Goal: Communication & Community: Answer question/provide support

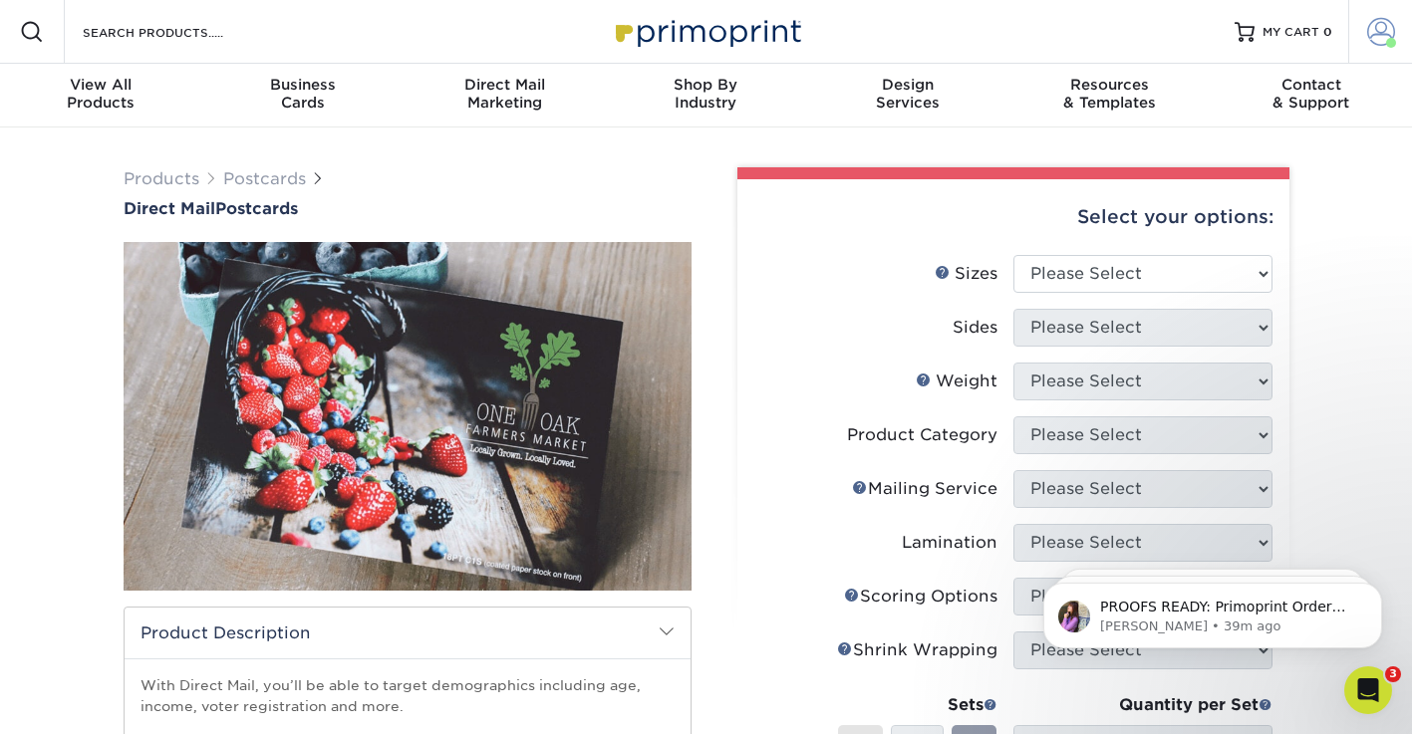
click at [1376, 36] on span at bounding box center [1381, 32] width 28 height 28
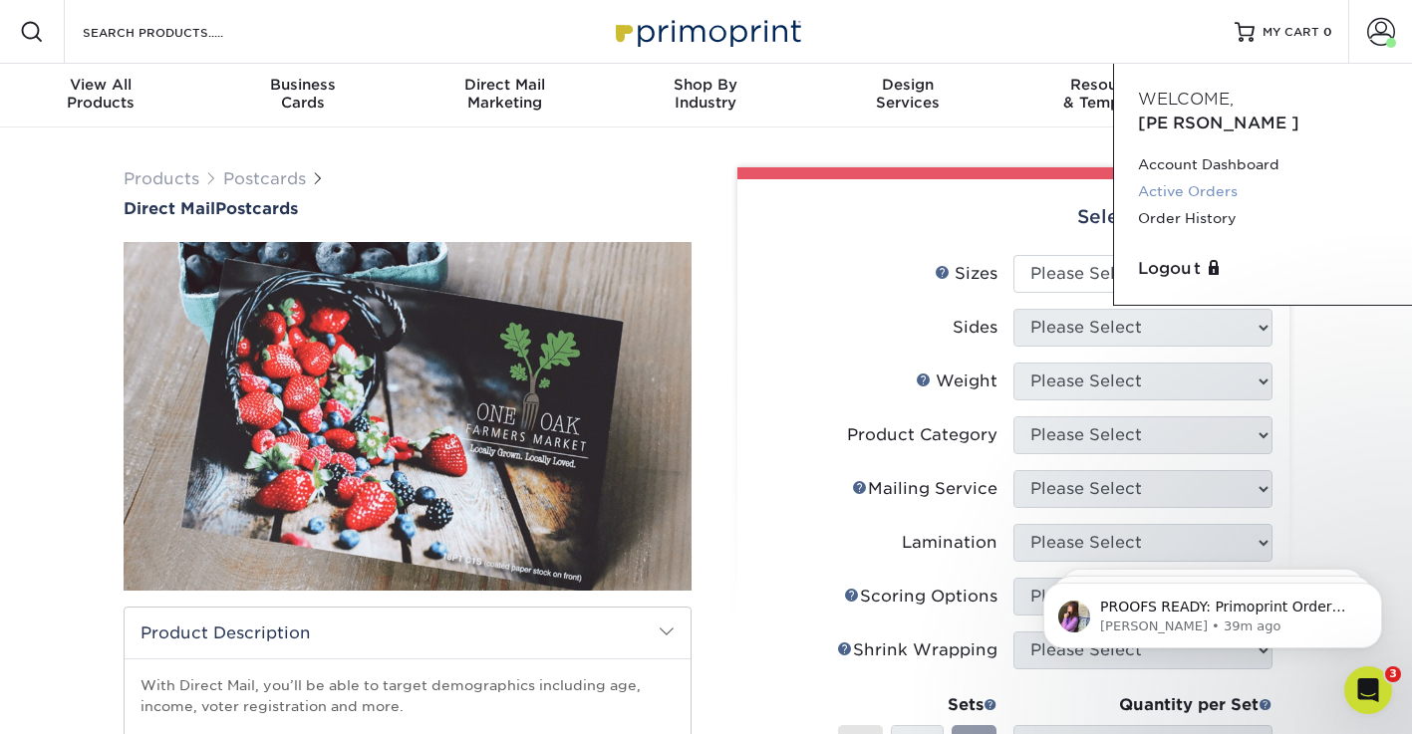
click at [1212, 178] on link "Active Orders" at bounding box center [1263, 191] width 250 height 27
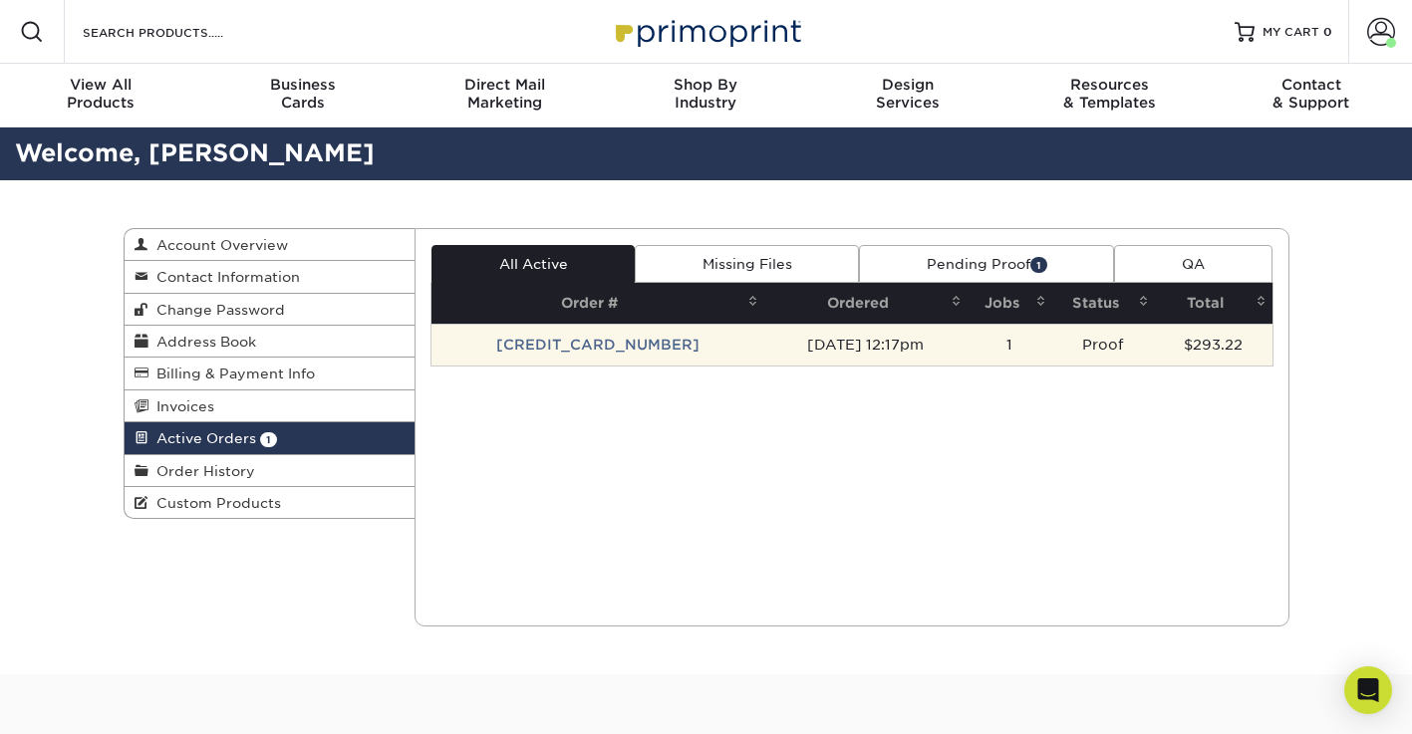
click at [764, 347] on td "[DATE] 12:17pm" at bounding box center [865, 345] width 203 height 42
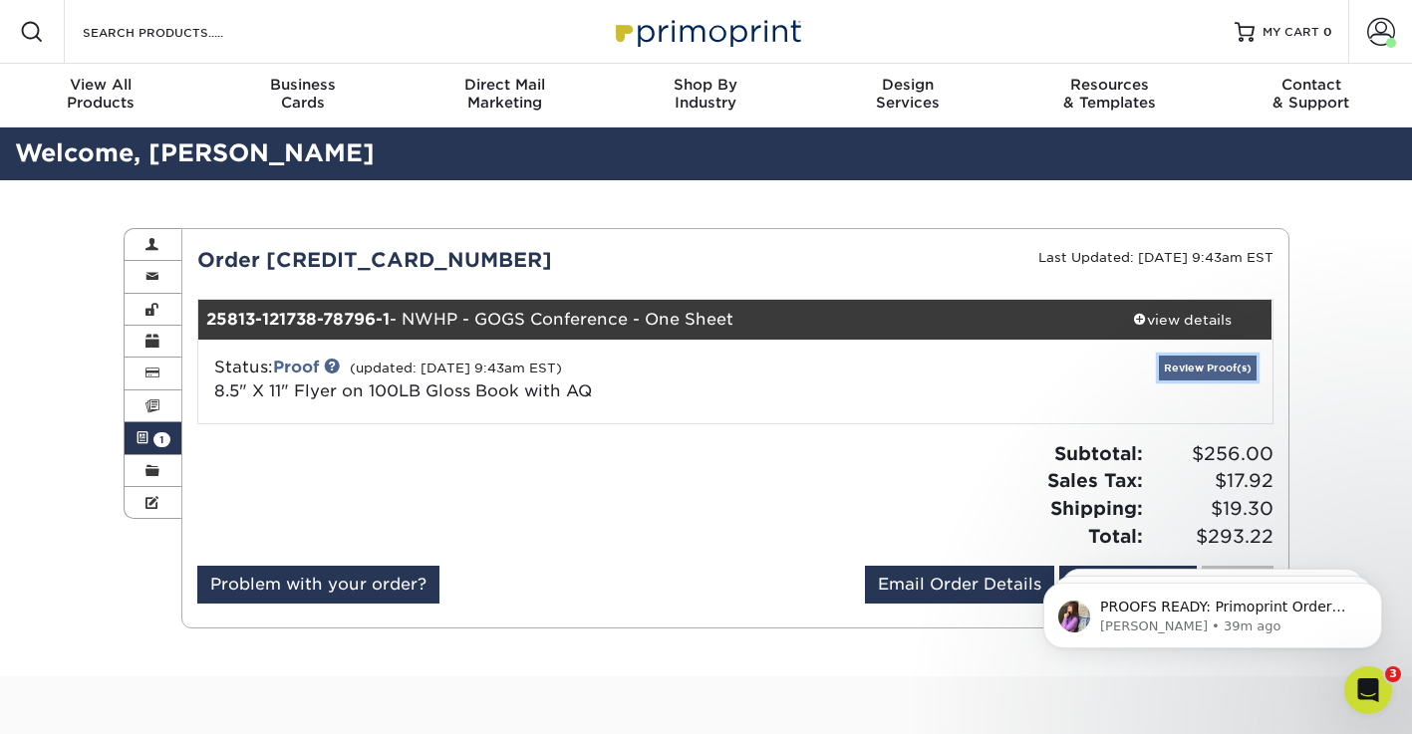
click at [1184, 369] on link "Review Proof(s)" at bounding box center [1208, 368] width 98 height 25
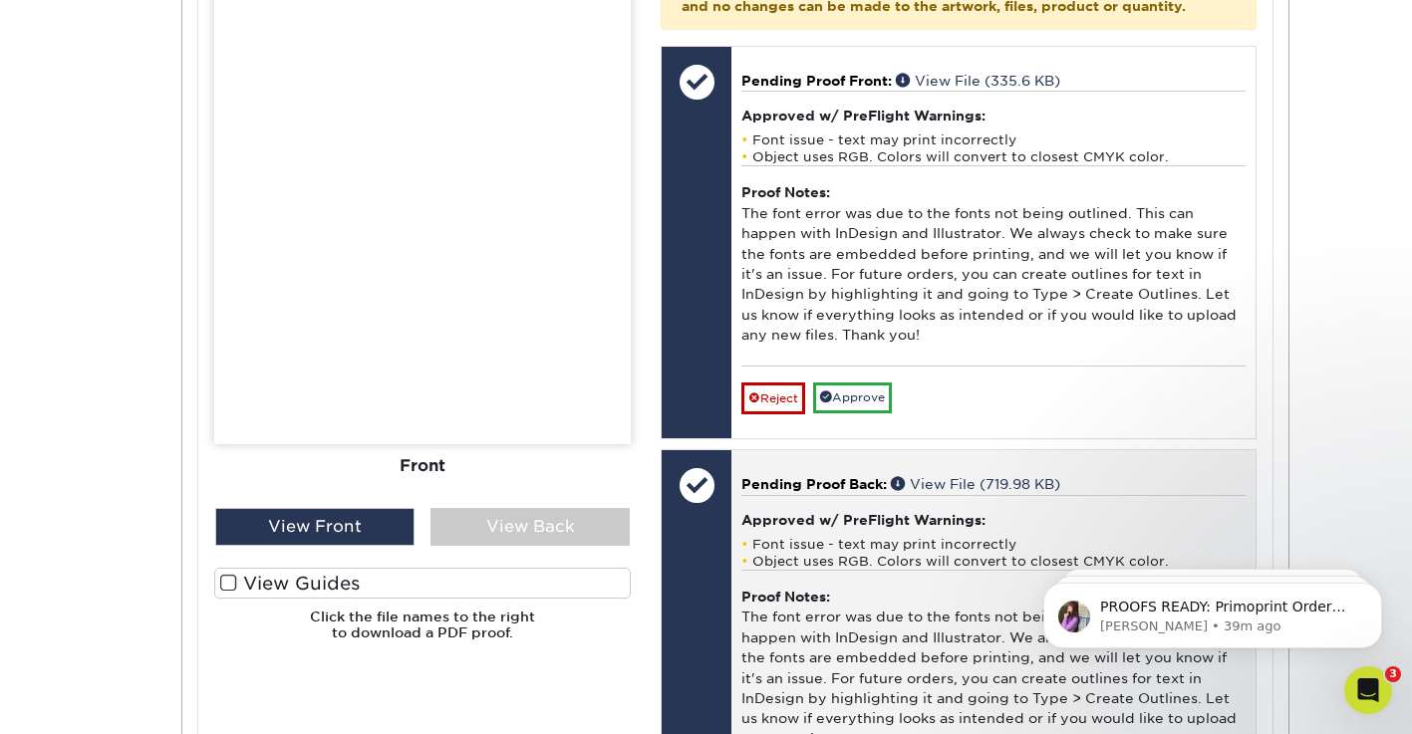
scroll to position [1011, 0]
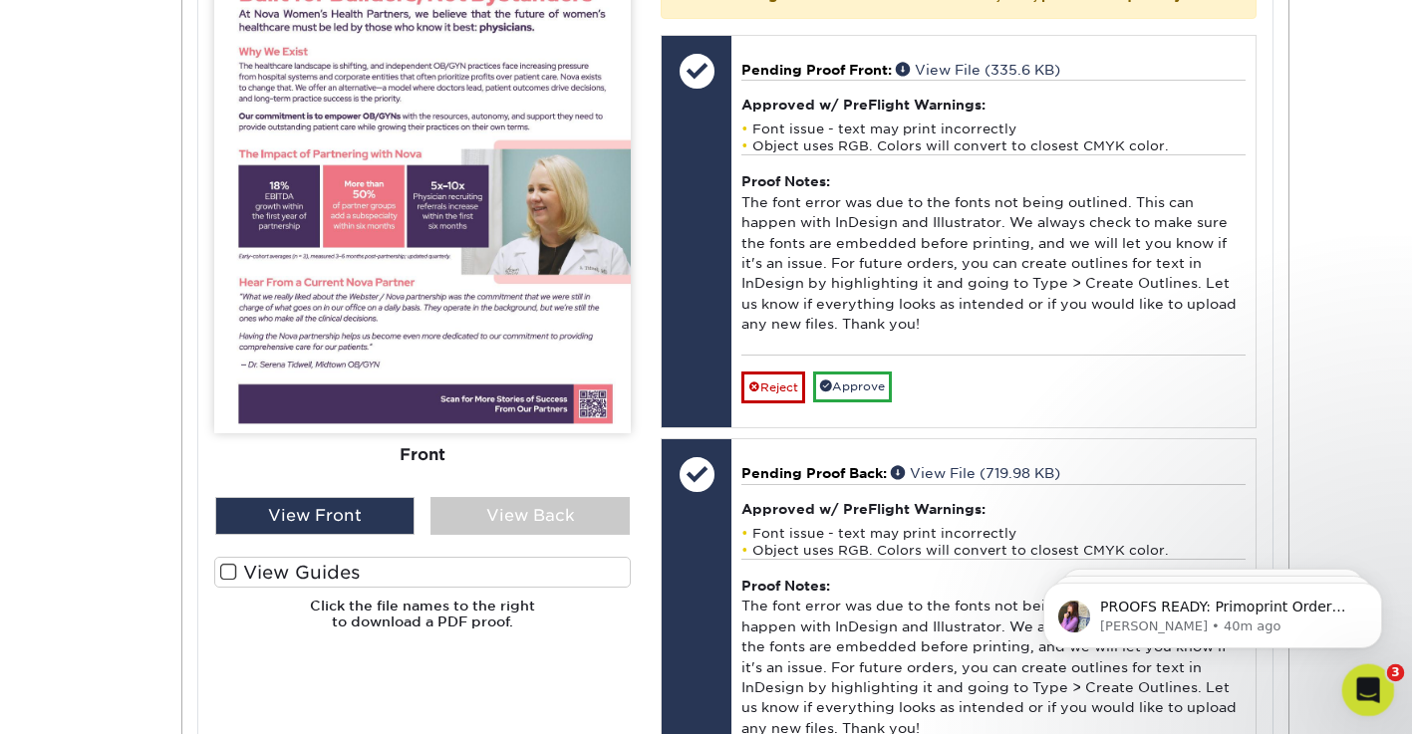
click at [1371, 688] on icon "Open Intercom Messenger" at bounding box center [1365, 687] width 33 height 33
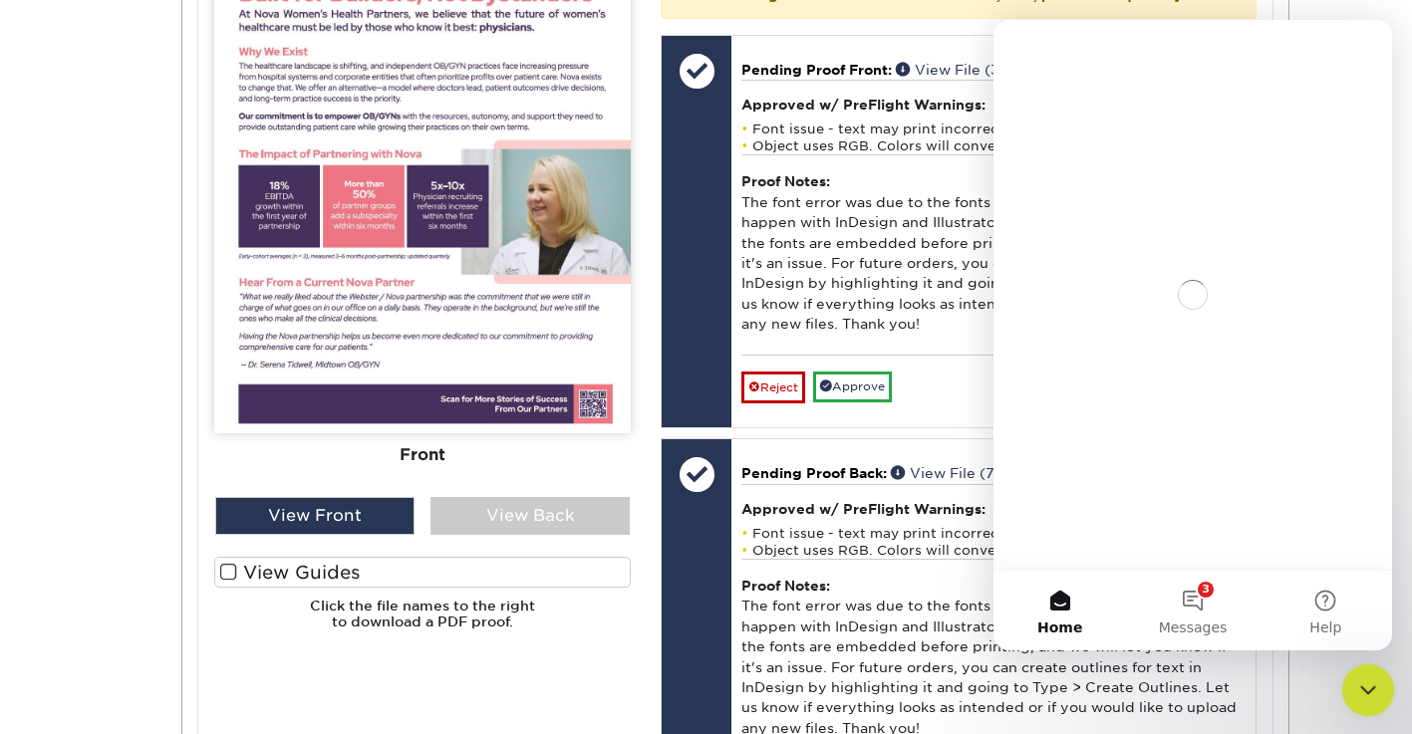
scroll to position [0, 0]
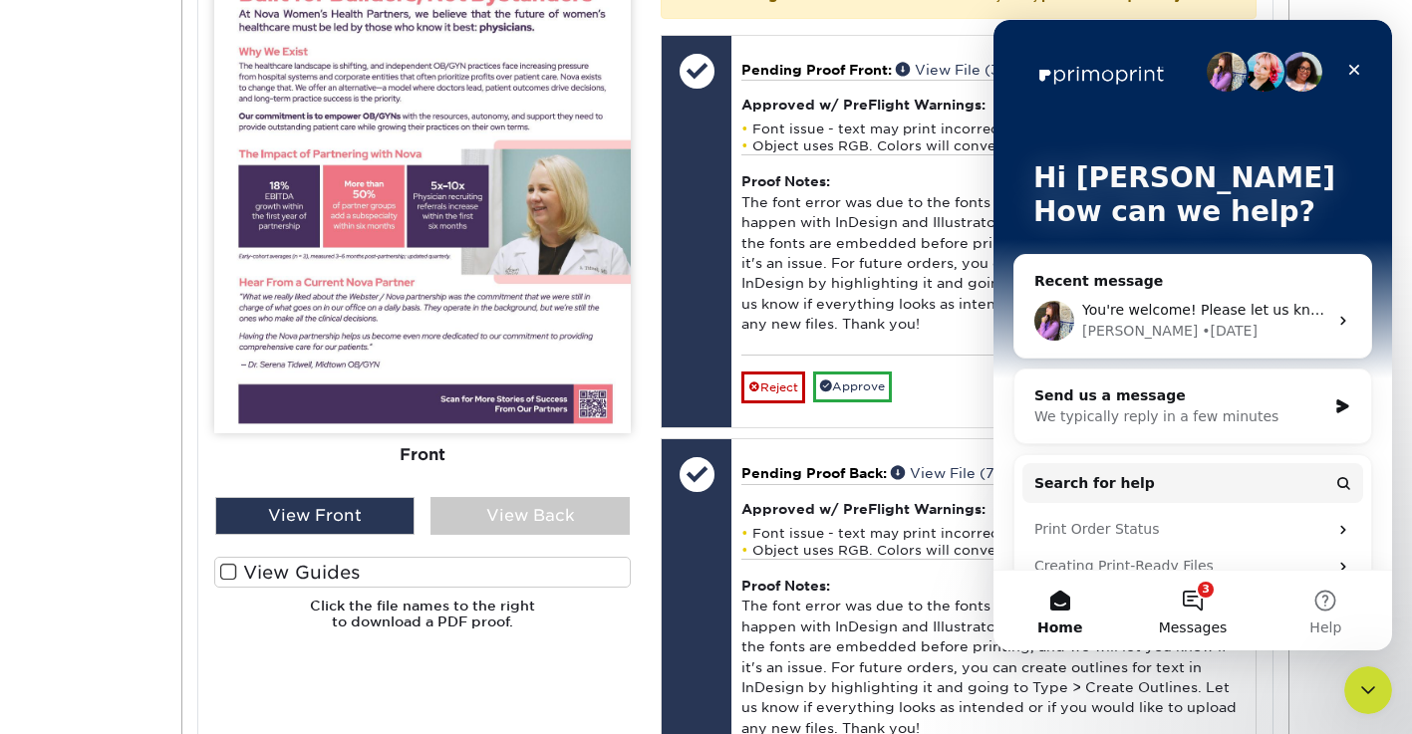
click at [1200, 608] on button "3 Messages" at bounding box center [1192, 611] width 132 height 80
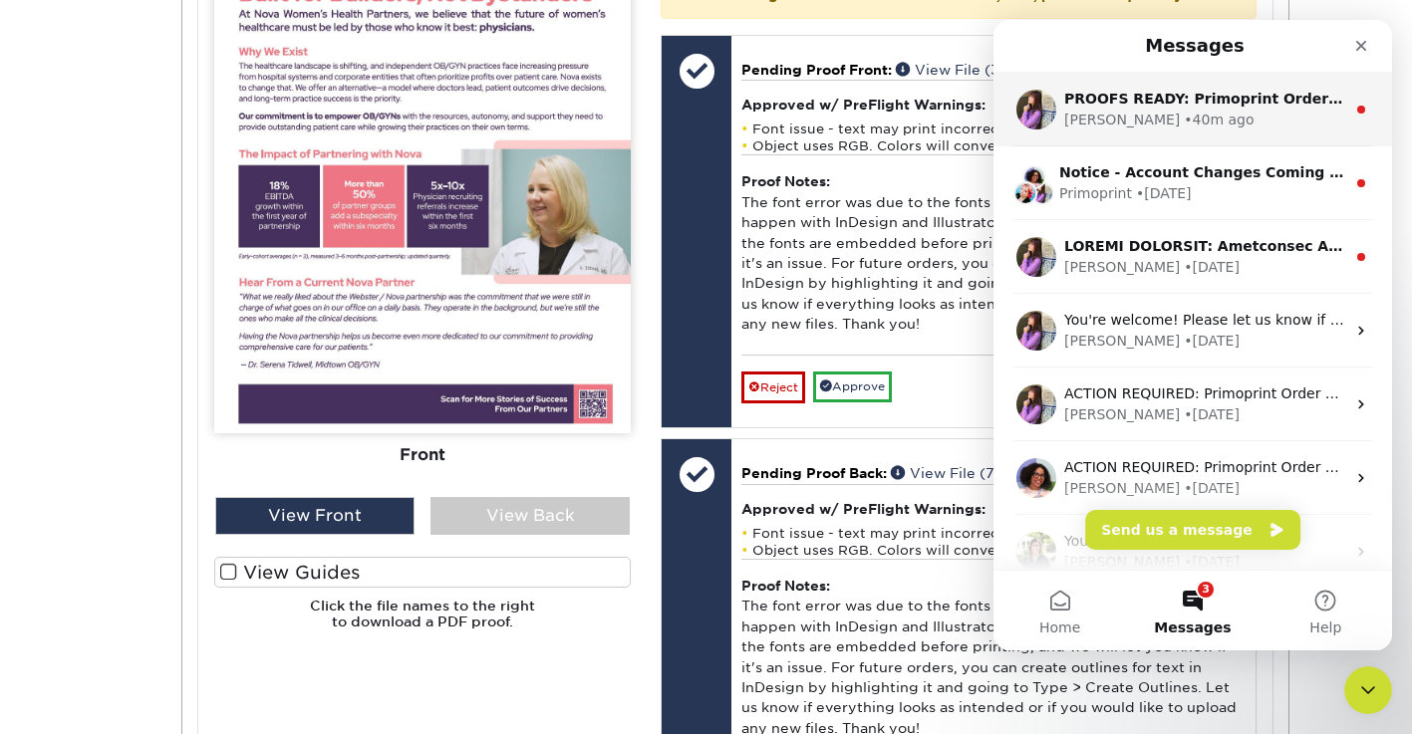
click at [1226, 123] on div "Erica • 40m ago" at bounding box center [1204, 120] width 281 height 21
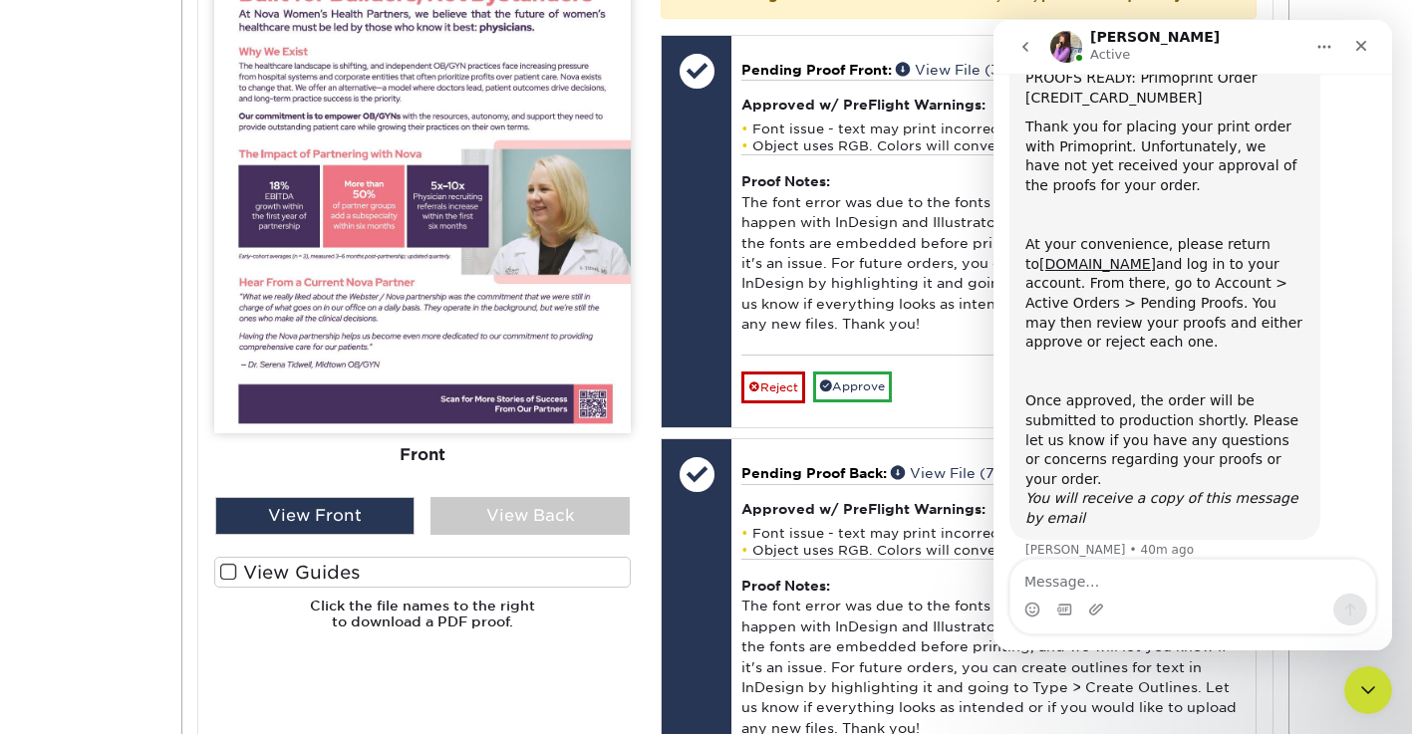
scroll to position [81, 0]
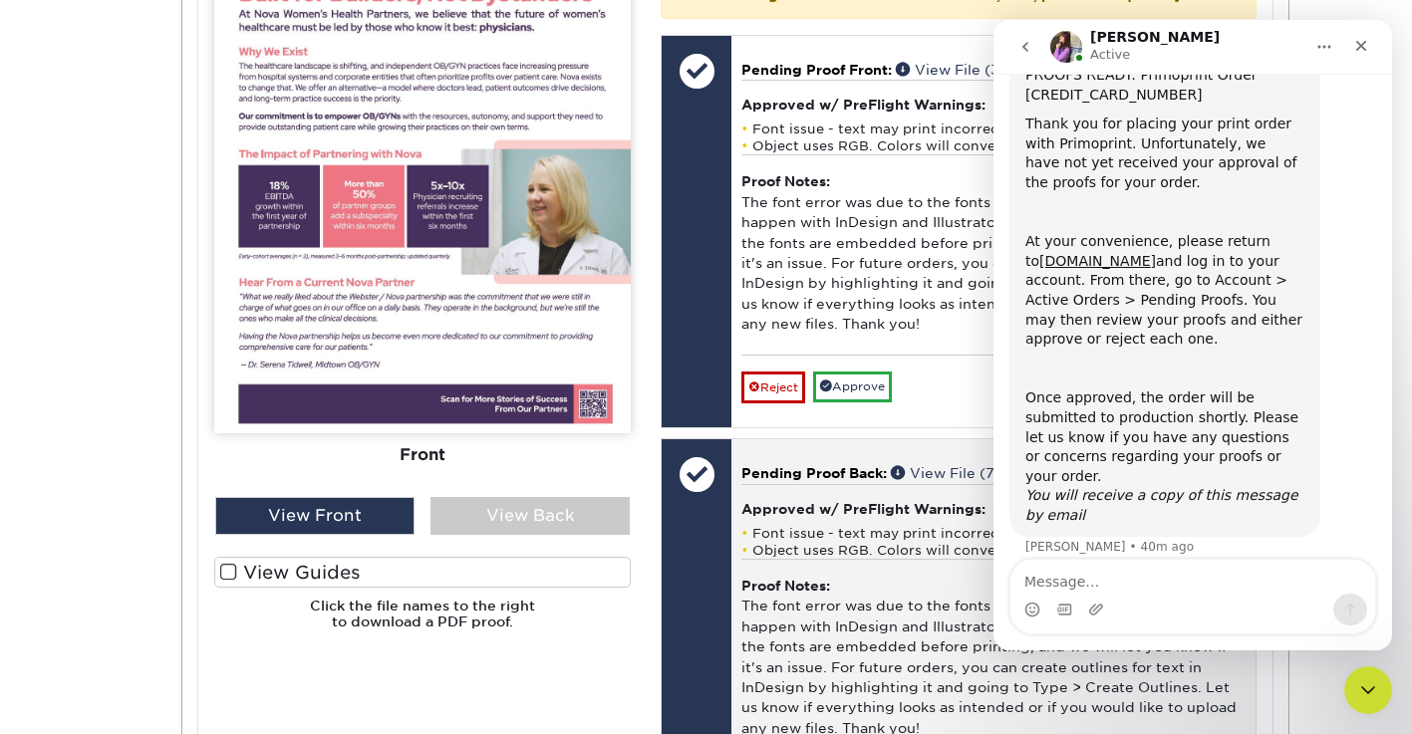
click at [665, 663] on div at bounding box center [696, 635] width 70 height 393
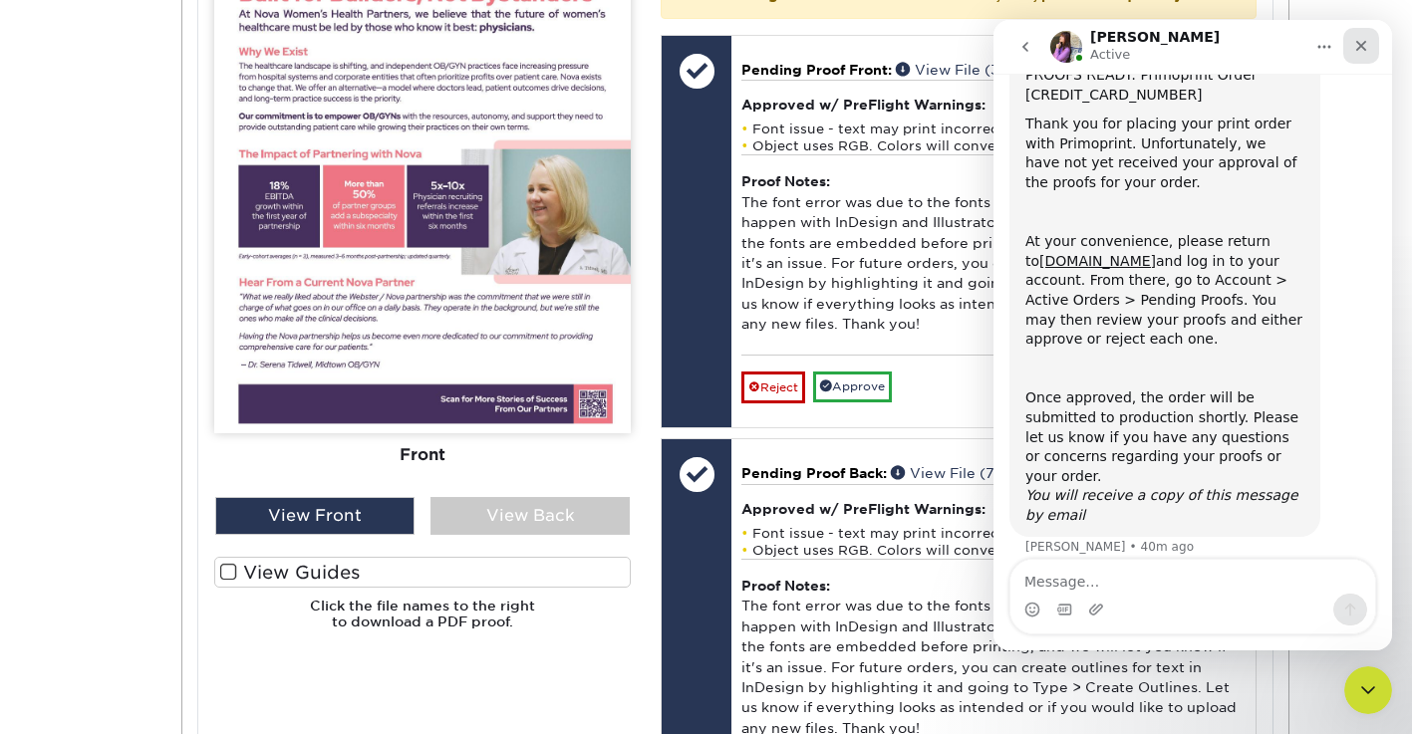
click at [1361, 47] on icon "Close" at bounding box center [1361, 46] width 11 height 11
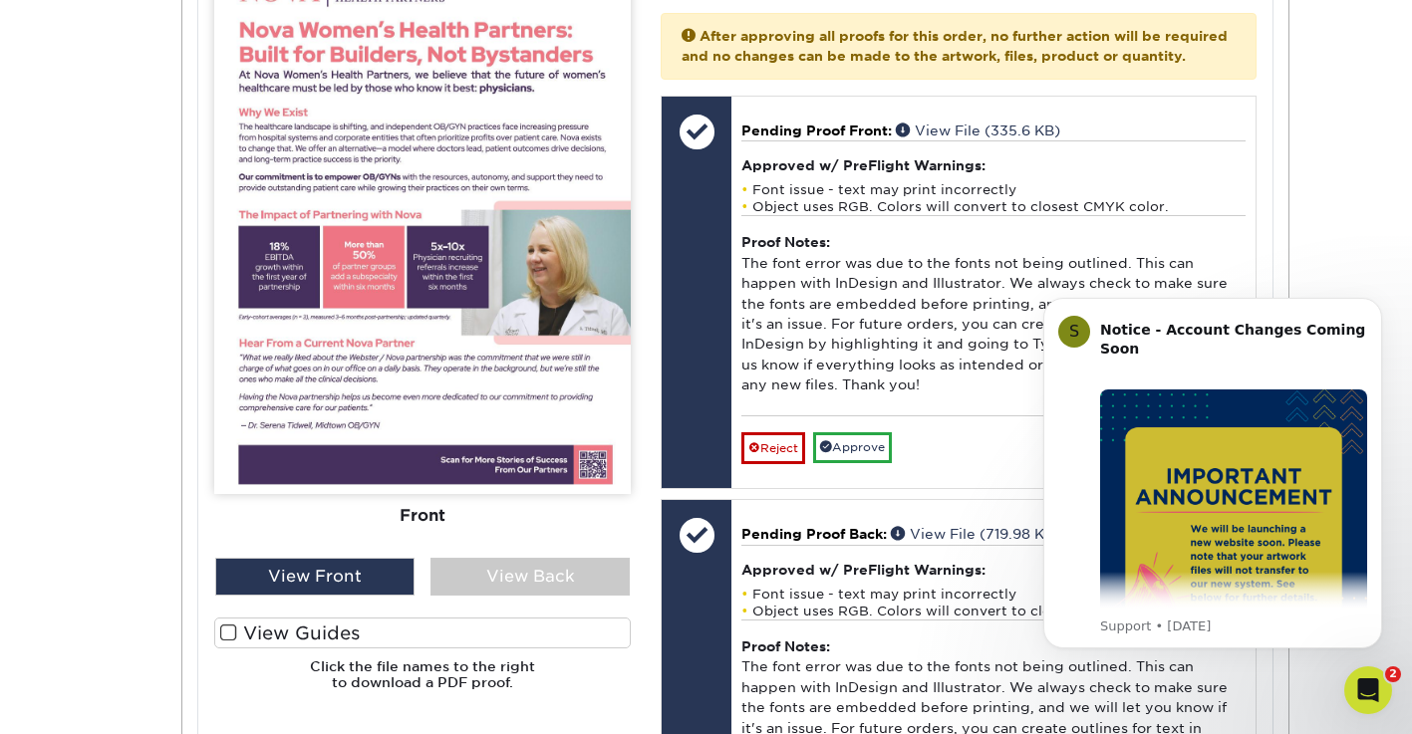
scroll to position [942, 0]
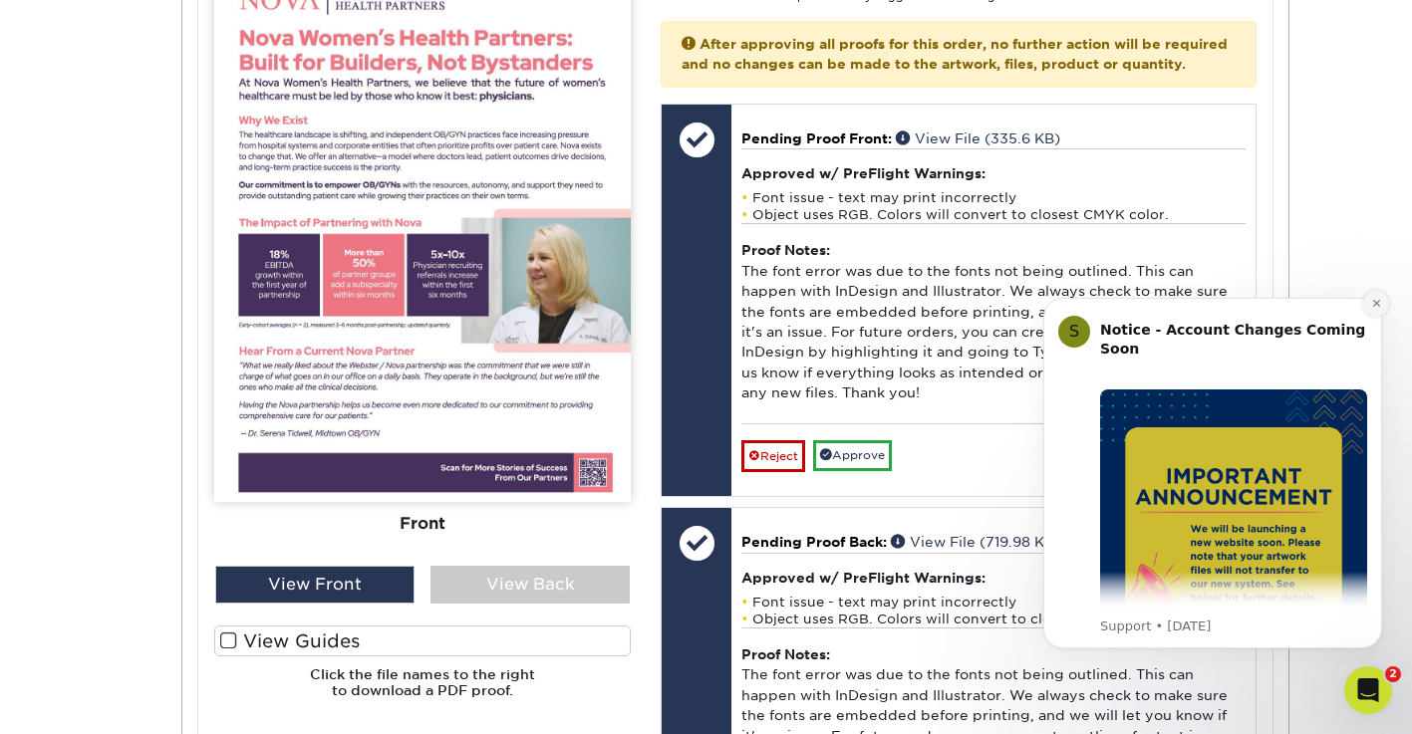
click at [1380, 305] on icon "Dismiss notification" at bounding box center [1376, 303] width 11 height 11
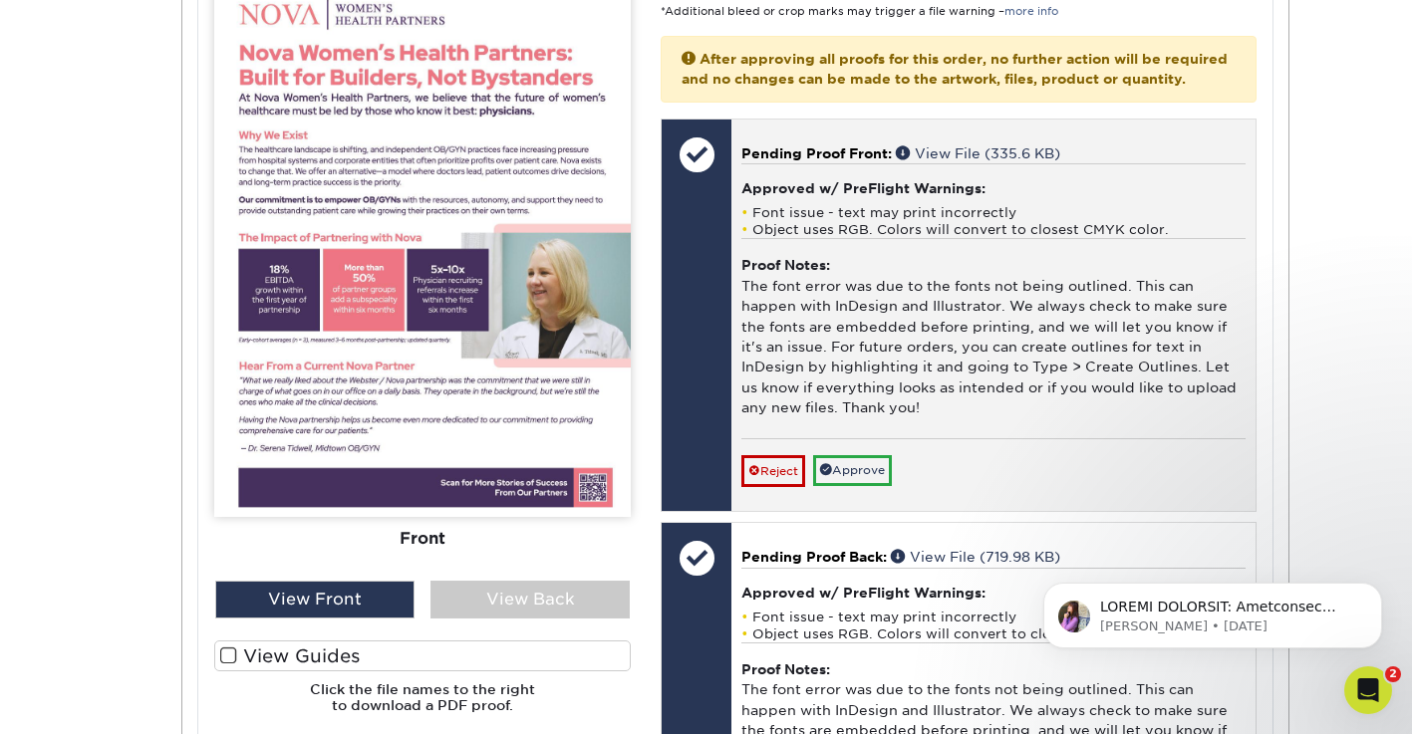
scroll to position [926, 0]
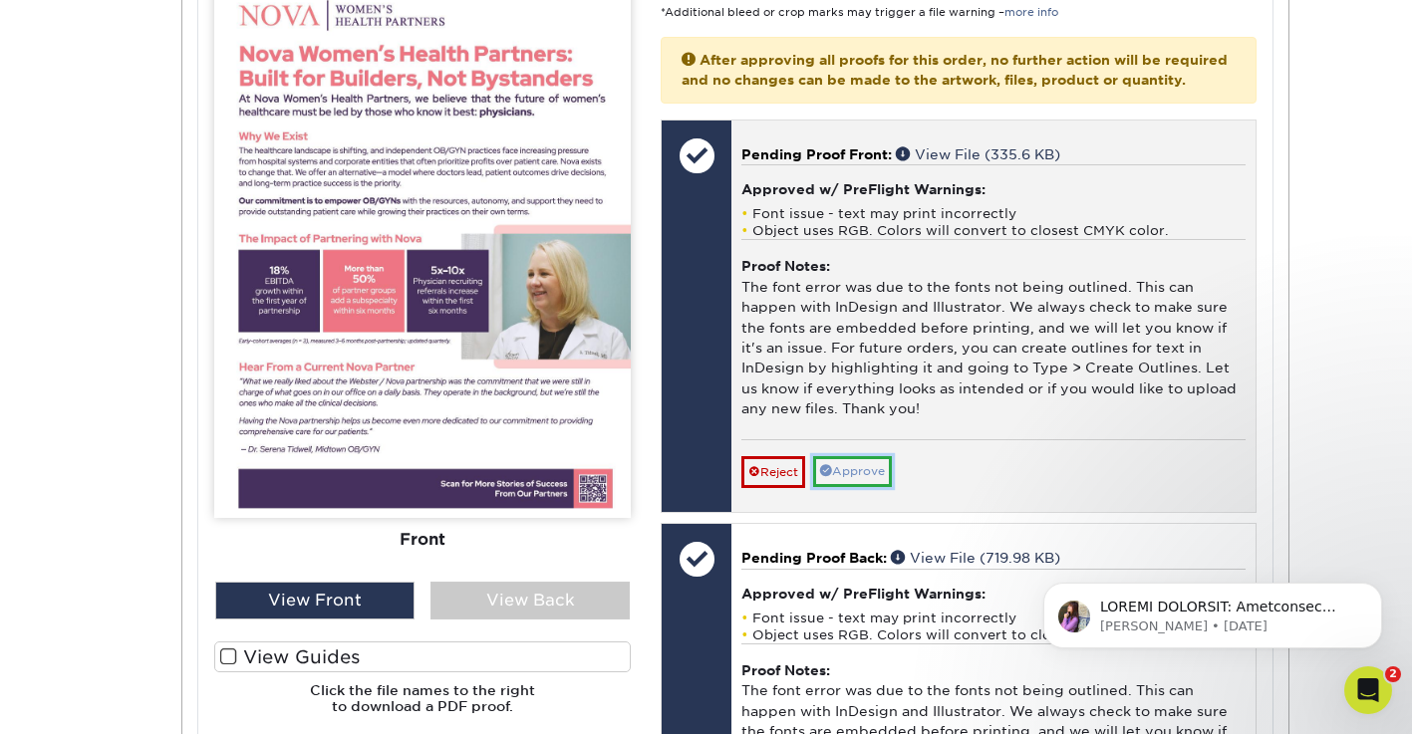
click at [850, 487] on link "Approve" at bounding box center [852, 471] width 79 height 31
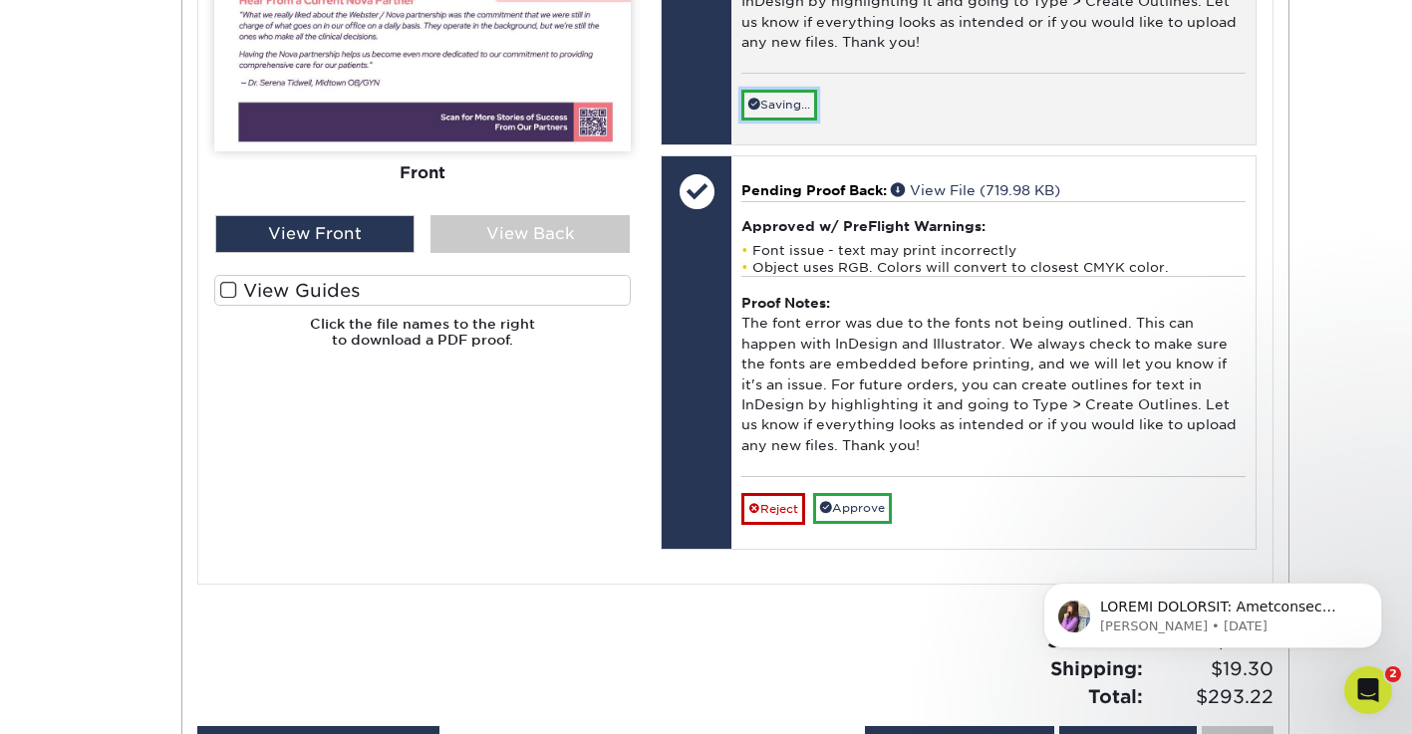
scroll to position [1303, 0]
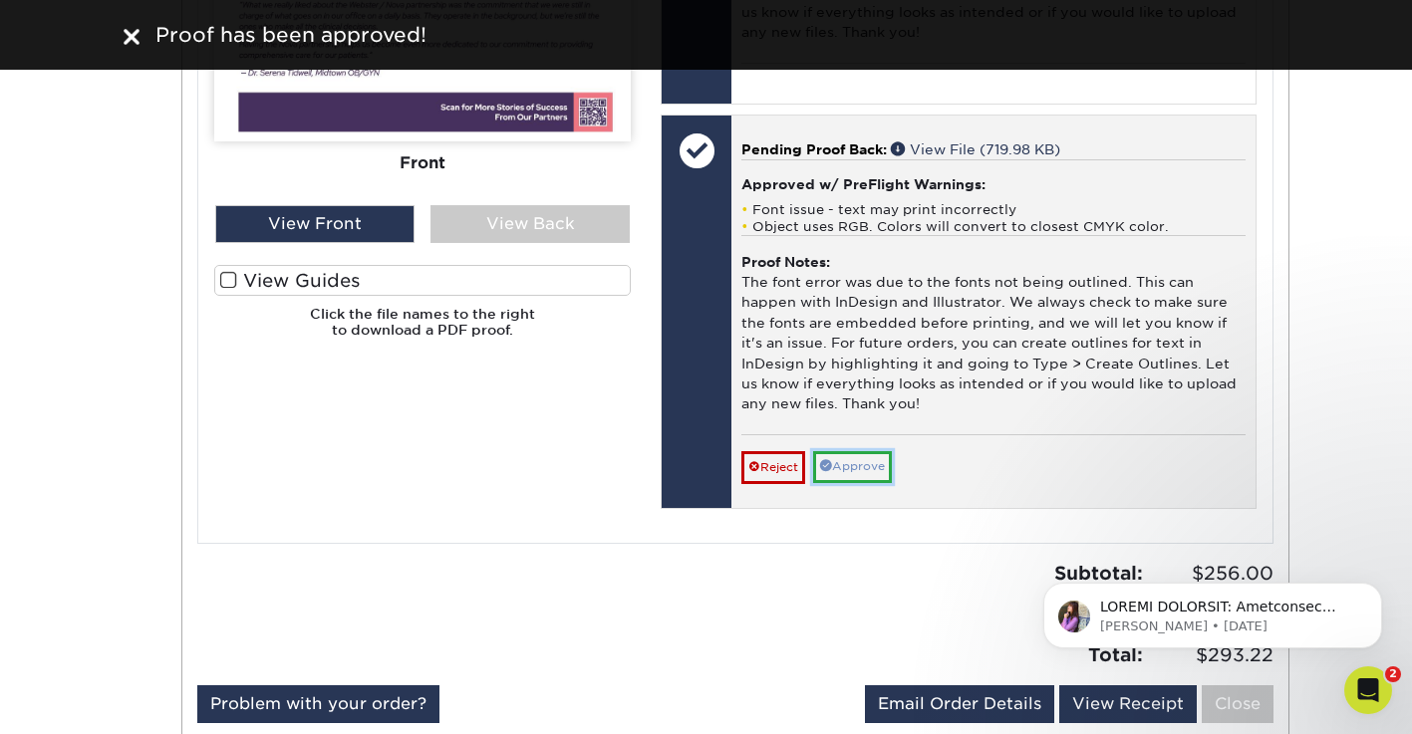
click at [869, 482] on link "Approve" at bounding box center [852, 466] width 79 height 31
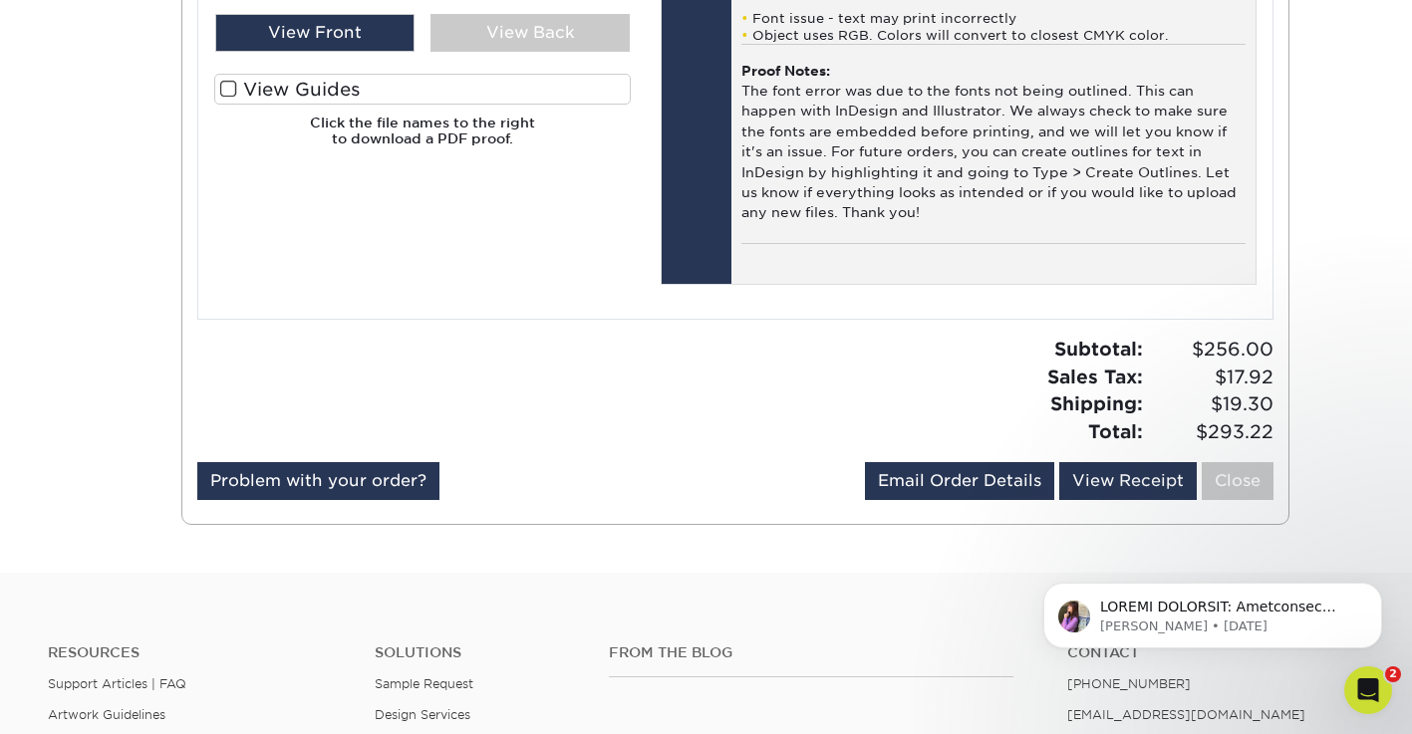
scroll to position [1517, 0]
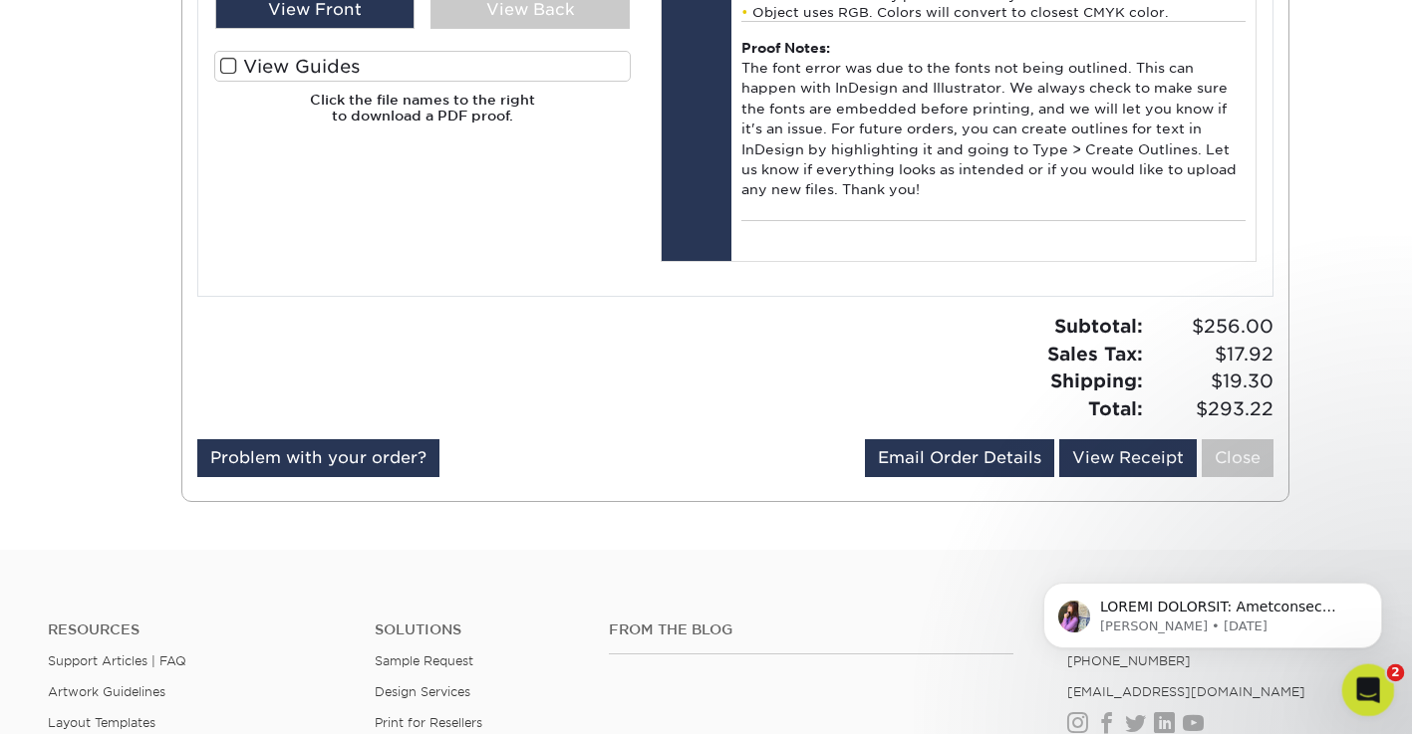
click at [1359, 686] on icon "Open Intercom Messenger" at bounding box center [1365, 687] width 33 height 33
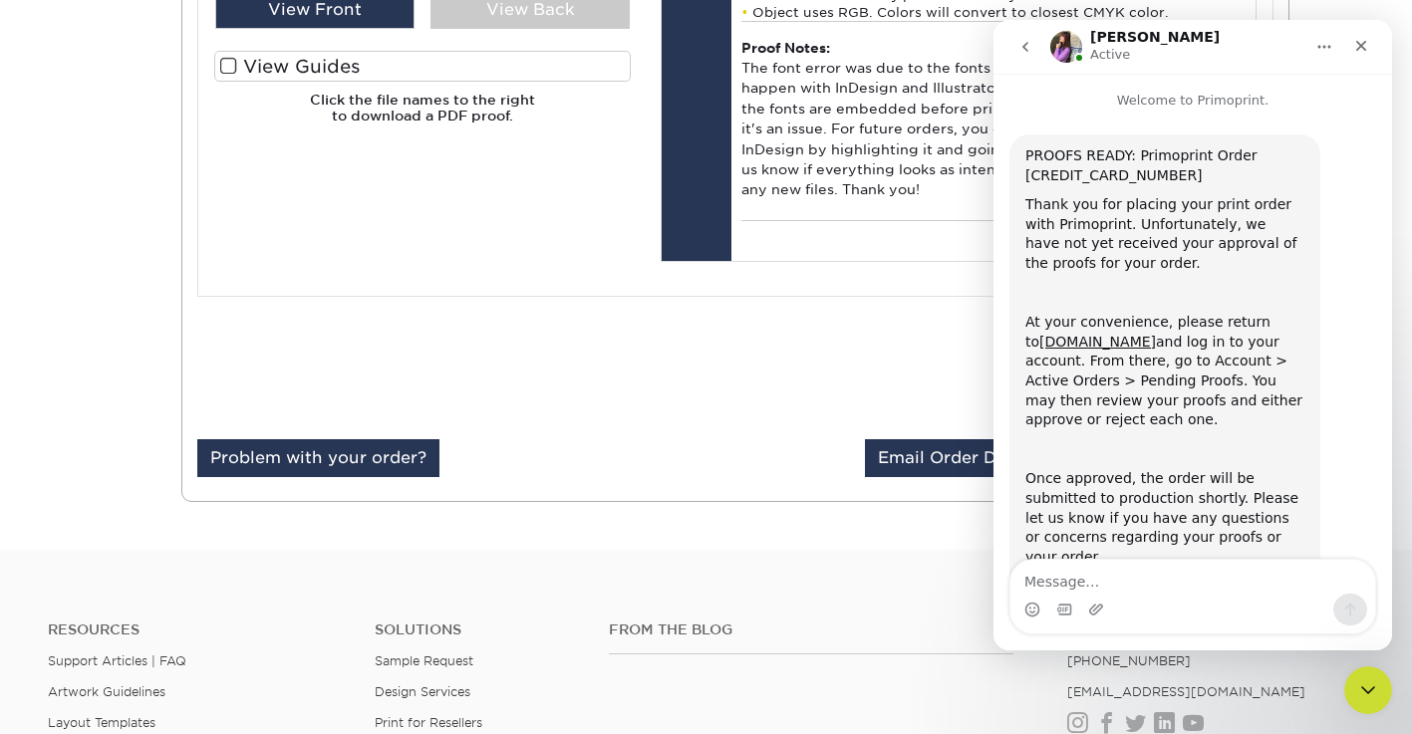
scroll to position [81, 0]
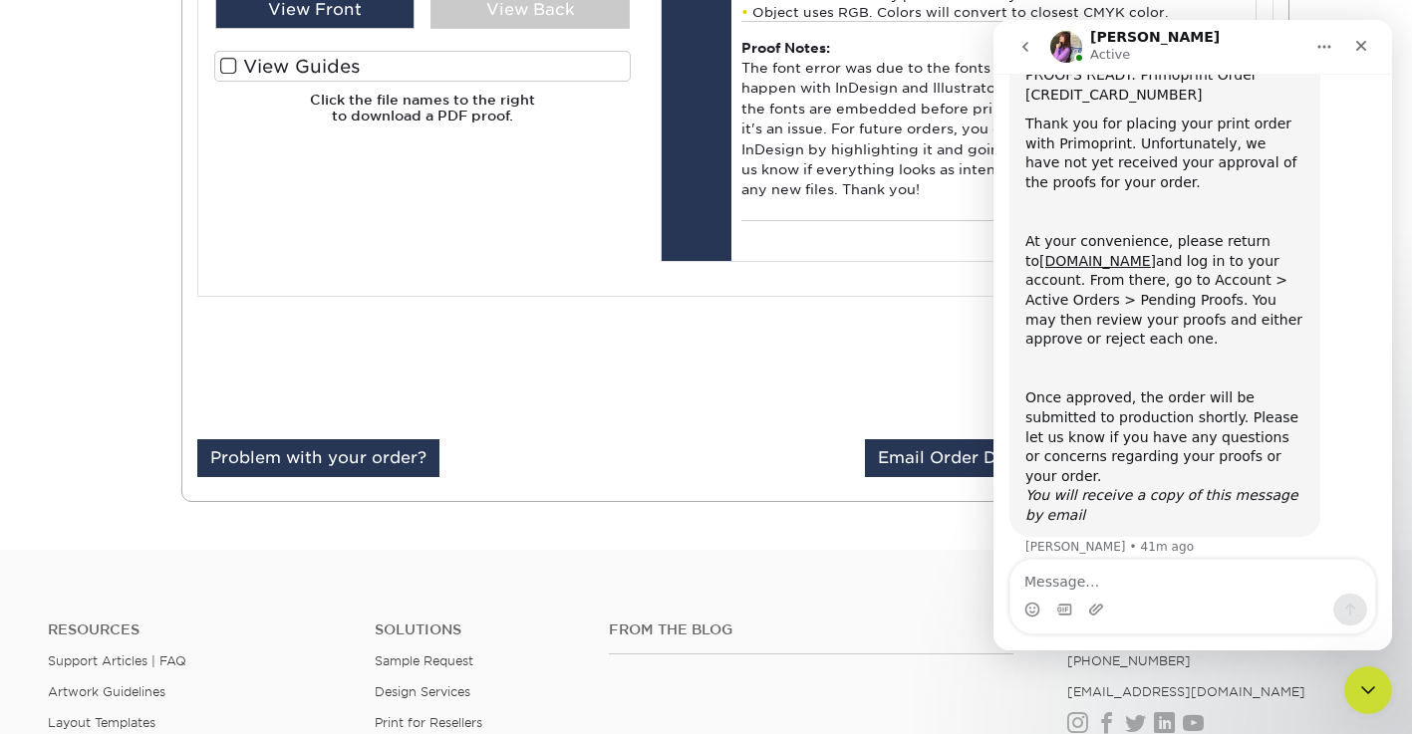
click at [1210, 584] on textarea "Message…" at bounding box center [1192, 577] width 365 height 34
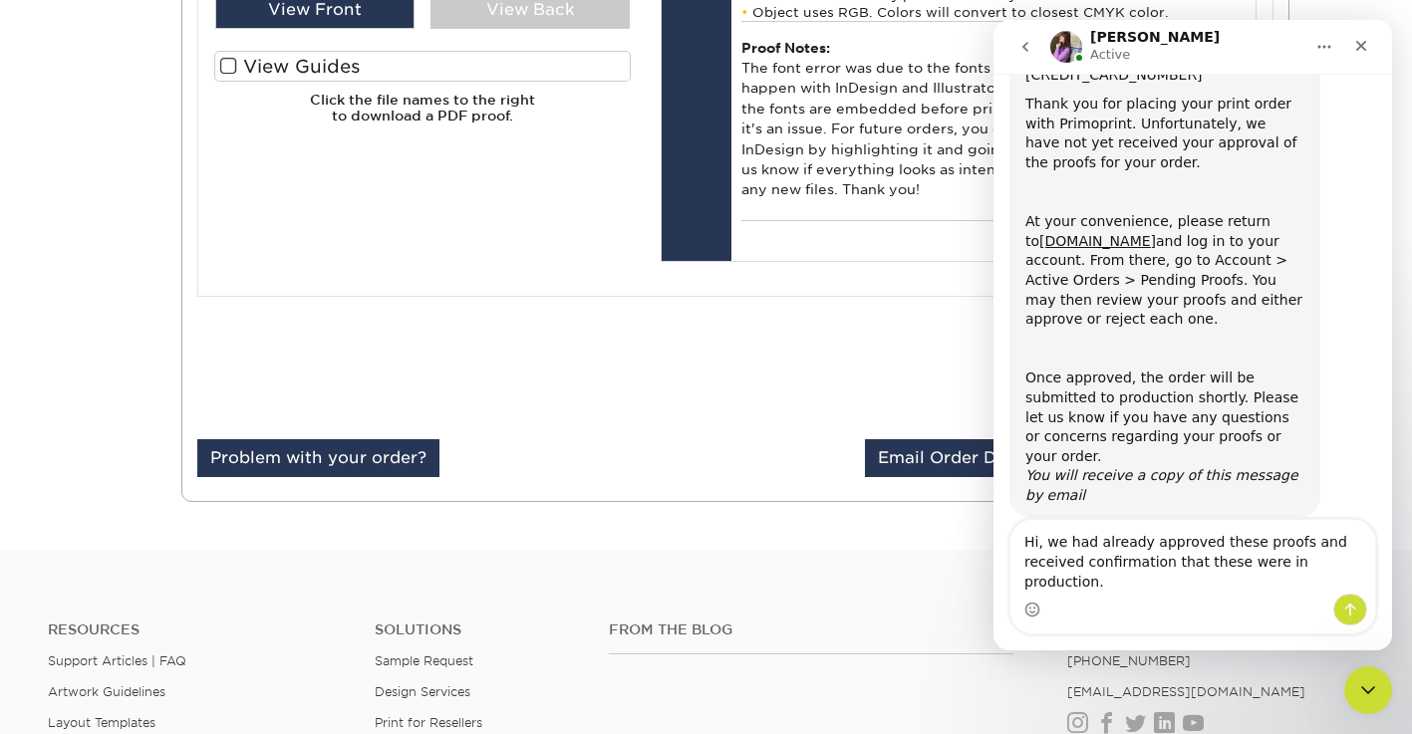
type textarea "Hi, we had already approved these proofs and received confirmation that these w…"
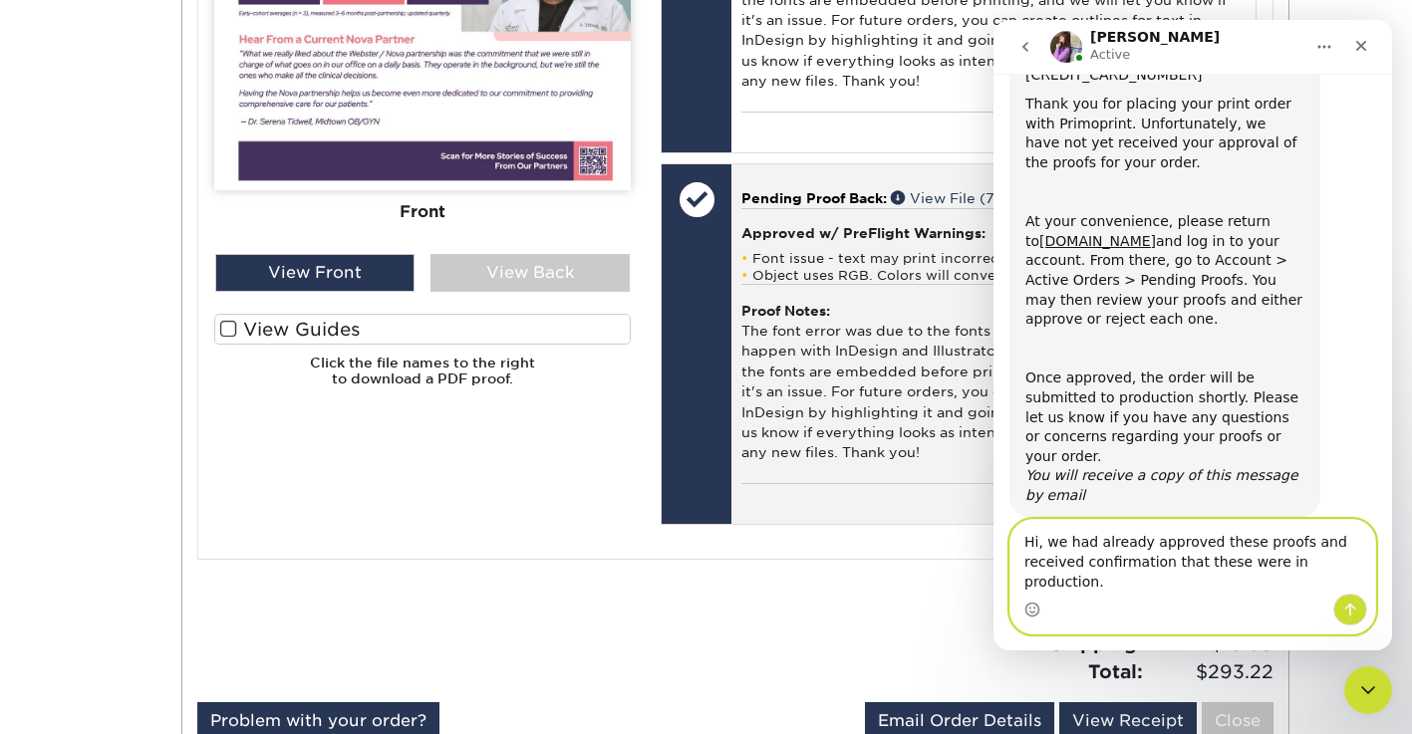
scroll to position [1217, 0]
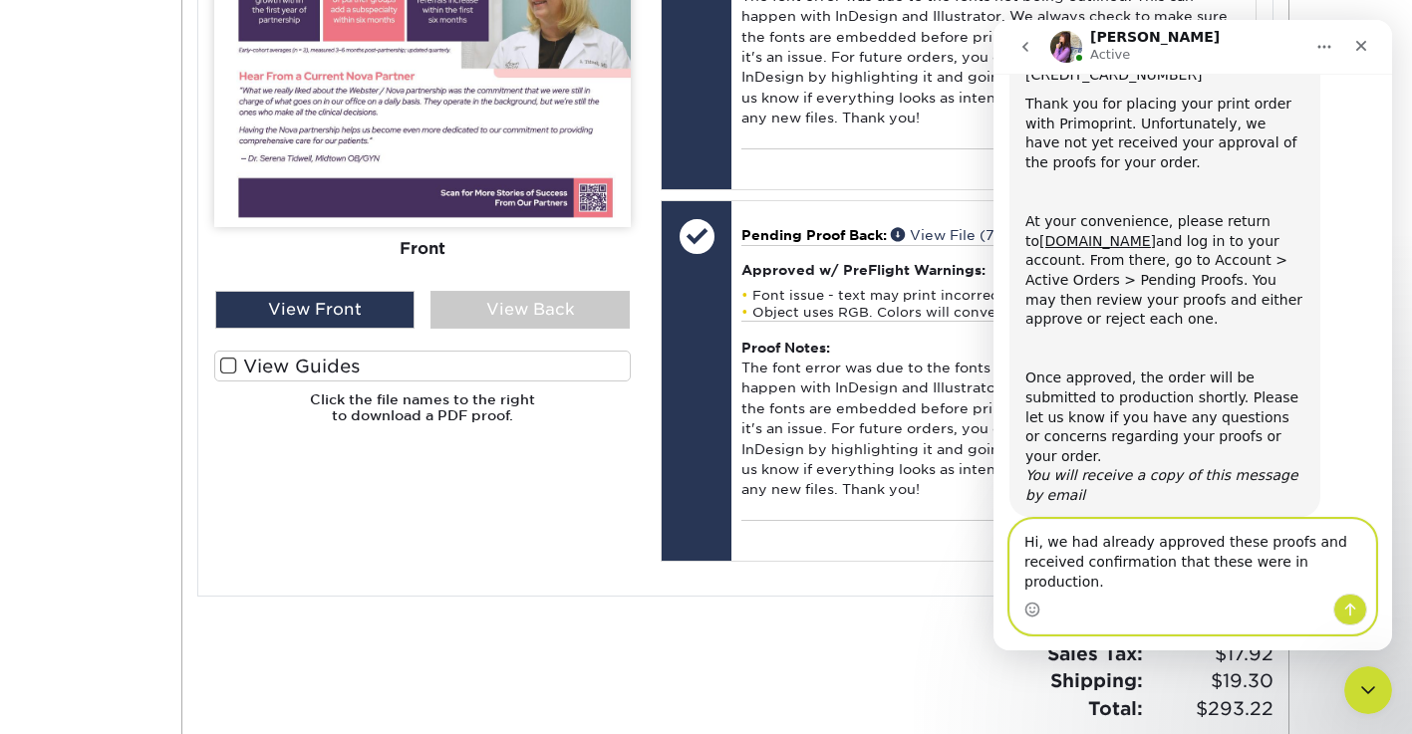
click at [1225, 582] on textarea "Hi, we had already approved these proofs and received confirmation that these w…" at bounding box center [1192, 557] width 365 height 74
click at [1233, 582] on textarea "Hi, we had already approved these proofs and received confirmation that these w…" at bounding box center [1192, 557] width 365 height 74
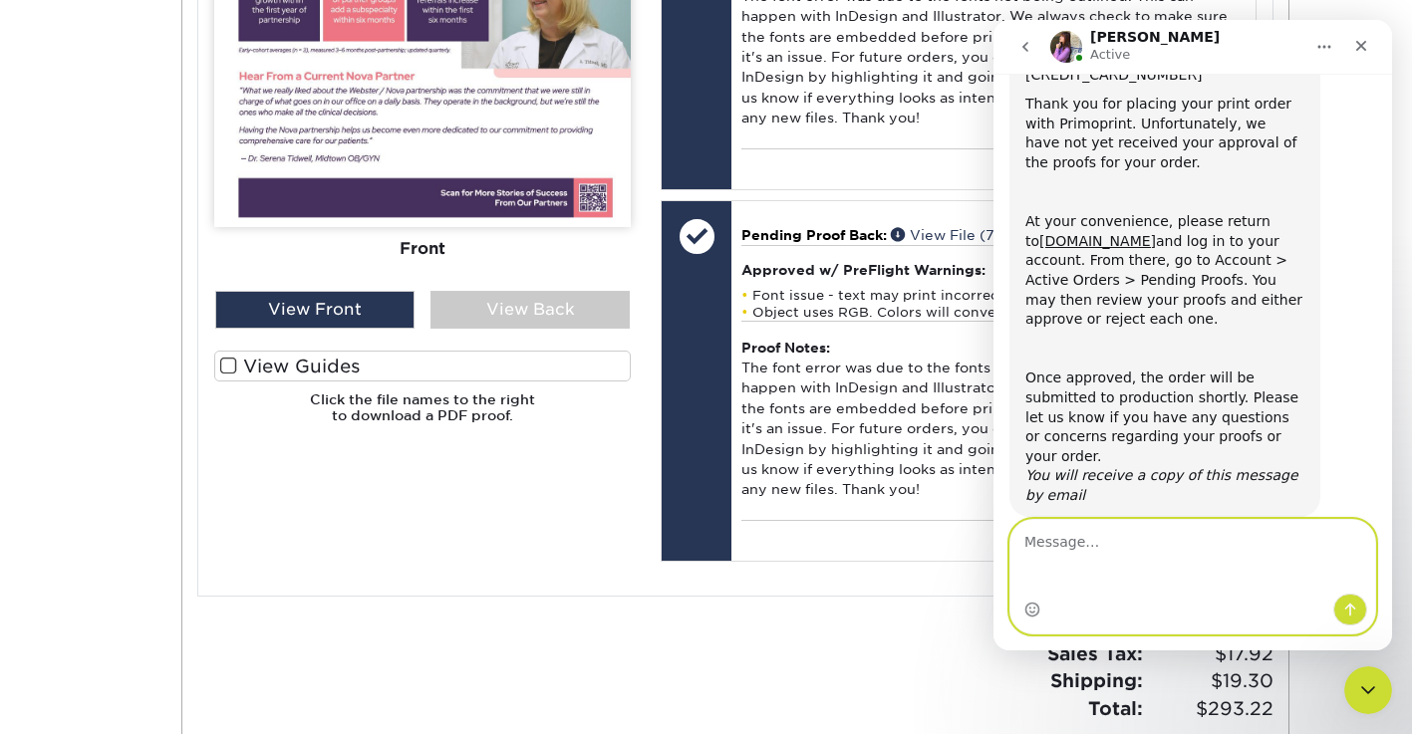
scroll to position [81, 0]
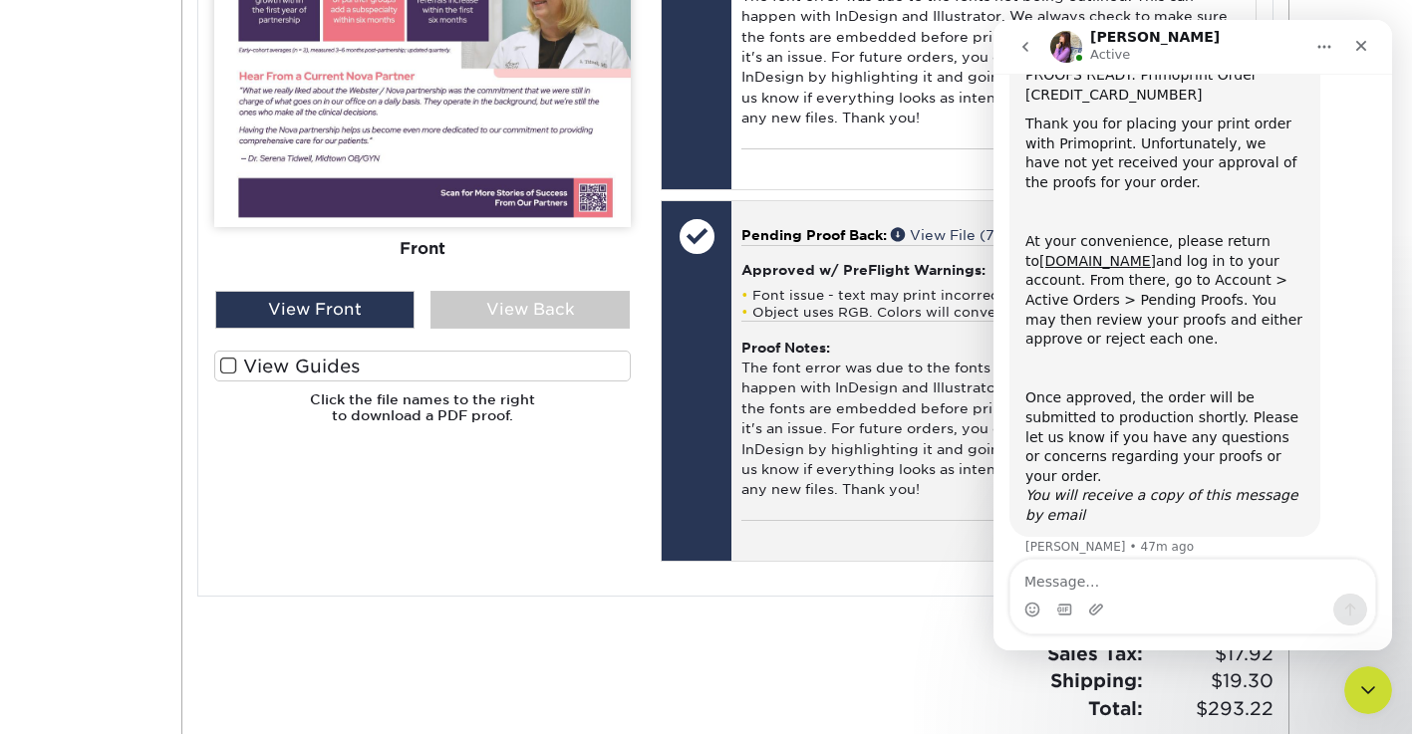
click at [876, 491] on div "Proof Notes: The font error was due to the fonts not being outlined. This can h…" at bounding box center [992, 421] width 503 height 200
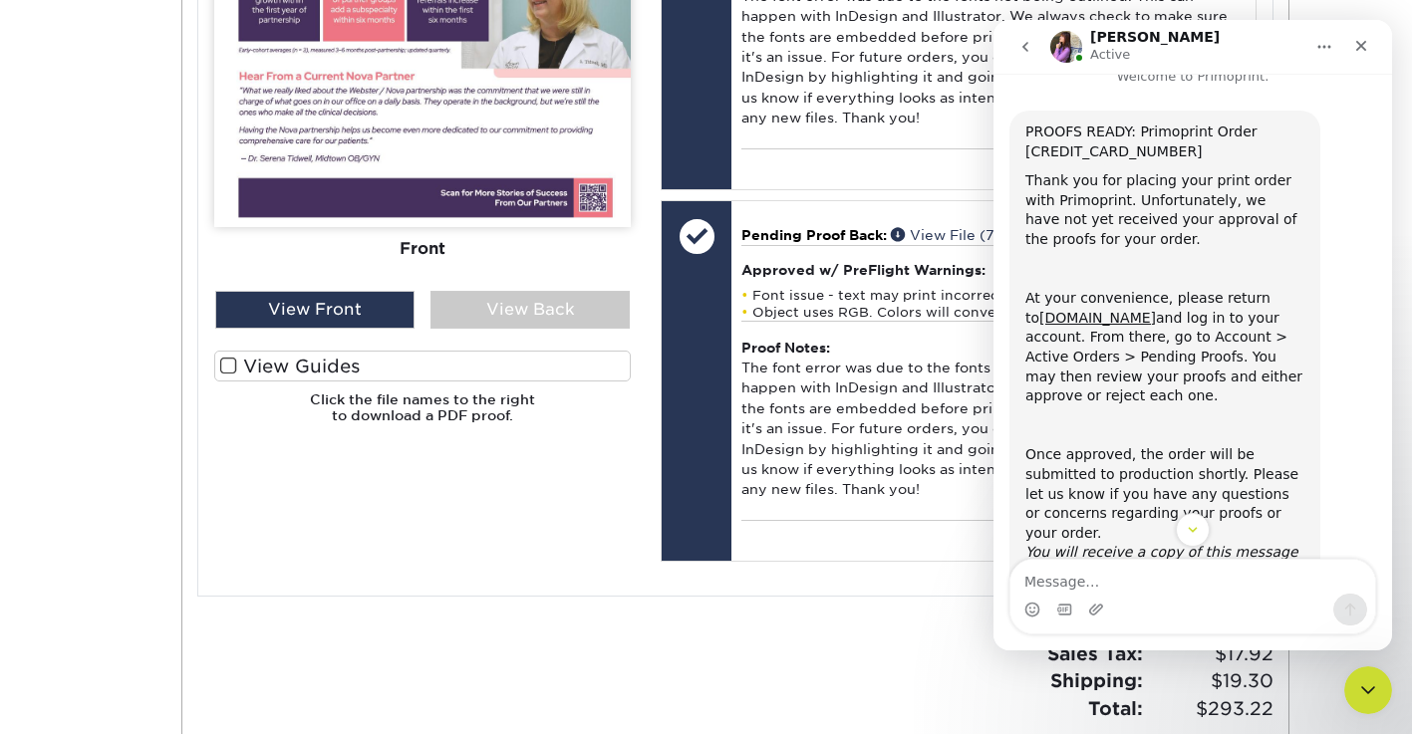
scroll to position [0, 0]
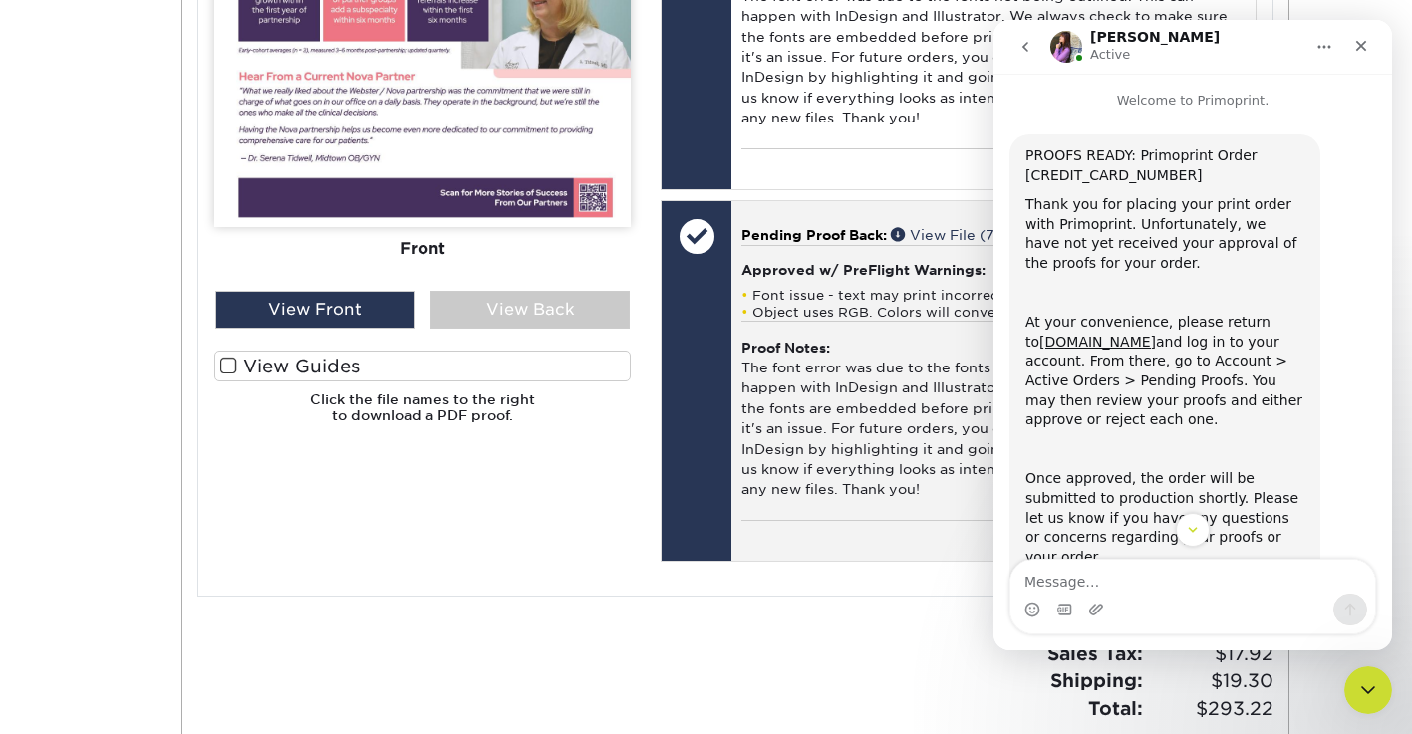
click at [859, 390] on div "Proof Notes: The font error was due to the fonts not being outlined. This can h…" at bounding box center [992, 421] width 503 height 200
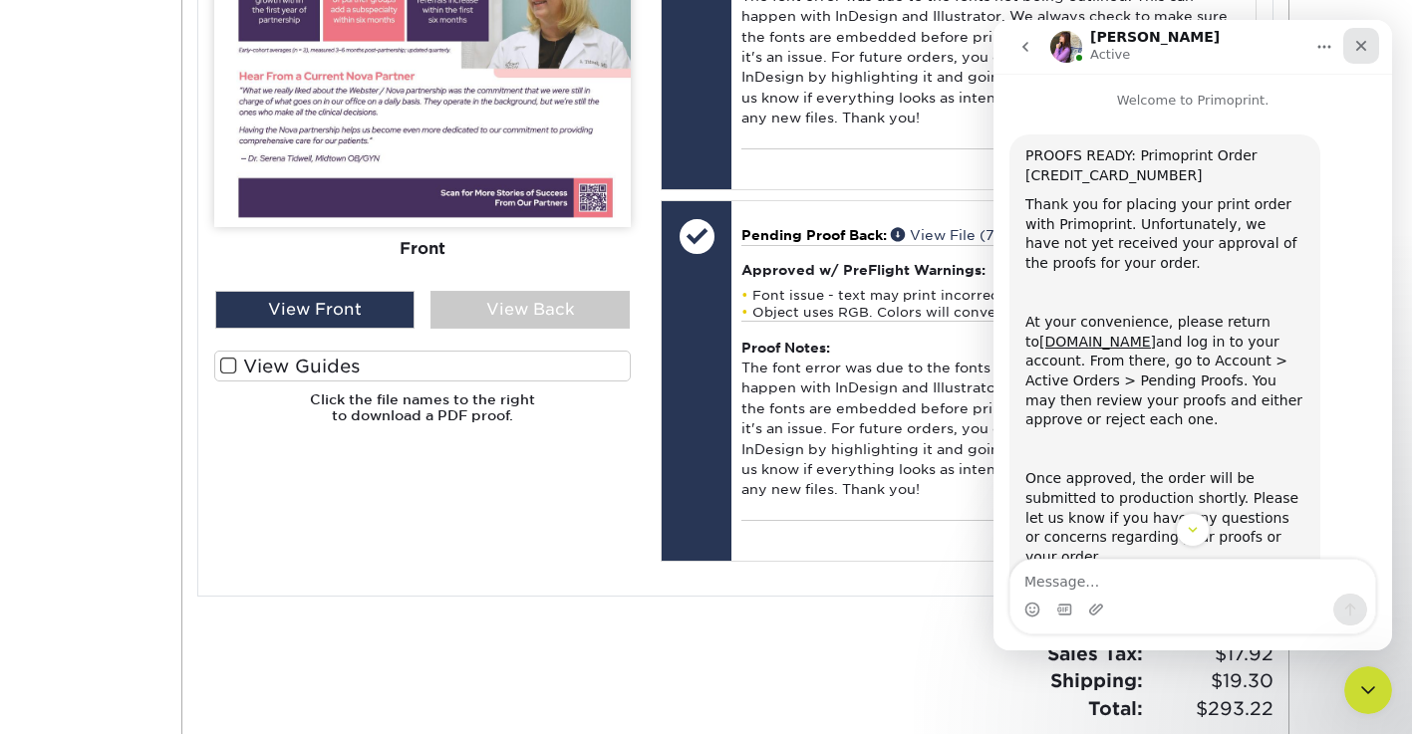
click at [1361, 47] on icon "Close" at bounding box center [1361, 46] width 11 height 11
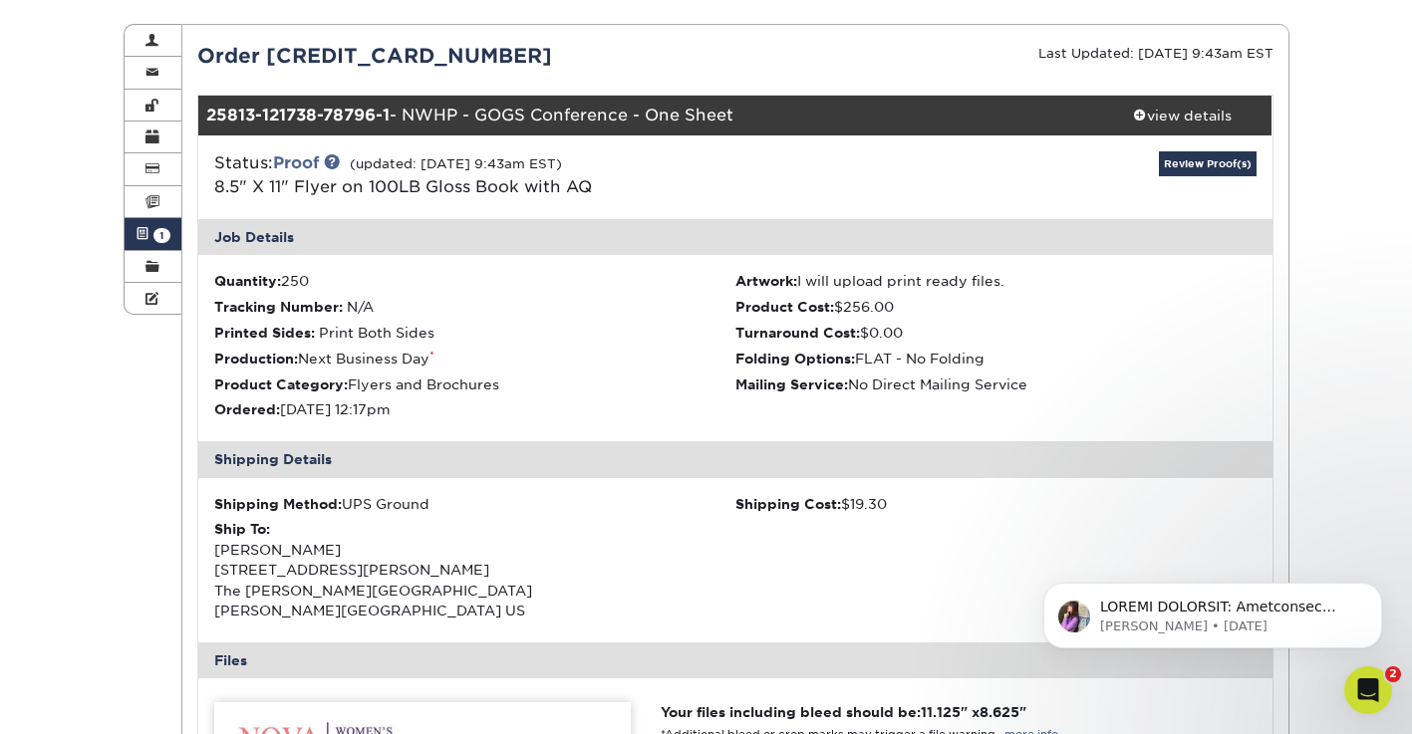
scroll to position [206, 0]
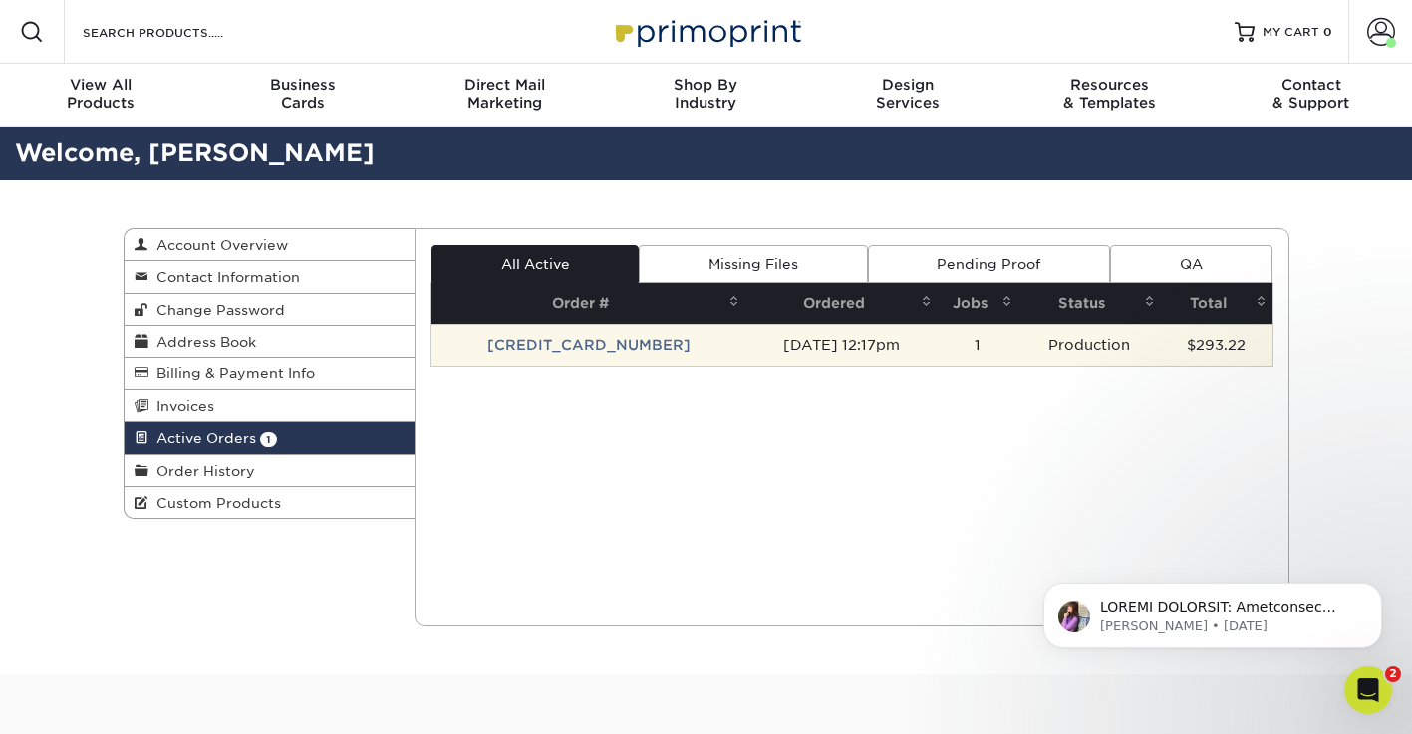
click at [531, 345] on td "[CREDIT_CARD_NUMBER]" at bounding box center [588, 345] width 314 height 42
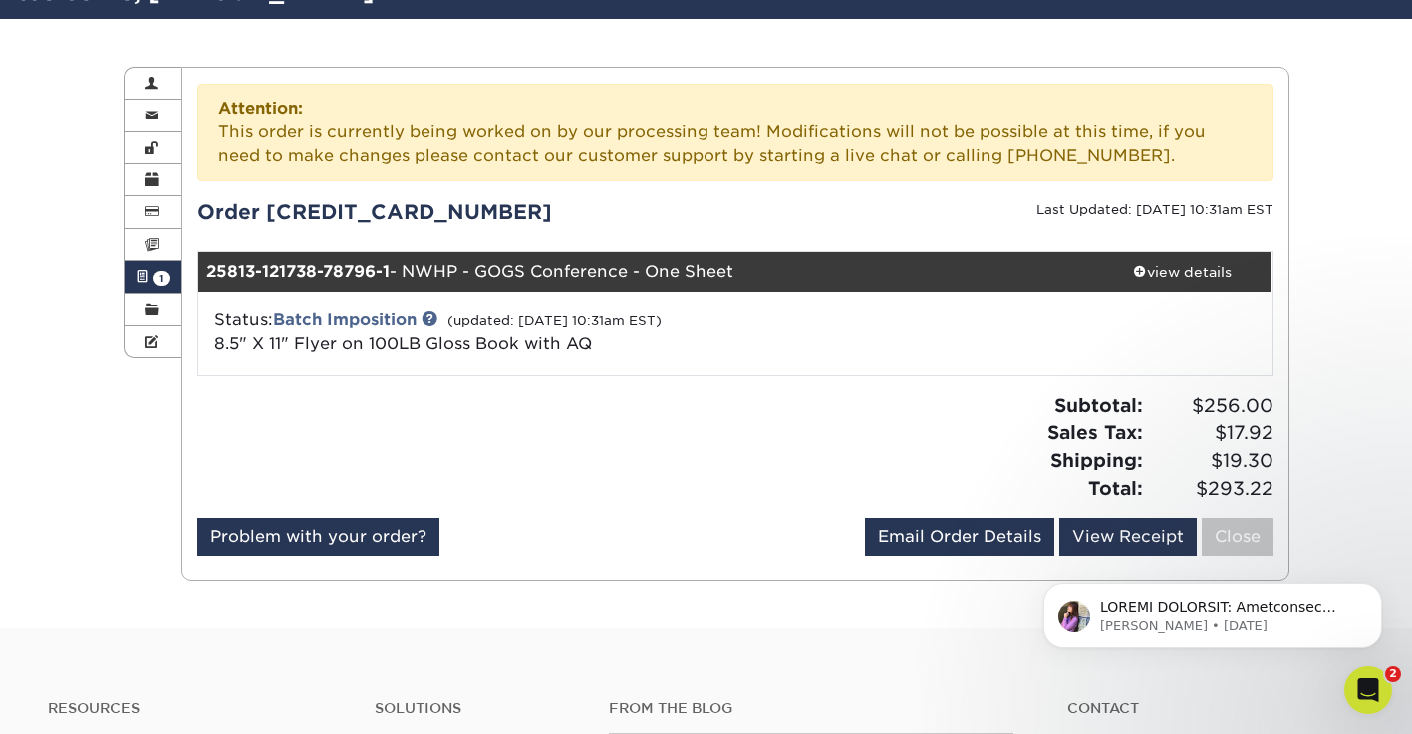
scroll to position [217, 0]
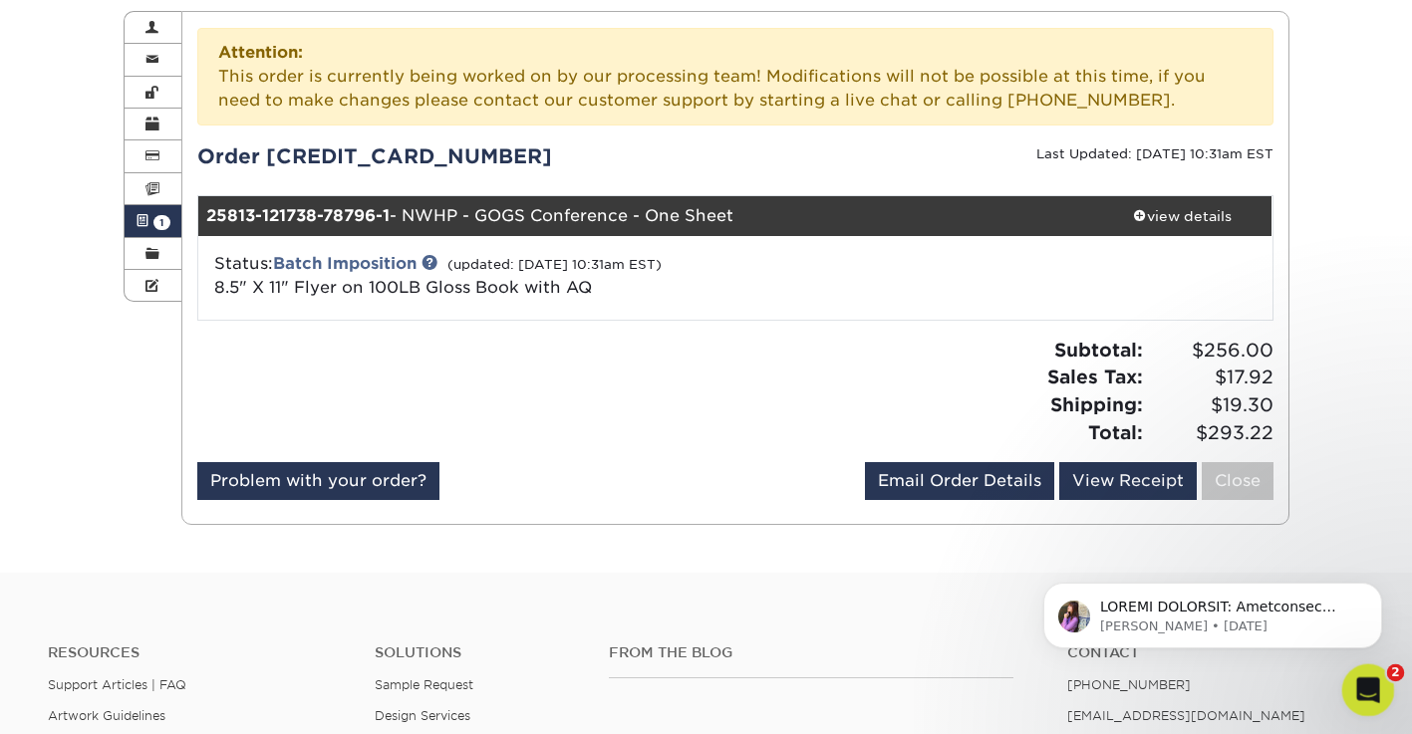
click at [1374, 679] on icon "Open Intercom Messenger" at bounding box center [1365, 687] width 33 height 33
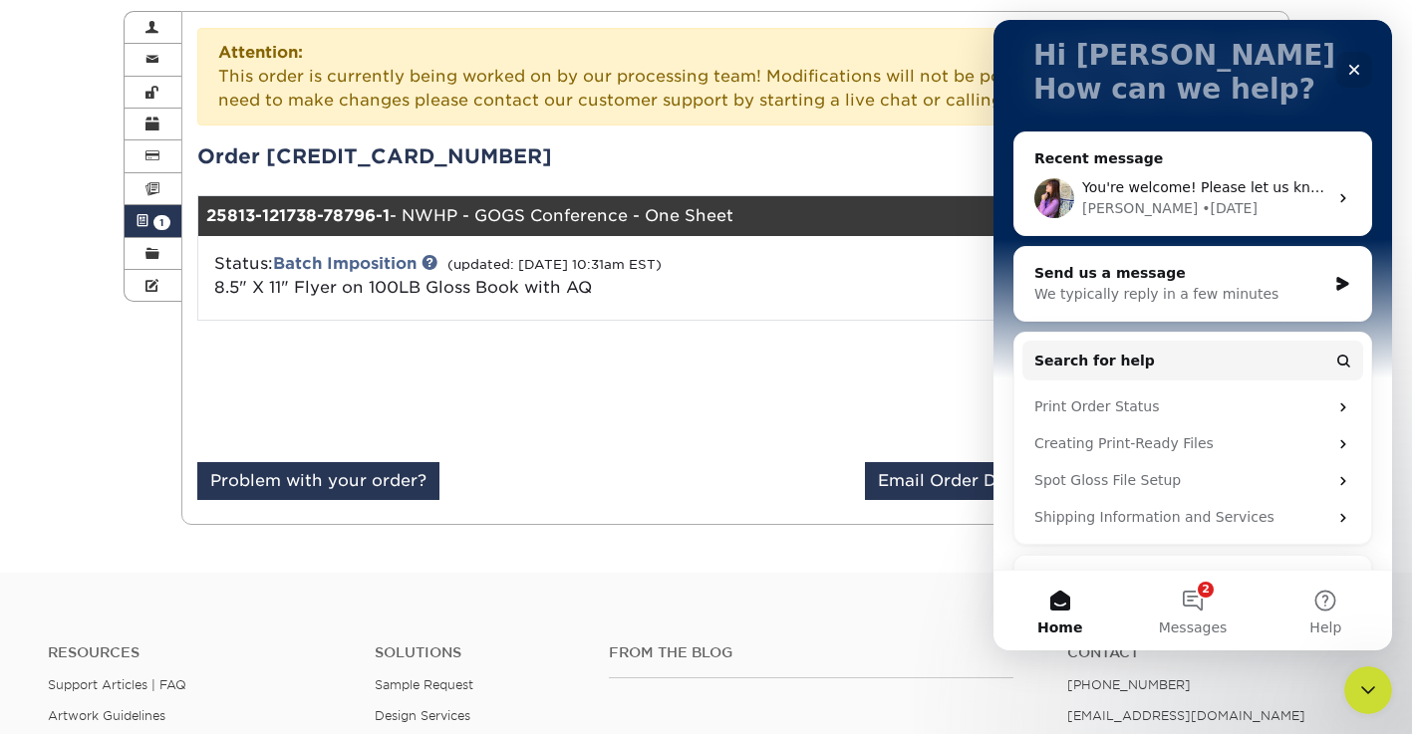
scroll to position [126, 0]
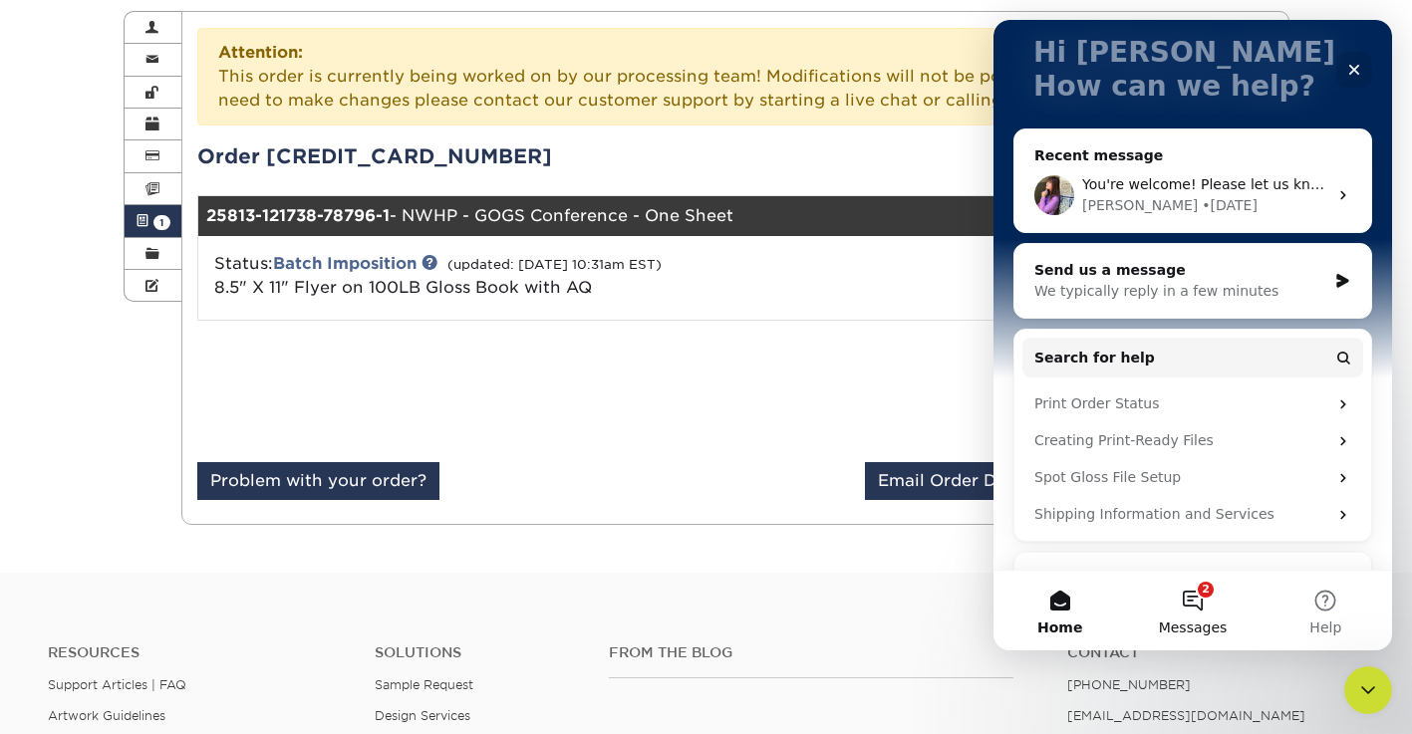
click at [1190, 599] on button "2 Messages" at bounding box center [1192, 611] width 132 height 80
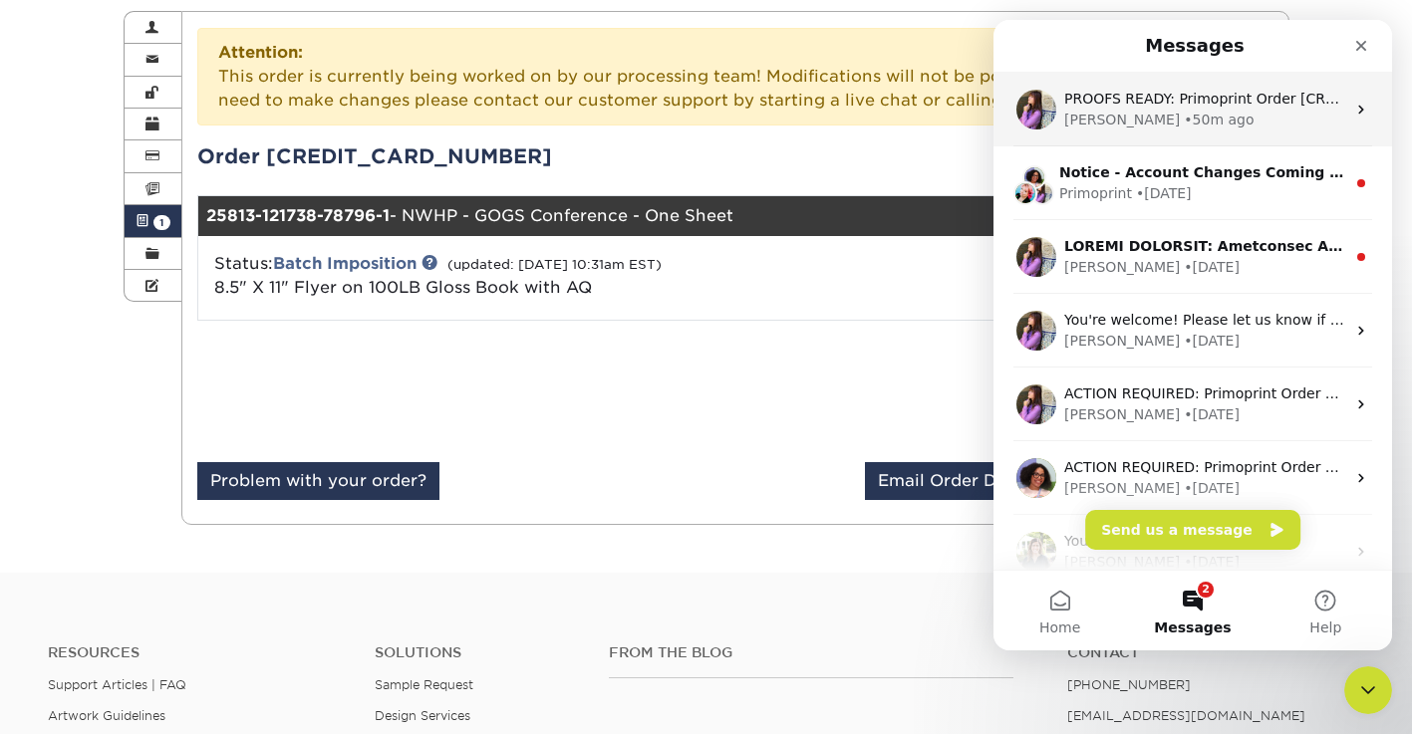
click at [1183, 121] on div "• 50m ago" at bounding box center [1218, 120] width 70 height 21
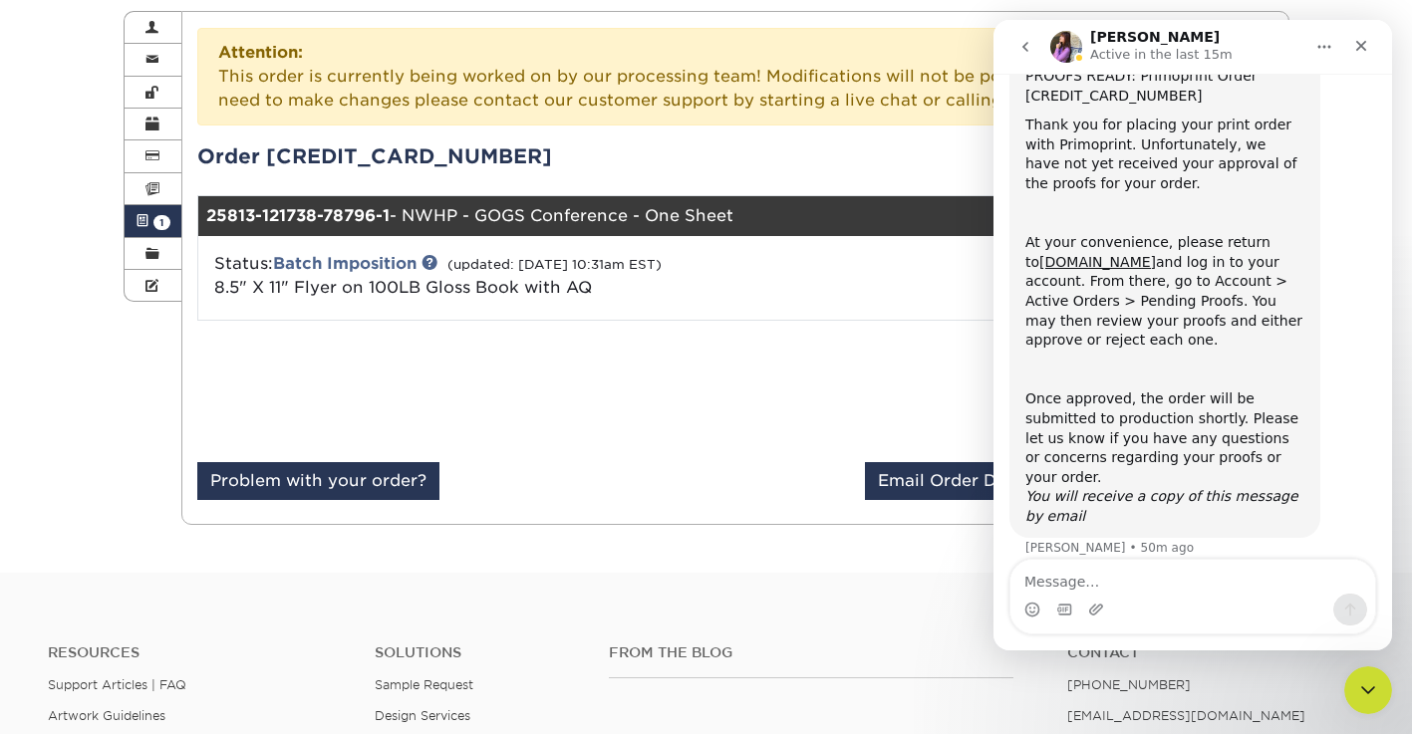
scroll to position [81, 0]
click at [417, 188] on div "Attention: This order is currently being worked on by our processing team! Modi…" at bounding box center [735, 268] width 1076 height 480
click at [1357, 45] on icon "Close" at bounding box center [1361, 46] width 16 height 16
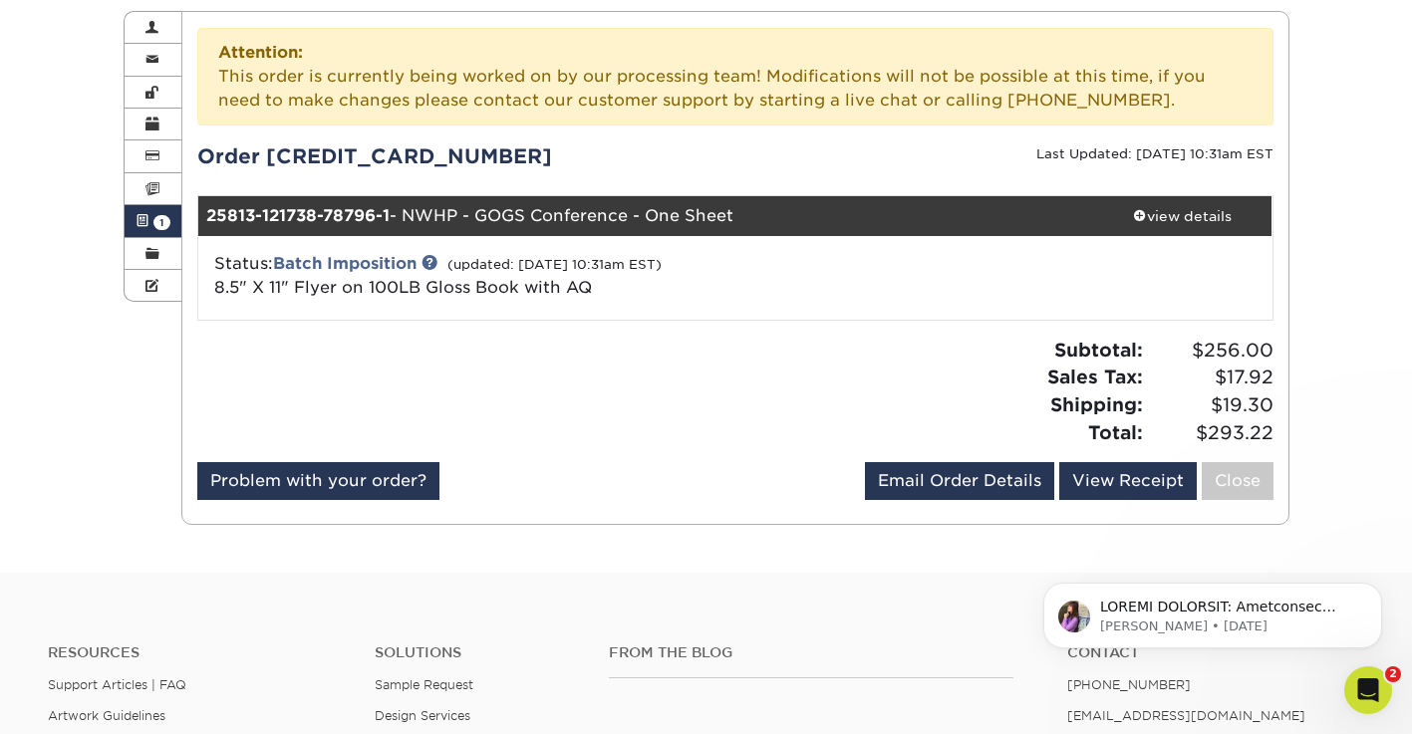
scroll to position [0, 0]
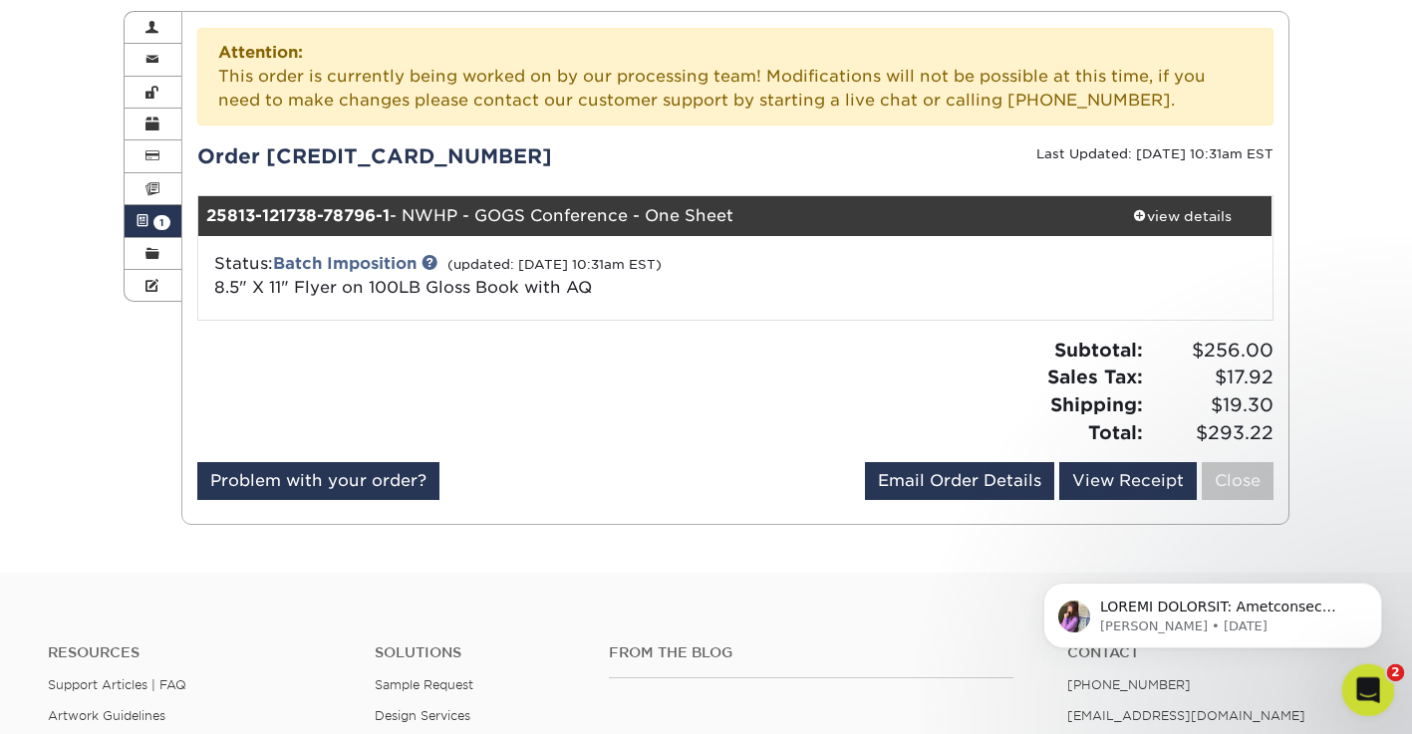
click at [1357, 675] on icon "Open Intercom Messenger" at bounding box center [1365, 687] width 33 height 33
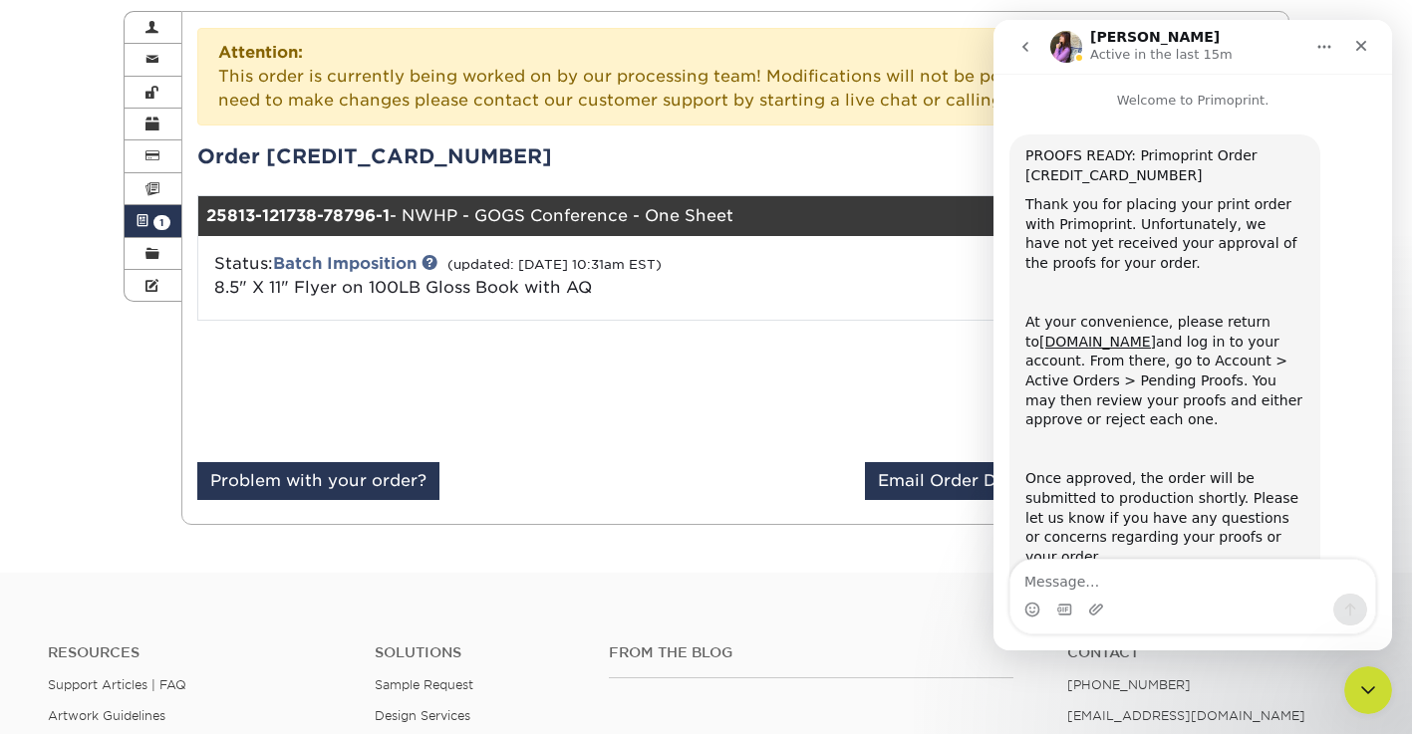
scroll to position [81, 0]
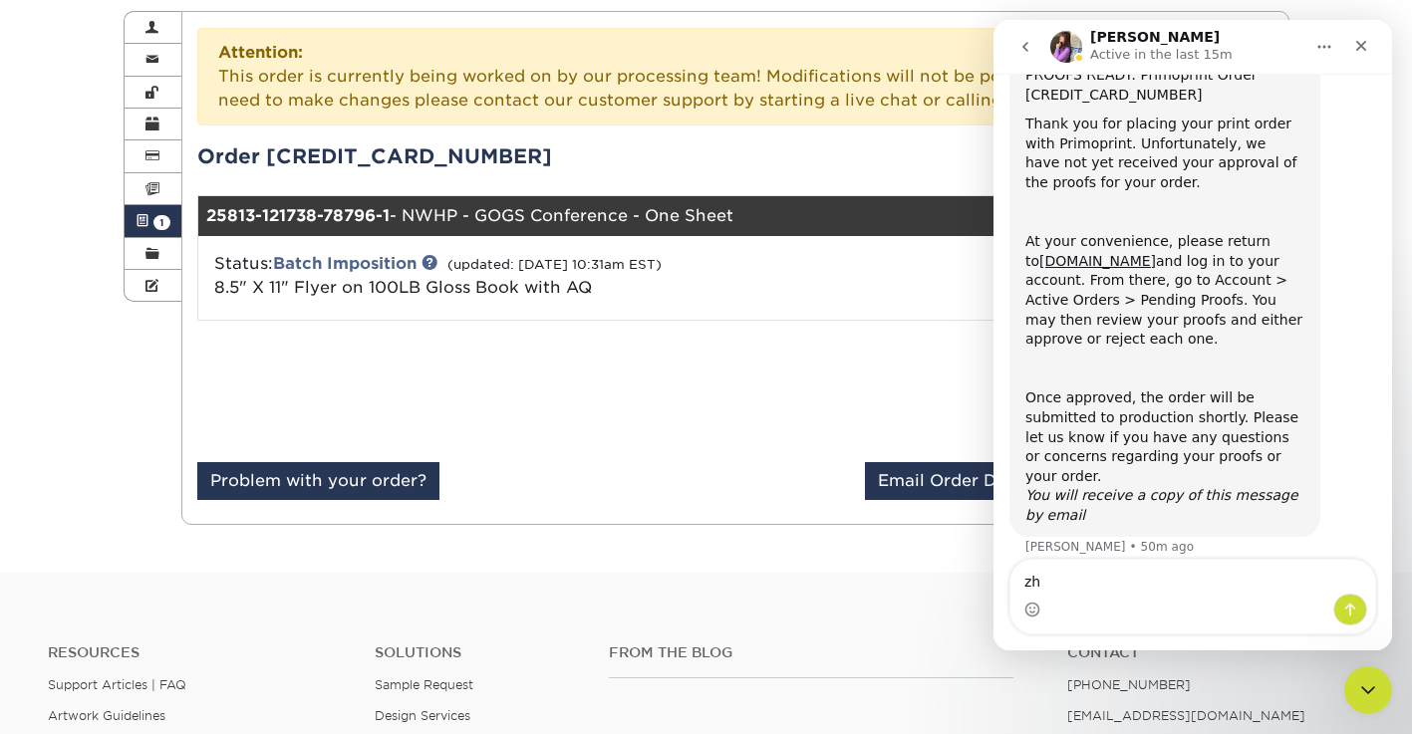
type textarea "z"
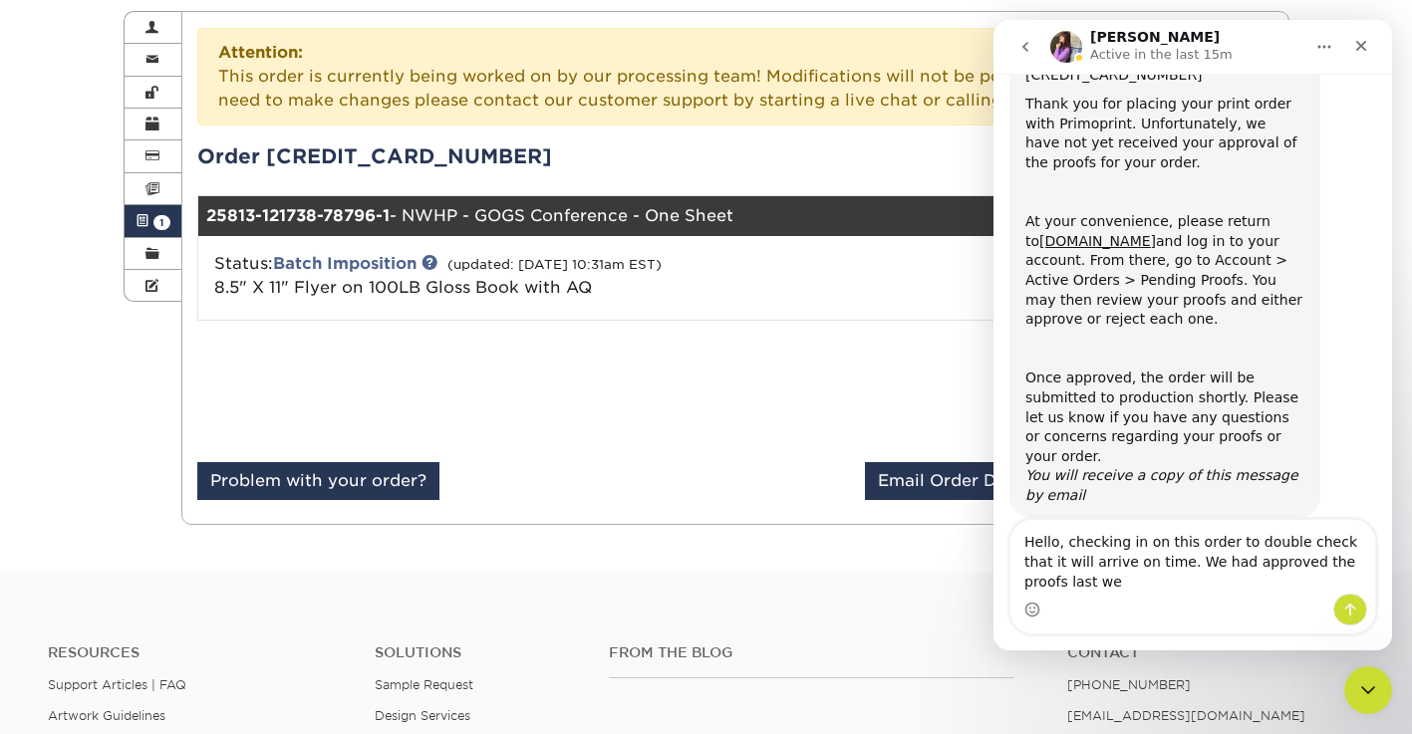
scroll to position [121, 0]
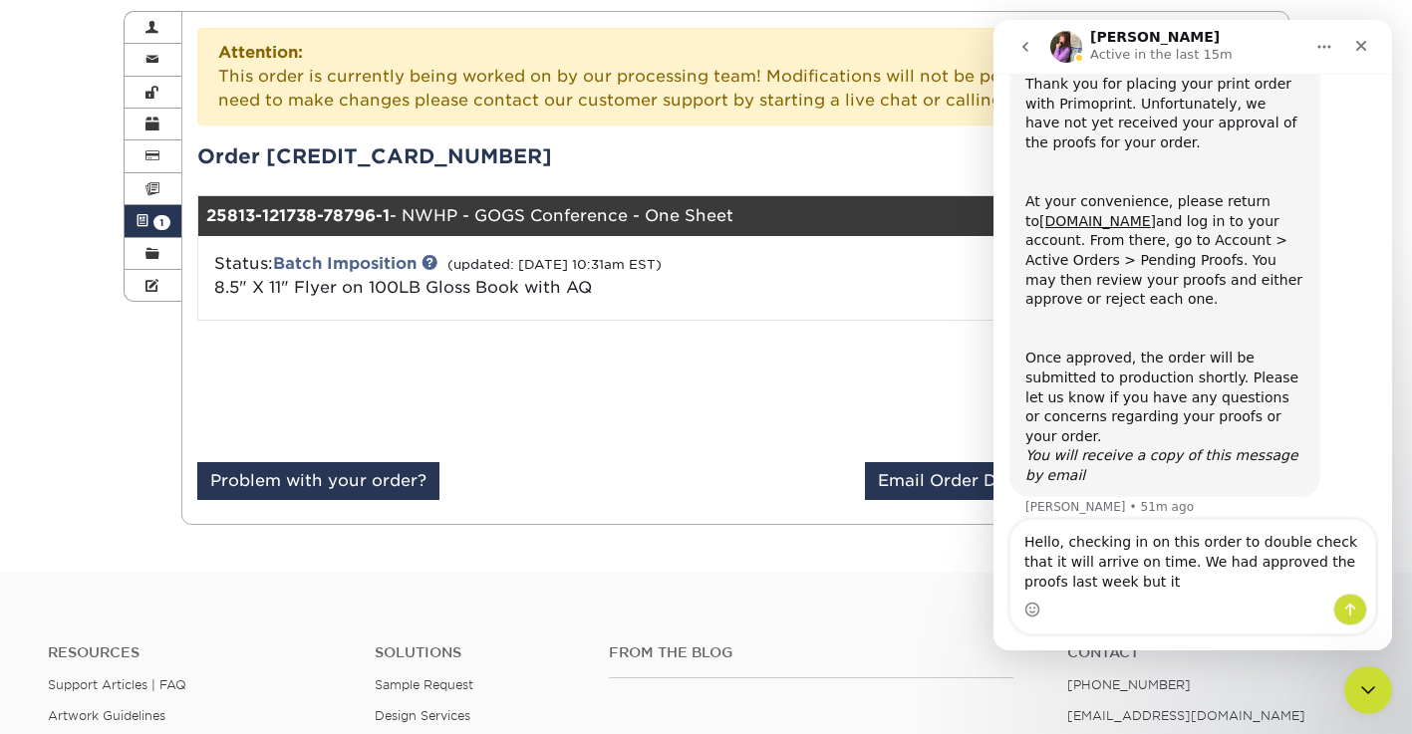
type textarea "Hello, checking in on this order to double check that it will arrive on time. W…"
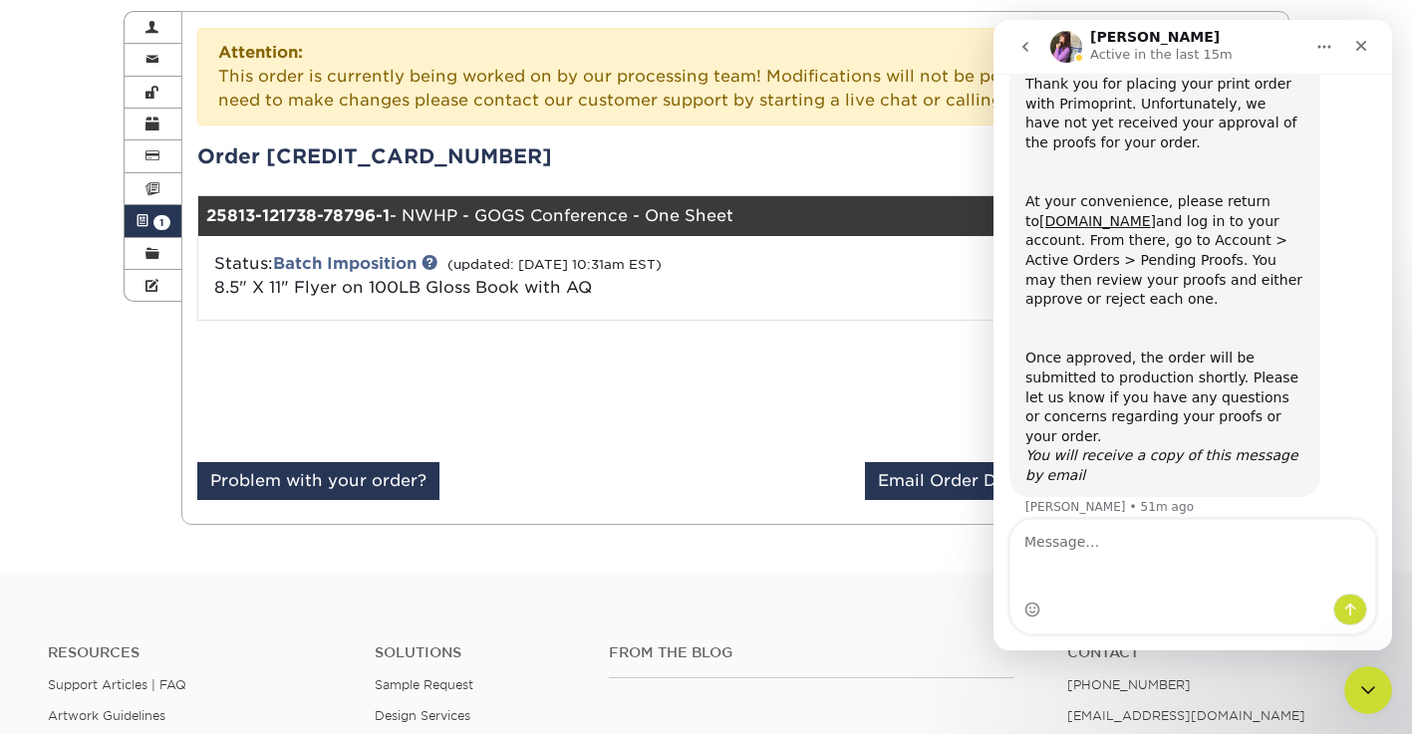
scroll to position [81, 0]
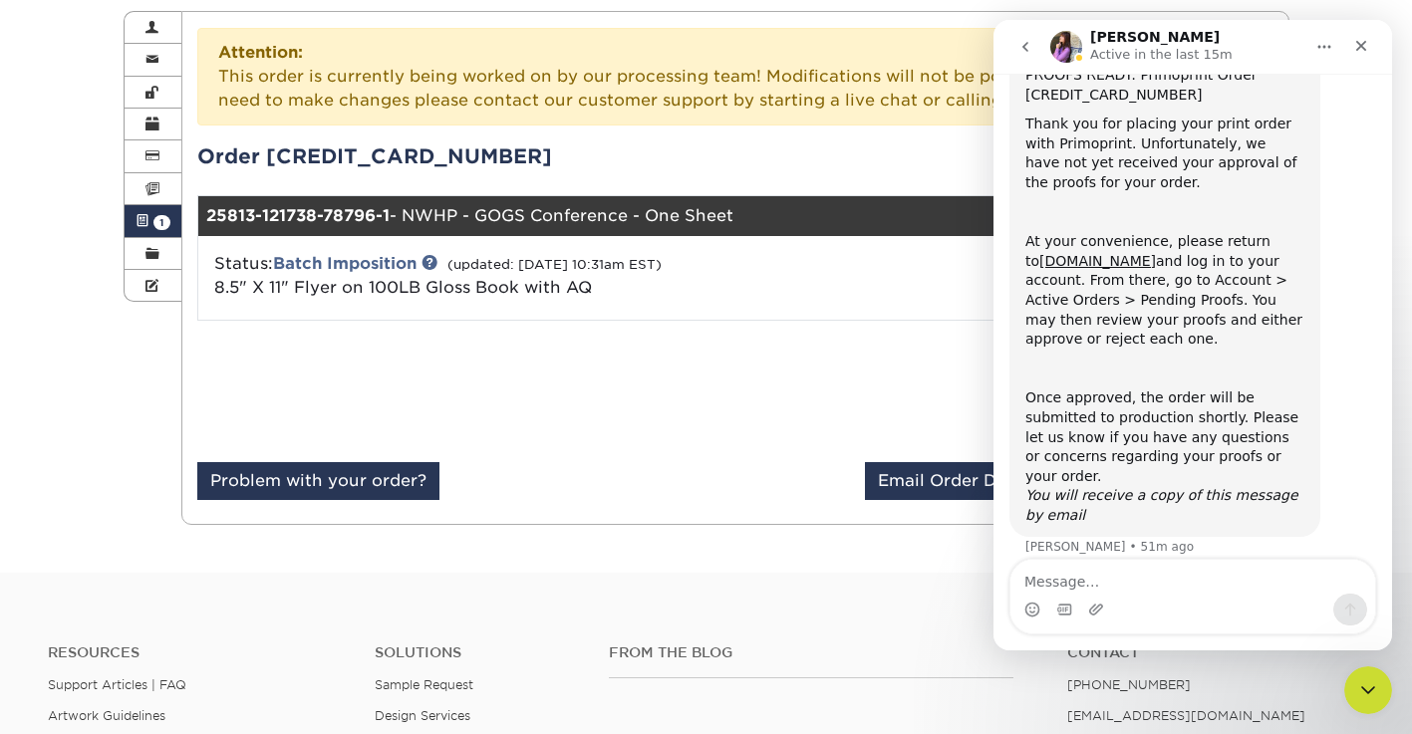
click at [905, 256] on div "Status: Batch Imposition (updated: [DATE] 10:31am EST) 8.5" X 11" Flyer on 100L…" at bounding box center [556, 276] width 714 height 48
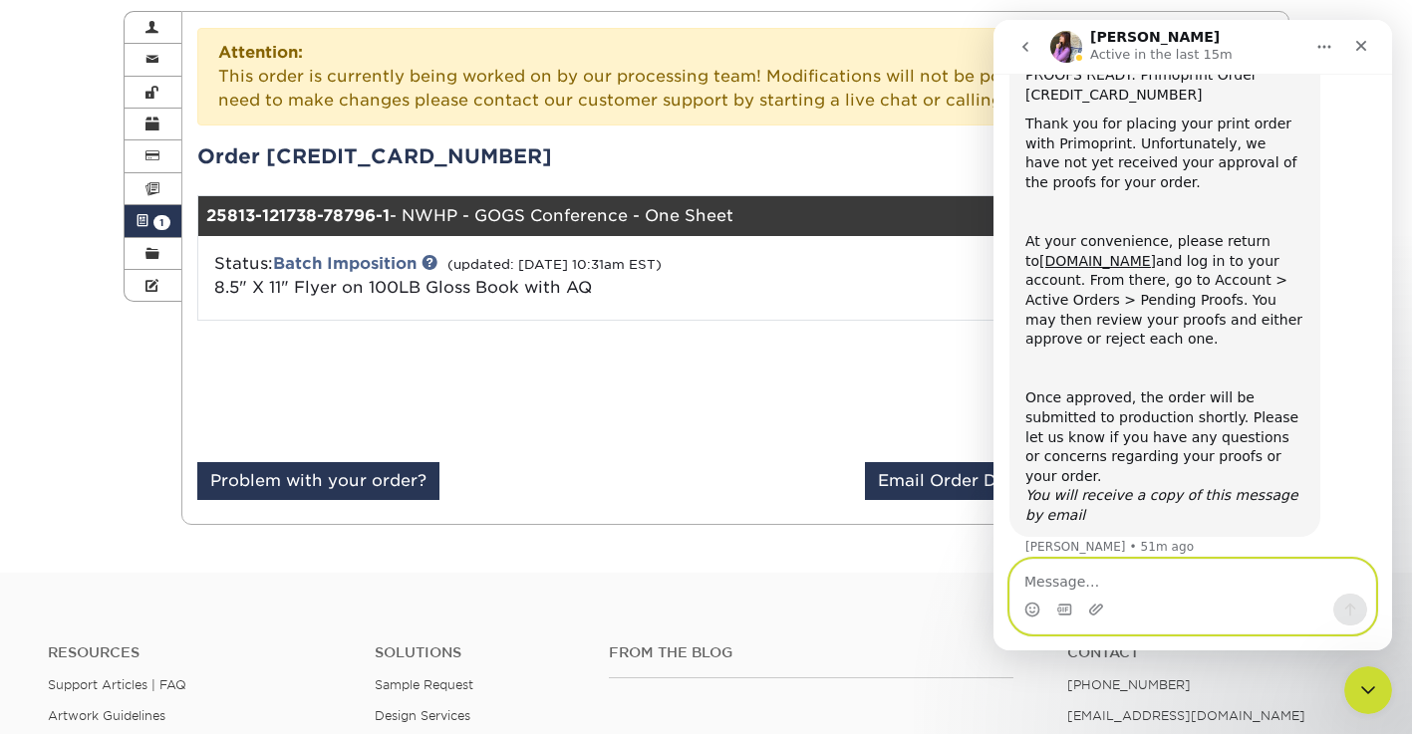
click at [1105, 582] on textarea "Message…" at bounding box center [1192, 577] width 365 height 34
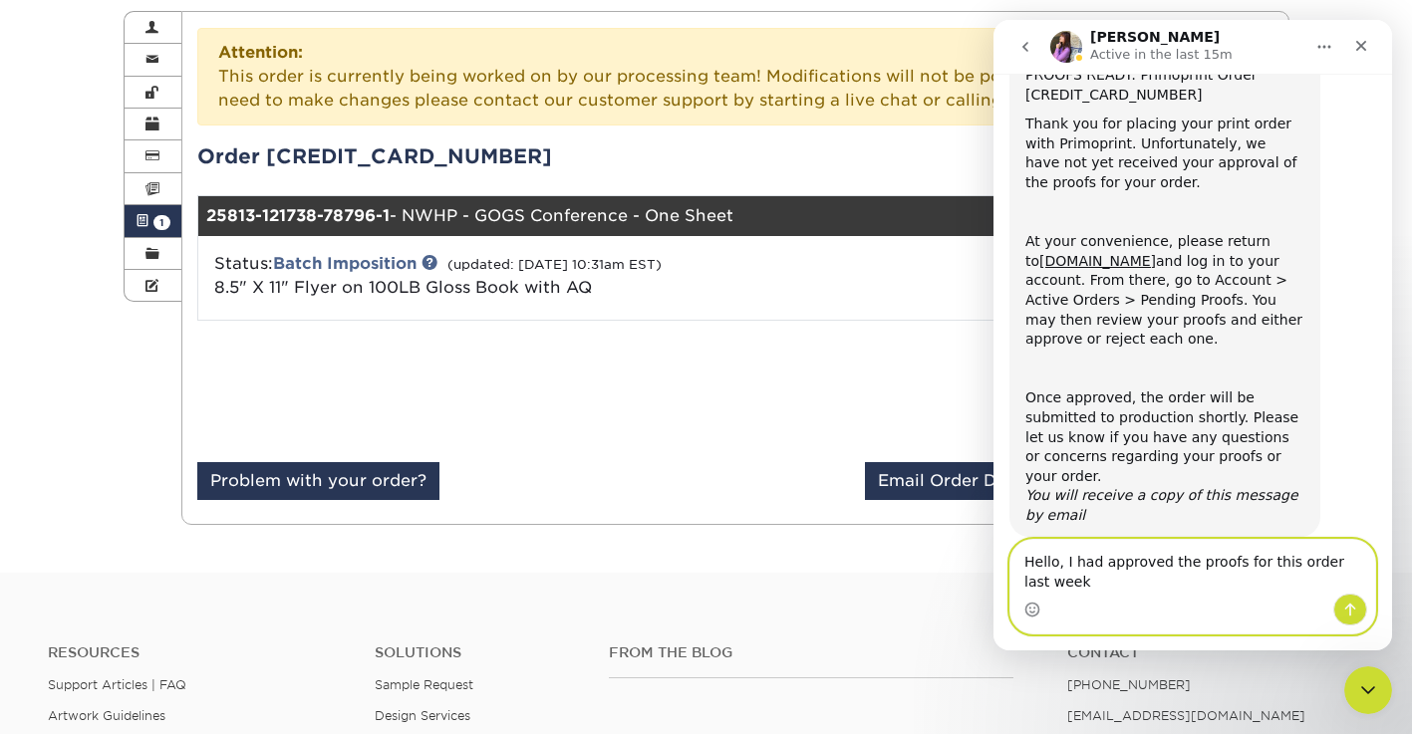
scroll to position [101, 0]
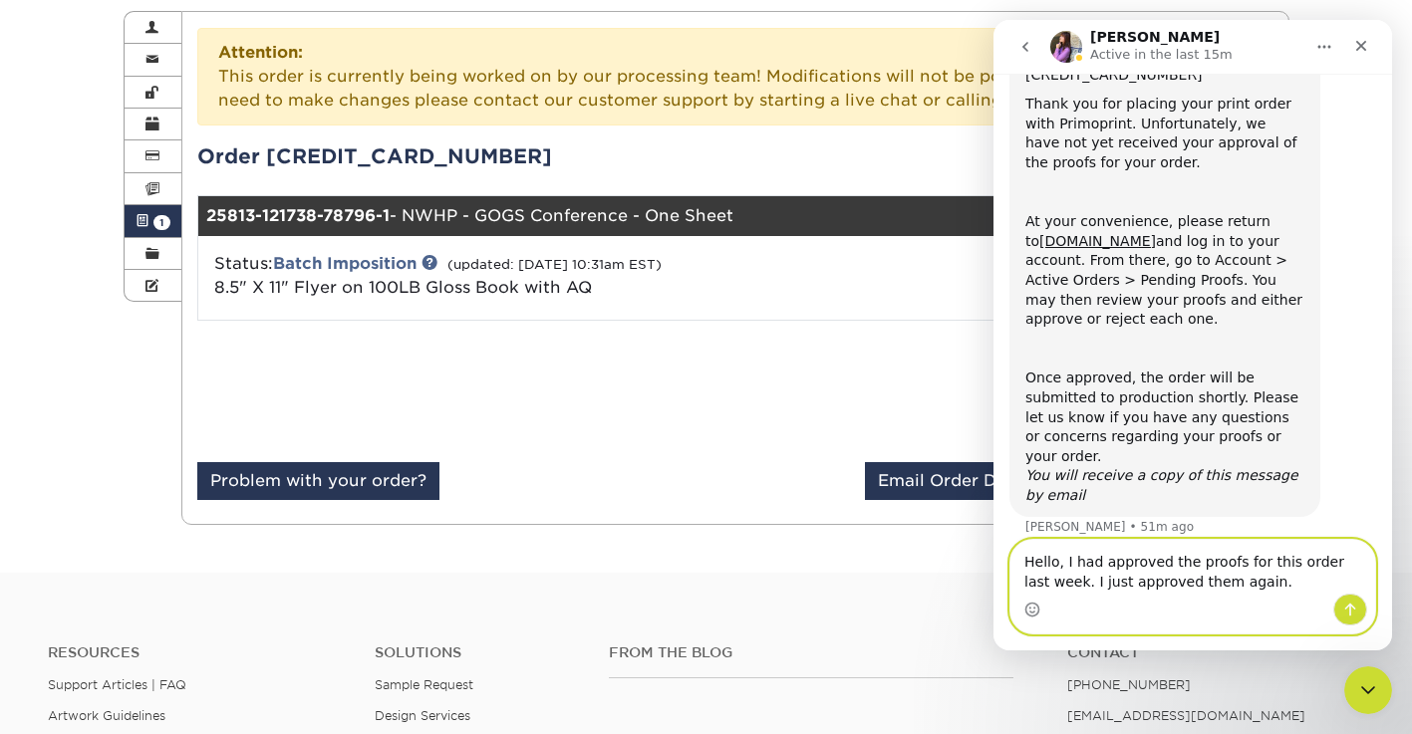
click at [1059, 583] on textarea "Hello, I had approved the proofs for this order last week. I just approved them…" at bounding box center [1192, 567] width 365 height 54
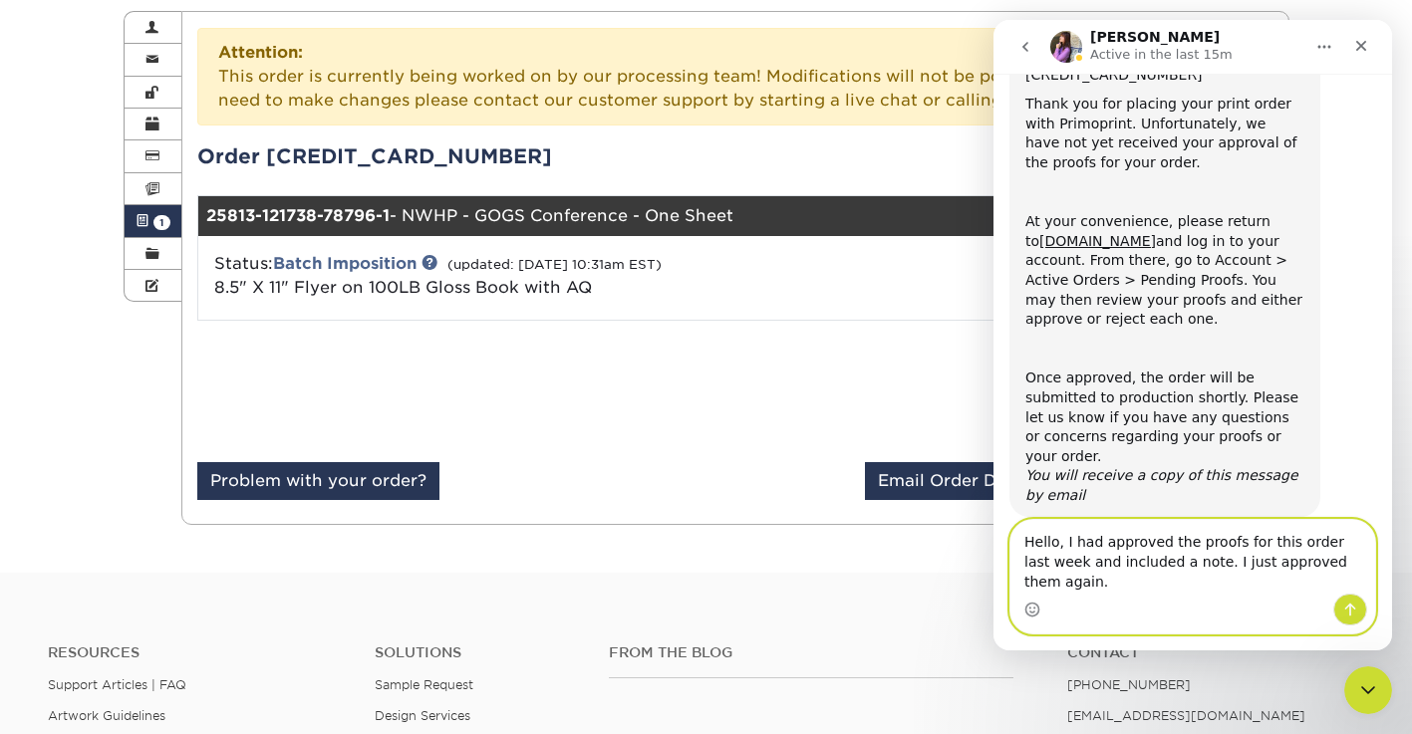
scroll to position [121, 0]
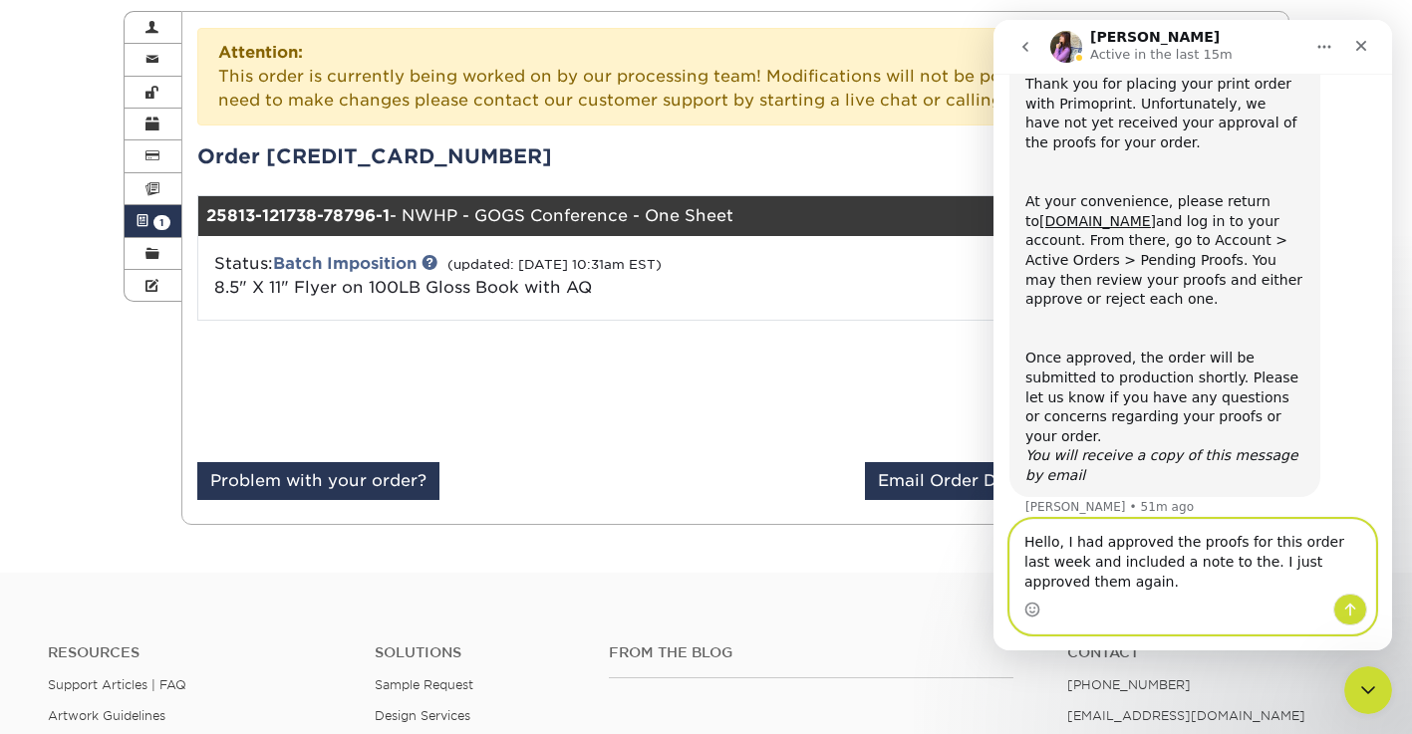
type textarea "Hello, I had approved the proofs for this order last week and included a note t…"
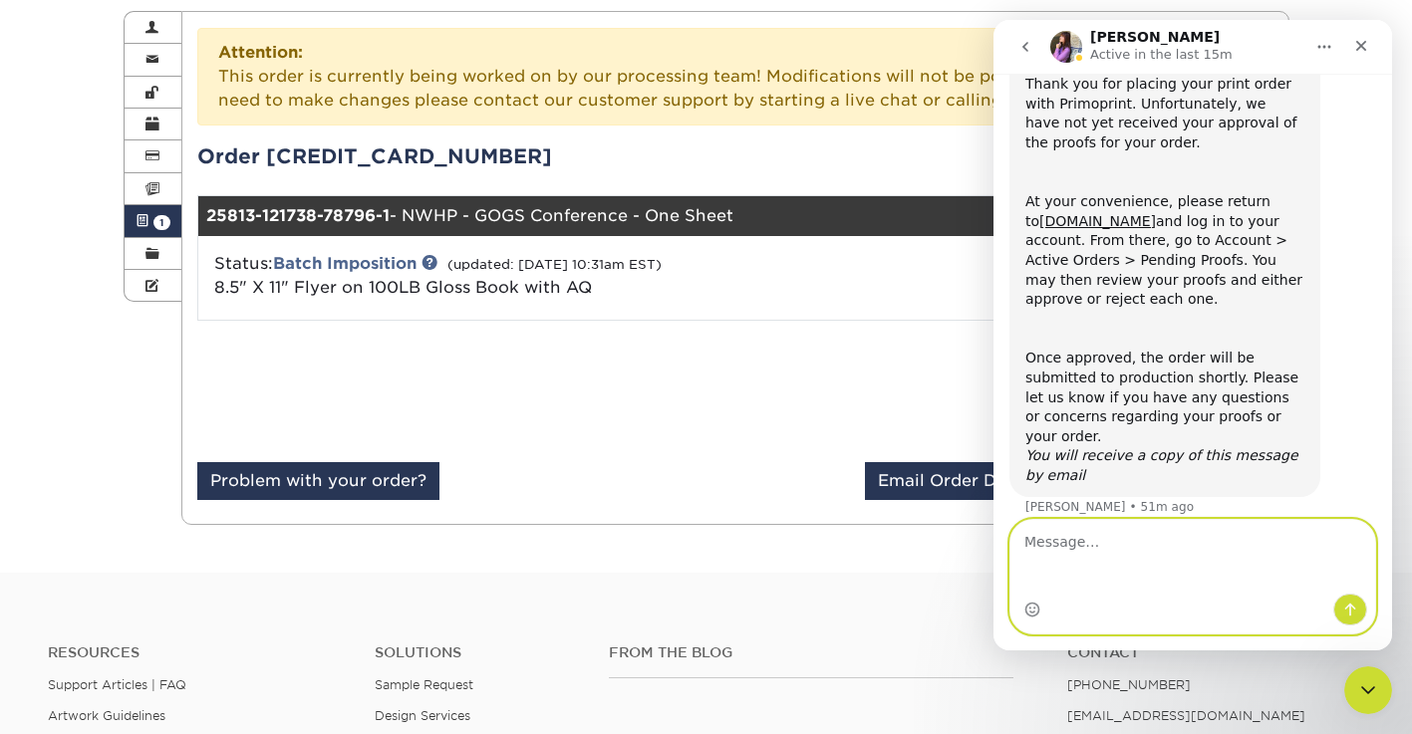
scroll to position [81, 0]
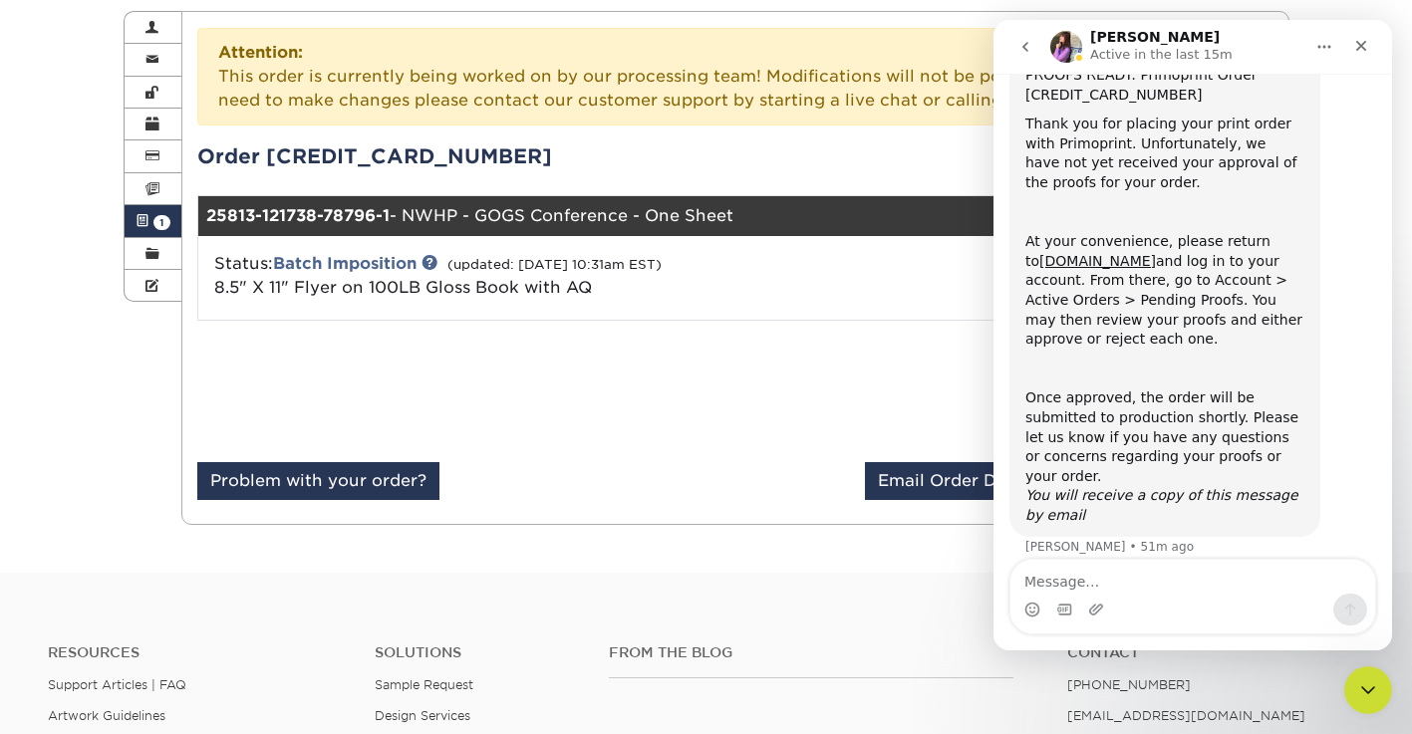
click at [1029, 51] on icon "go back" at bounding box center [1025, 47] width 16 height 16
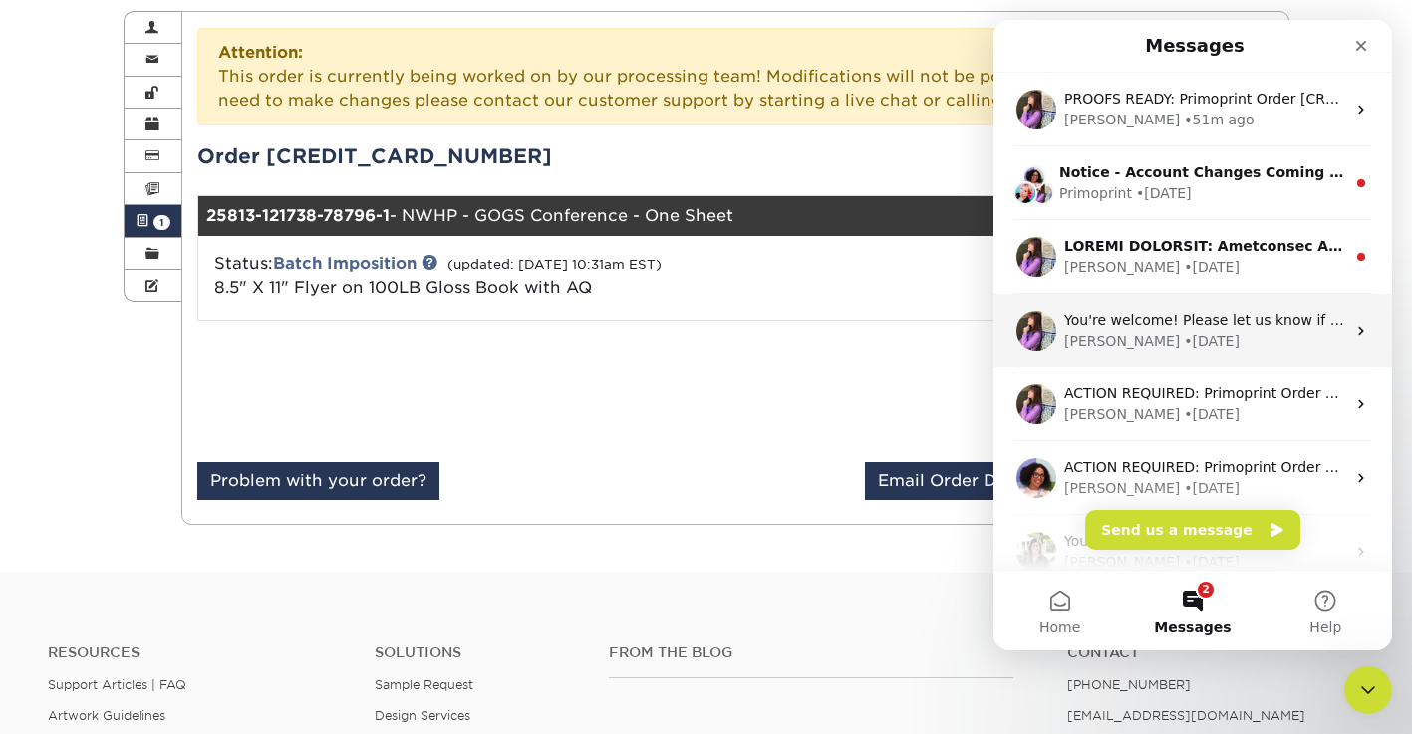
click at [1217, 324] on span "You're welcome! Please let us know if you have any questions" at bounding box center [1280, 320] width 432 height 16
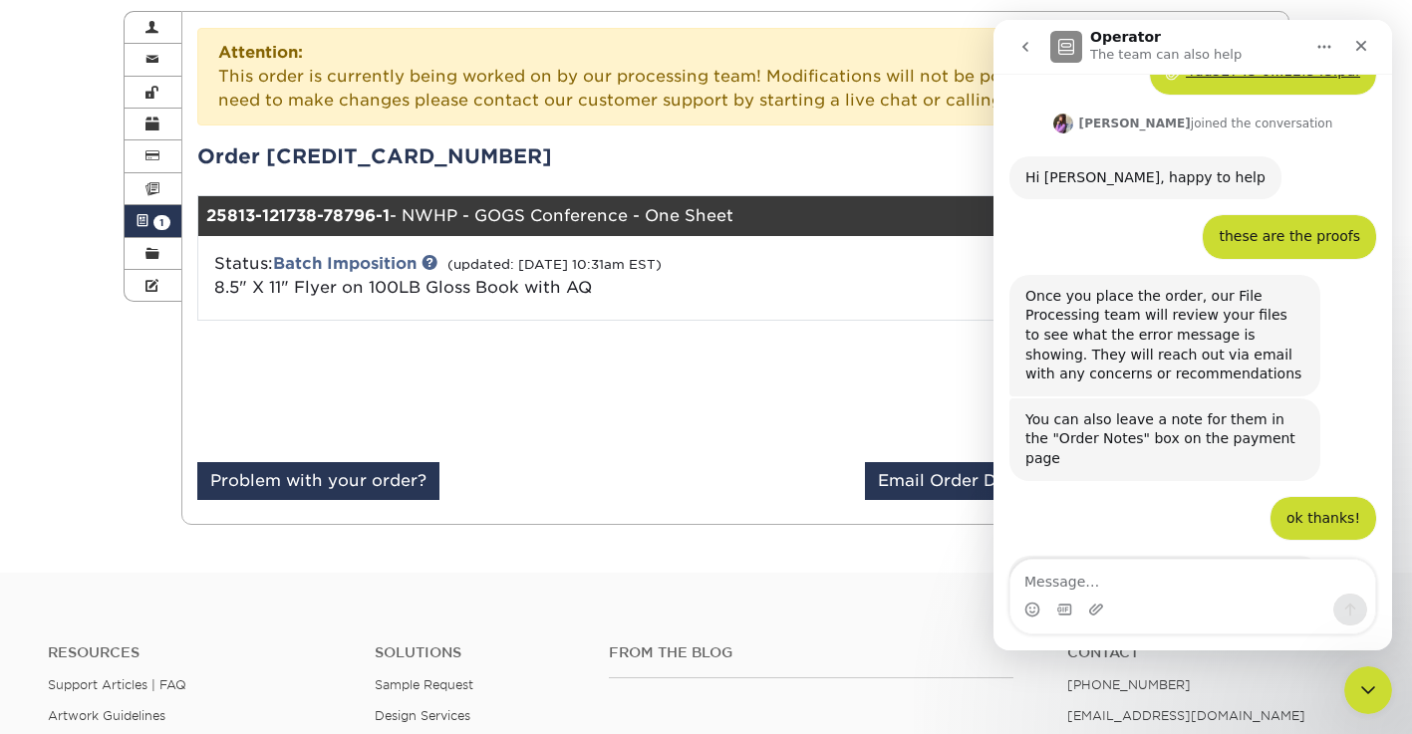
scroll to position [2174, 0]
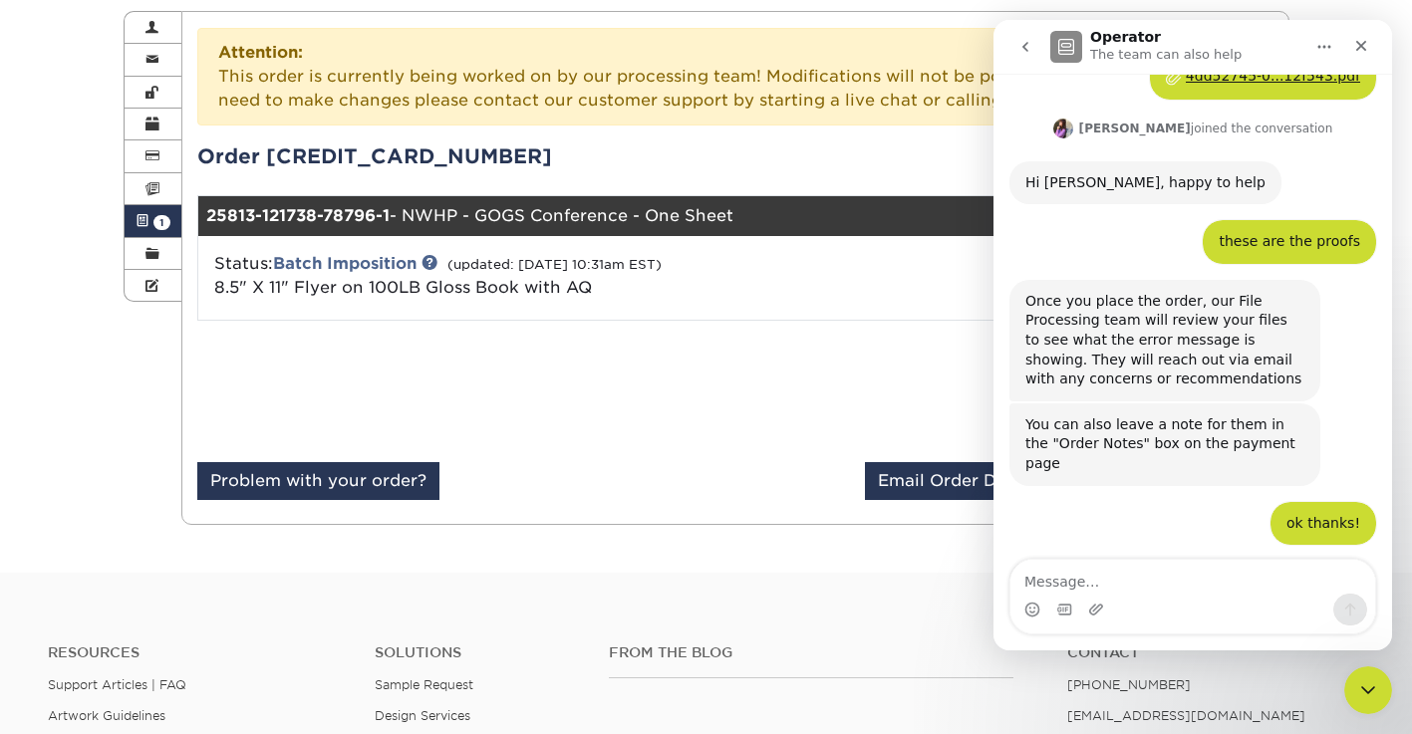
click at [1029, 47] on icon "go back" at bounding box center [1025, 47] width 16 height 16
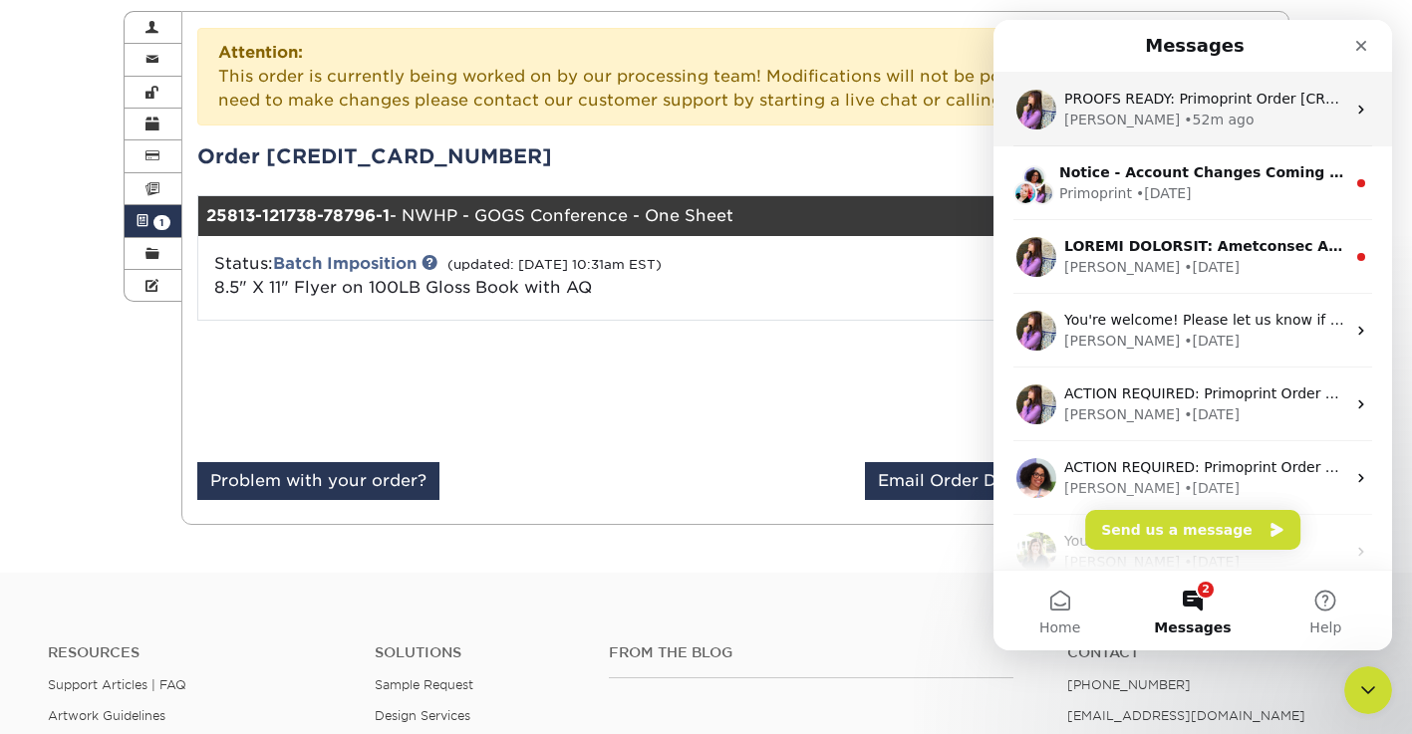
click at [1183, 125] on div "• 52m ago" at bounding box center [1218, 120] width 70 height 21
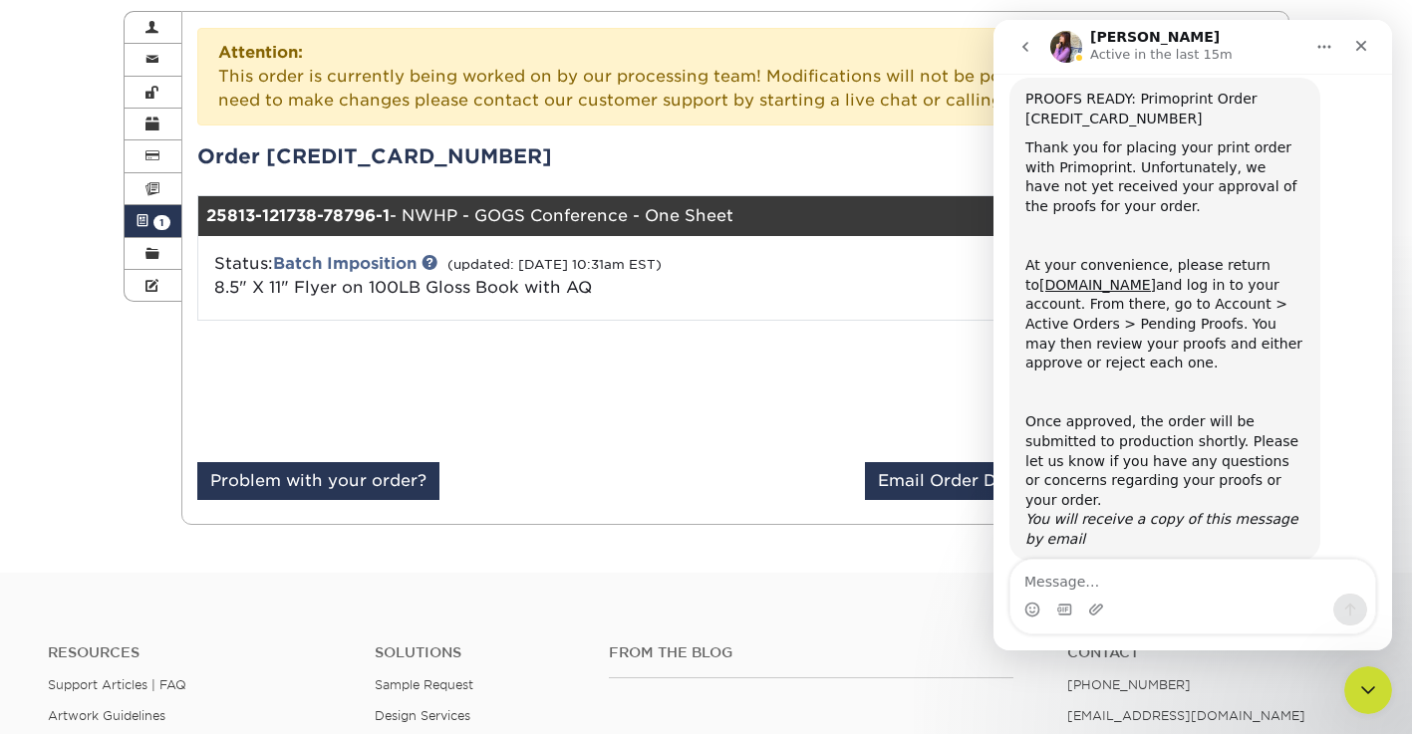
scroll to position [81, 0]
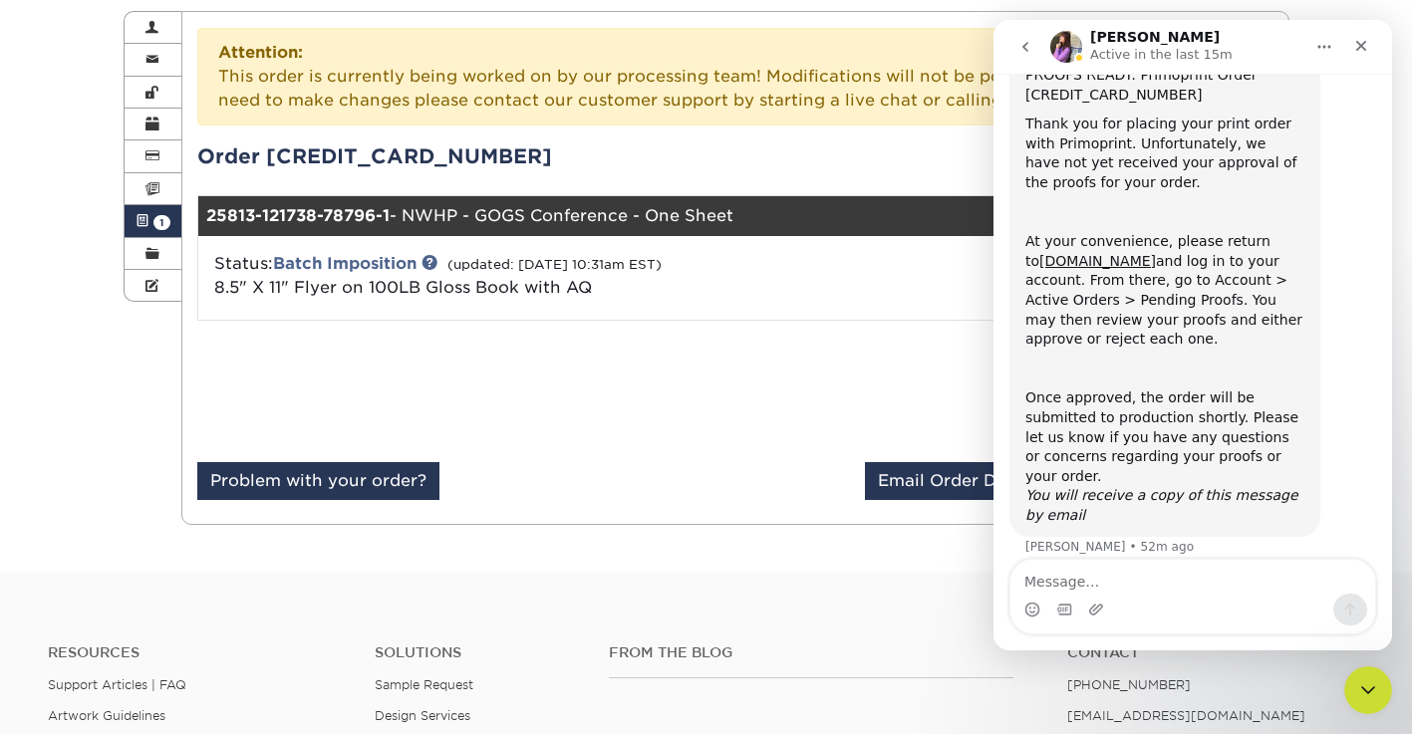
click at [1167, 583] on textarea "Message…" at bounding box center [1192, 577] width 365 height 34
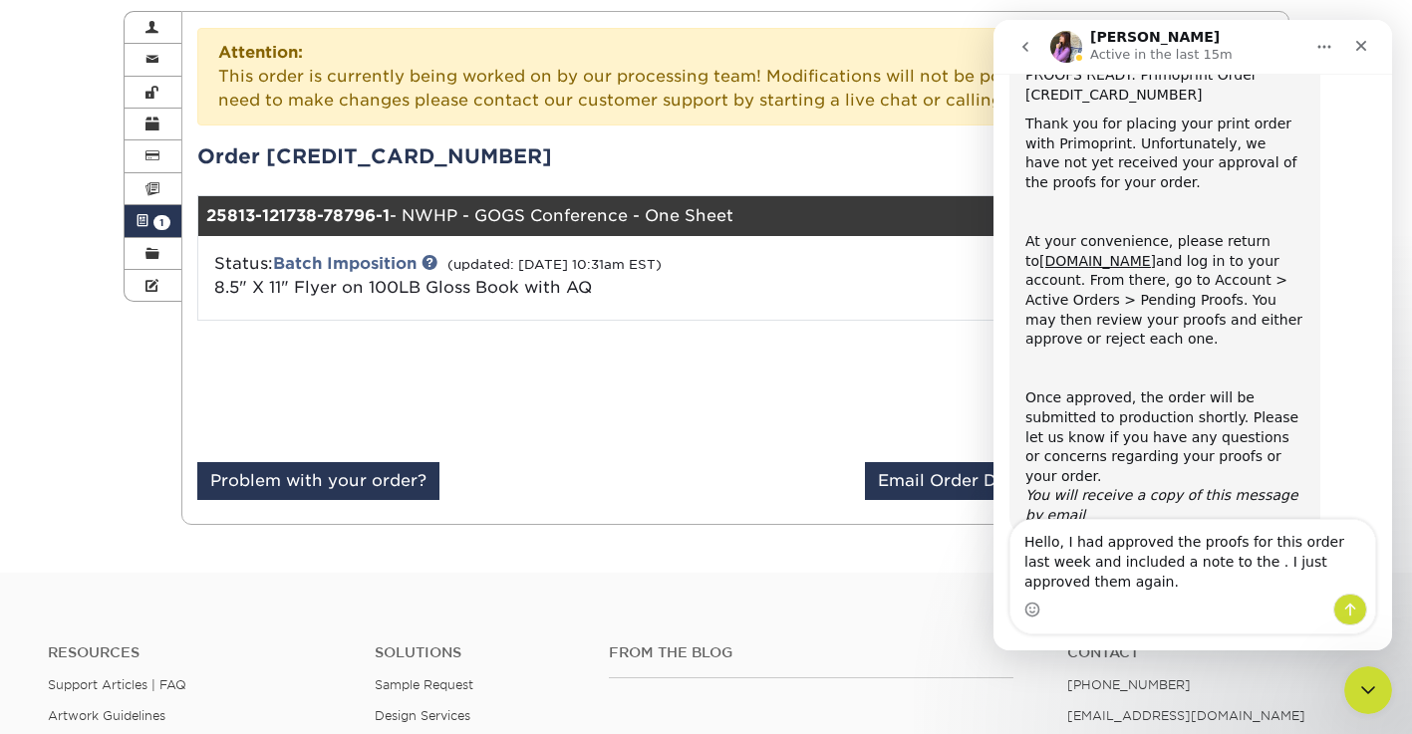
scroll to position [121, 0]
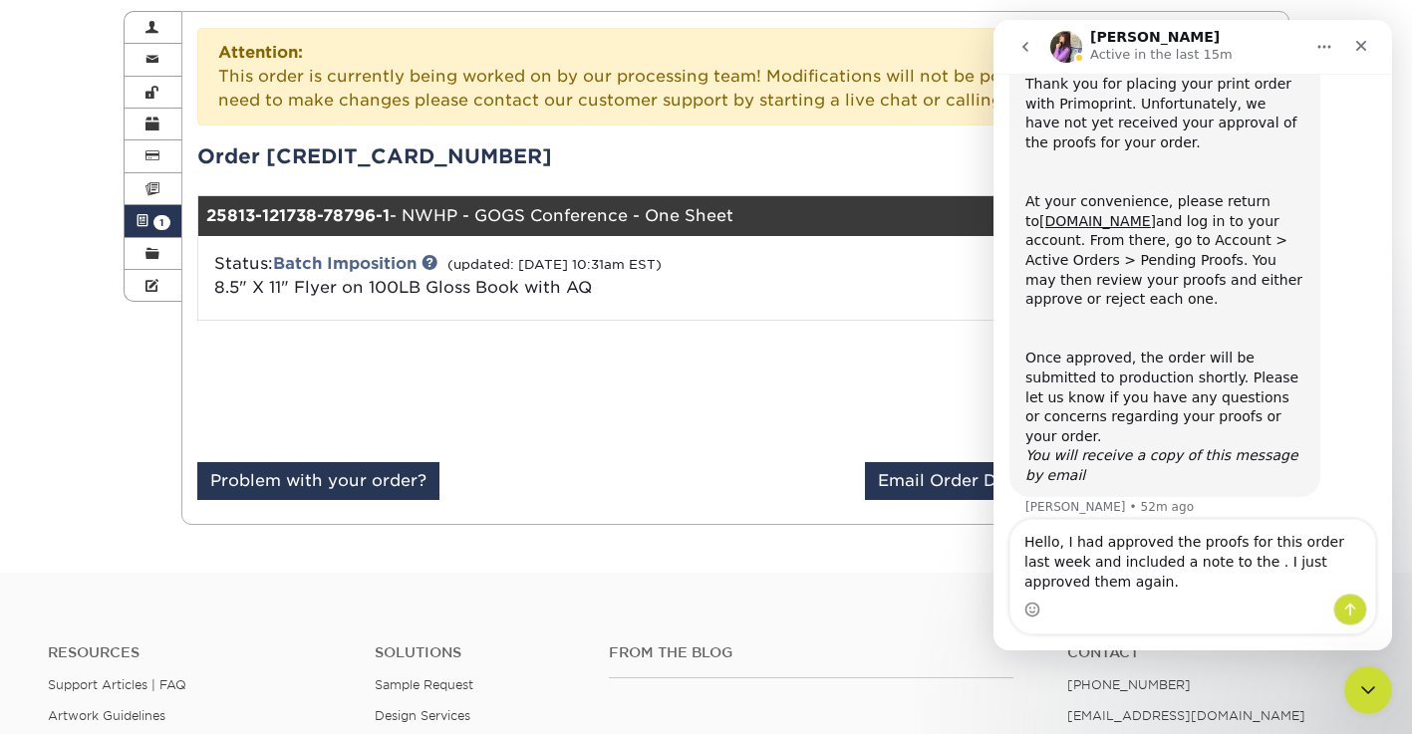
click at [1229, 563] on textarea "Hello, I had approved the proofs for this order last week and included a note t…" at bounding box center [1192, 557] width 365 height 74
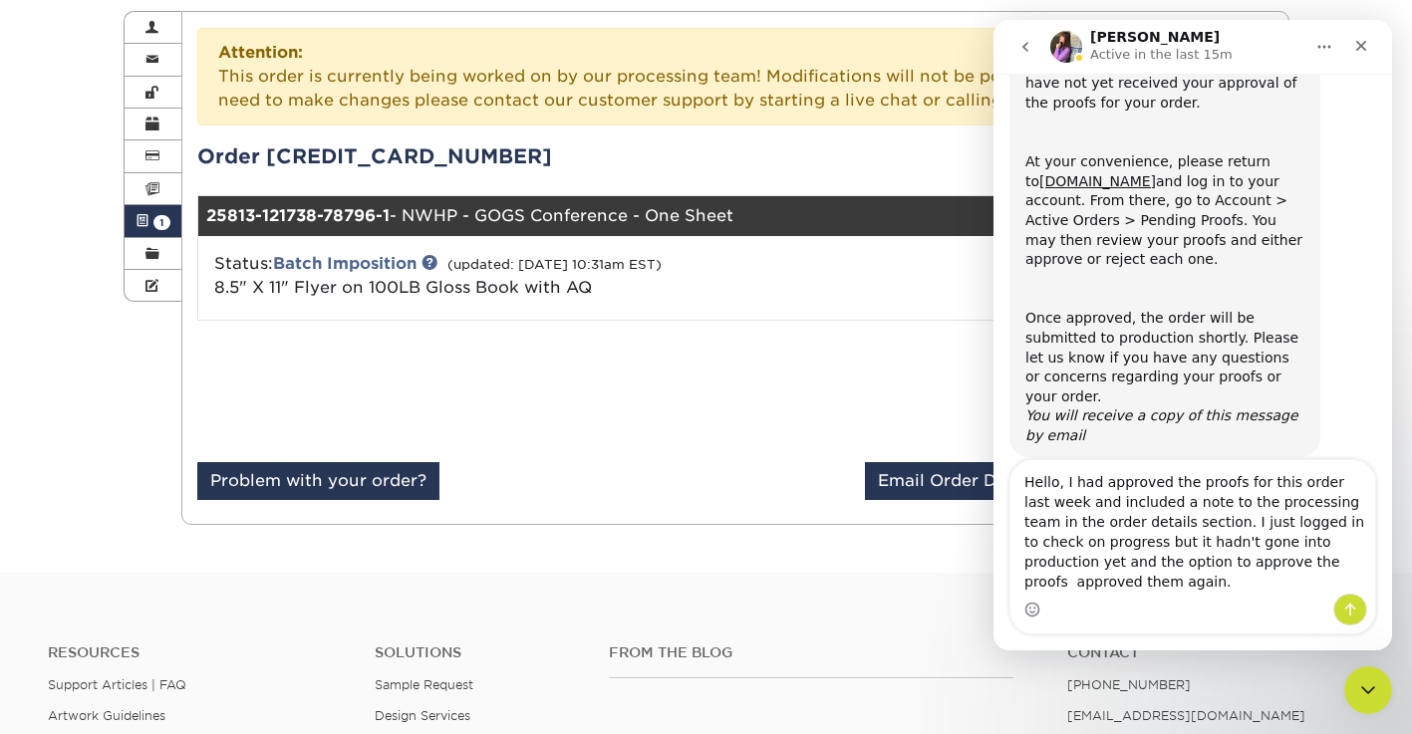
scroll to position [180, 0]
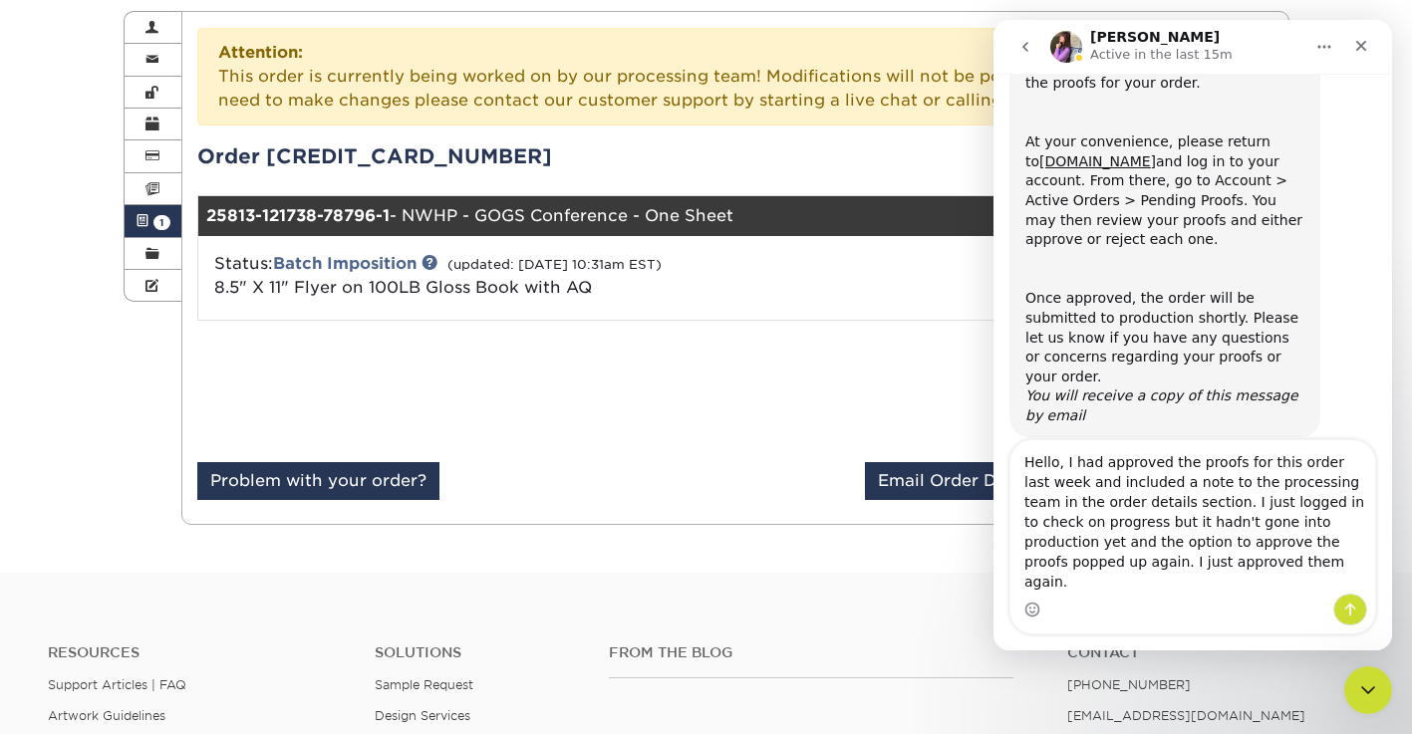
click at [1261, 585] on textarea "Hello, I had approved the proofs for this order last week and included a note t…" at bounding box center [1192, 516] width 365 height 153
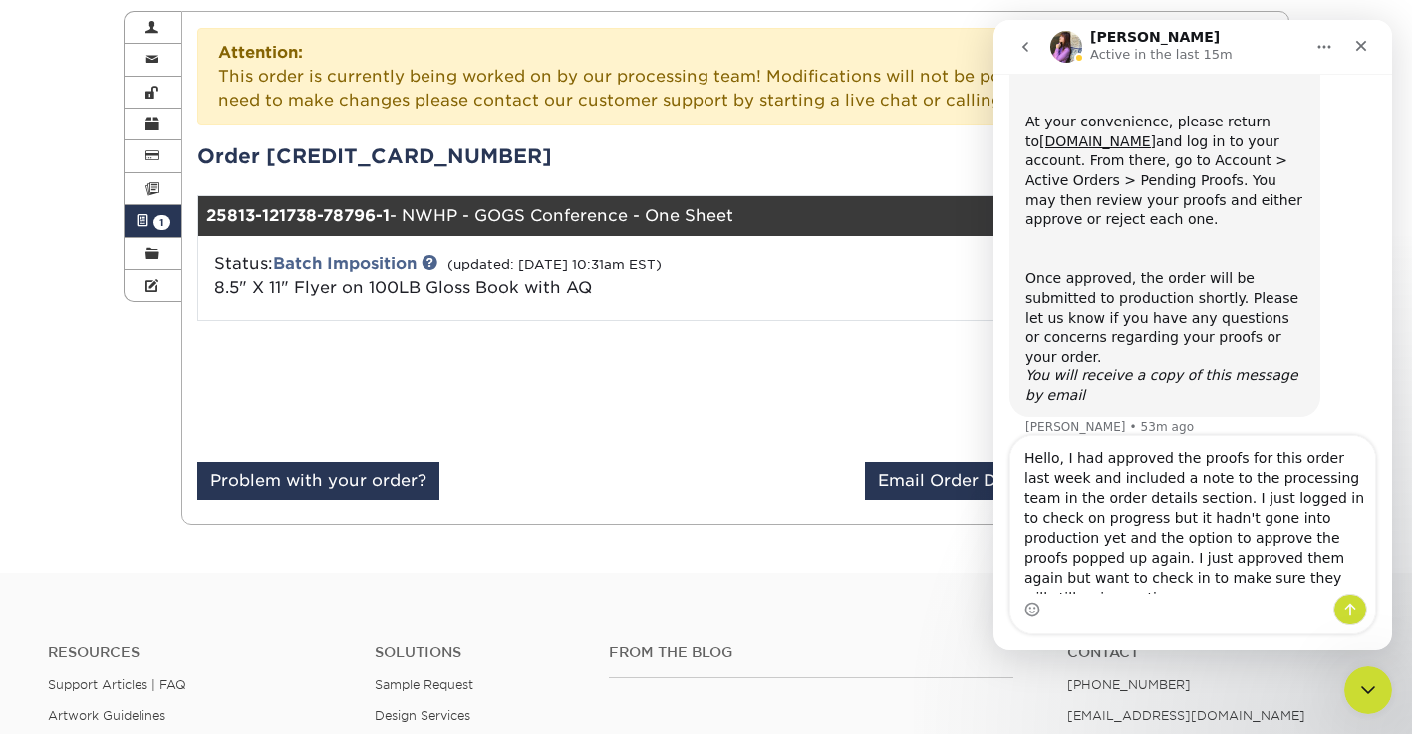
click at [1148, 526] on textarea "Hello, I had approved the proofs for this order last week and included a note t…" at bounding box center [1192, 514] width 365 height 157
click at [1322, 525] on textarea "Hello, I had approved the proofs for this order last week and included a note t…" at bounding box center [1192, 514] width 365 height 157
click at [1327, 522] on textarea "Hello, I had approved the proofs for this order last week and included a note t…" at bounding box center [1192, 514] width 365 height 157
click at [1286, 580] on textarea "Hello, I had approved the proofs for this order last week and included a note t…" at bounding box center [1192, 514] width 365 height 157
type textarea "Hello, I had approved the proofs for this order last week and included a note t…"
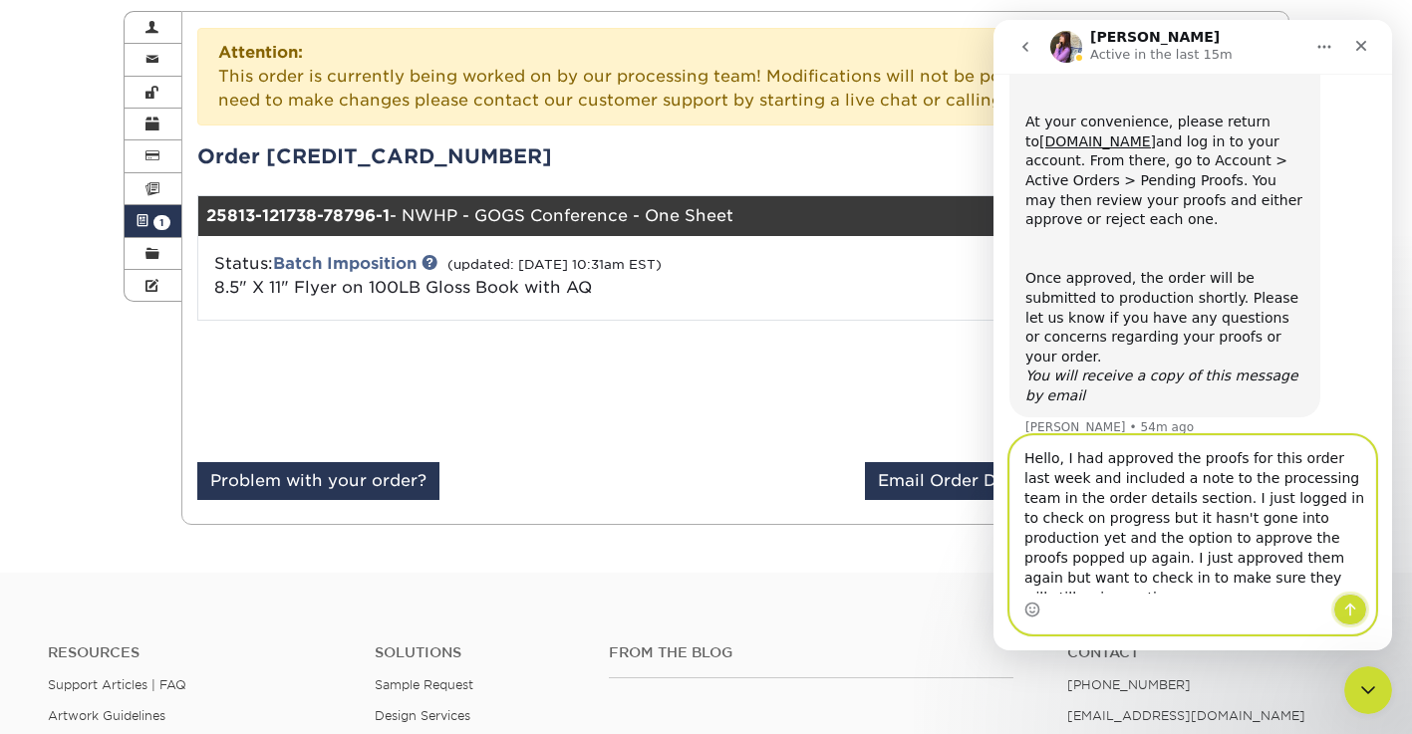
click at [1355, 607] on icon "Send a message…" at bounding box center [1350, 610] width 16 height 16
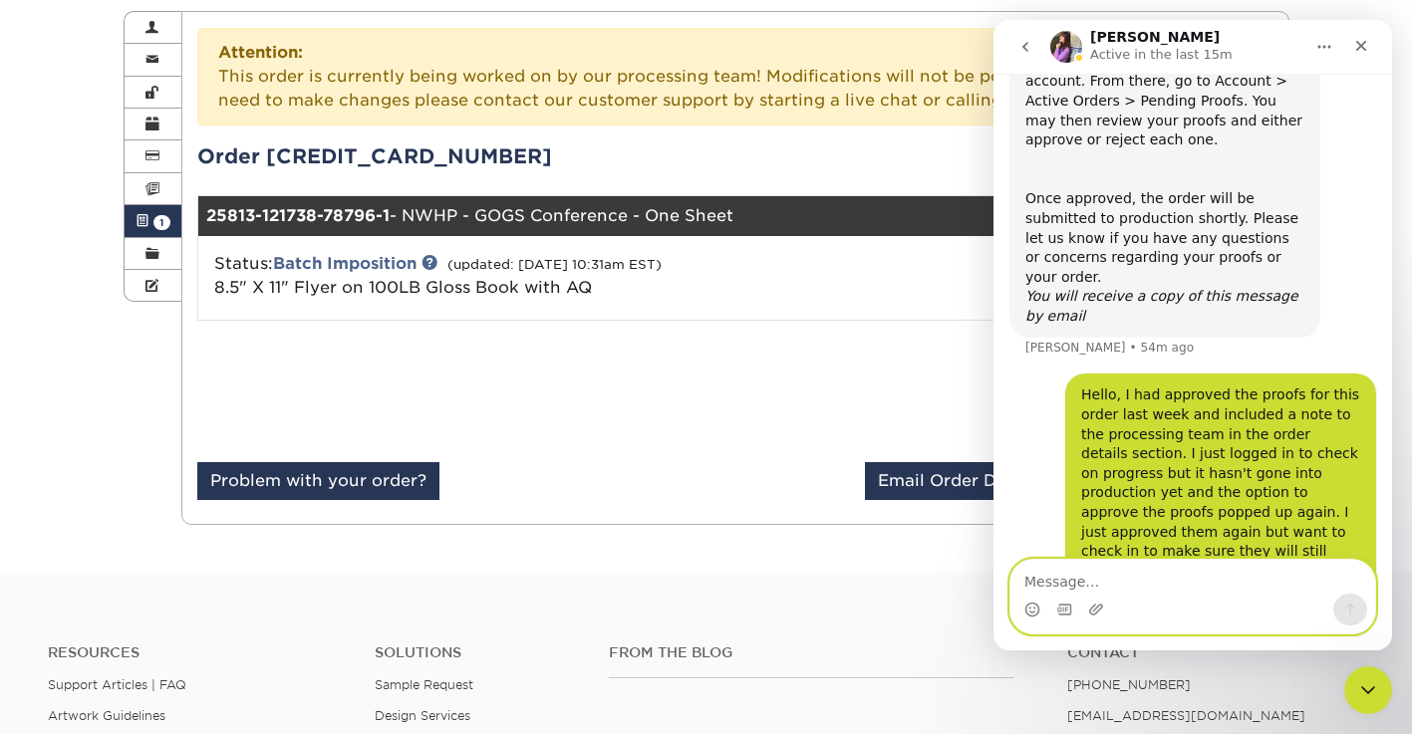
scroll to position [296, 0]
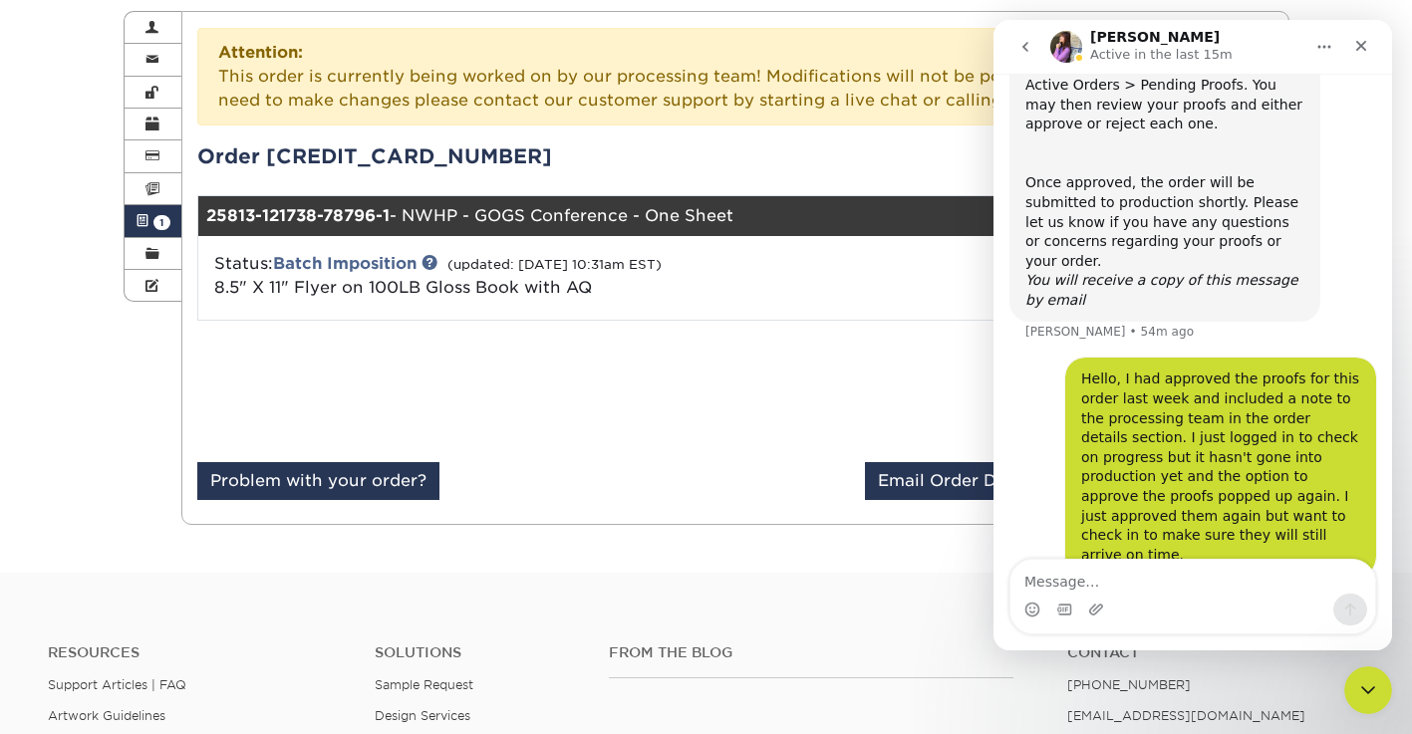
click at [655, 303] on div "Status: Batch Imposition (updated: [DATE] 10:31am EST) 8.5" X 11" Flyer on 100L…" at bounding box center [735, 278] width 1104 height 84
click at [1360, 41] on icon "Close" at bounding box center [1361, 46] width 16 height 16
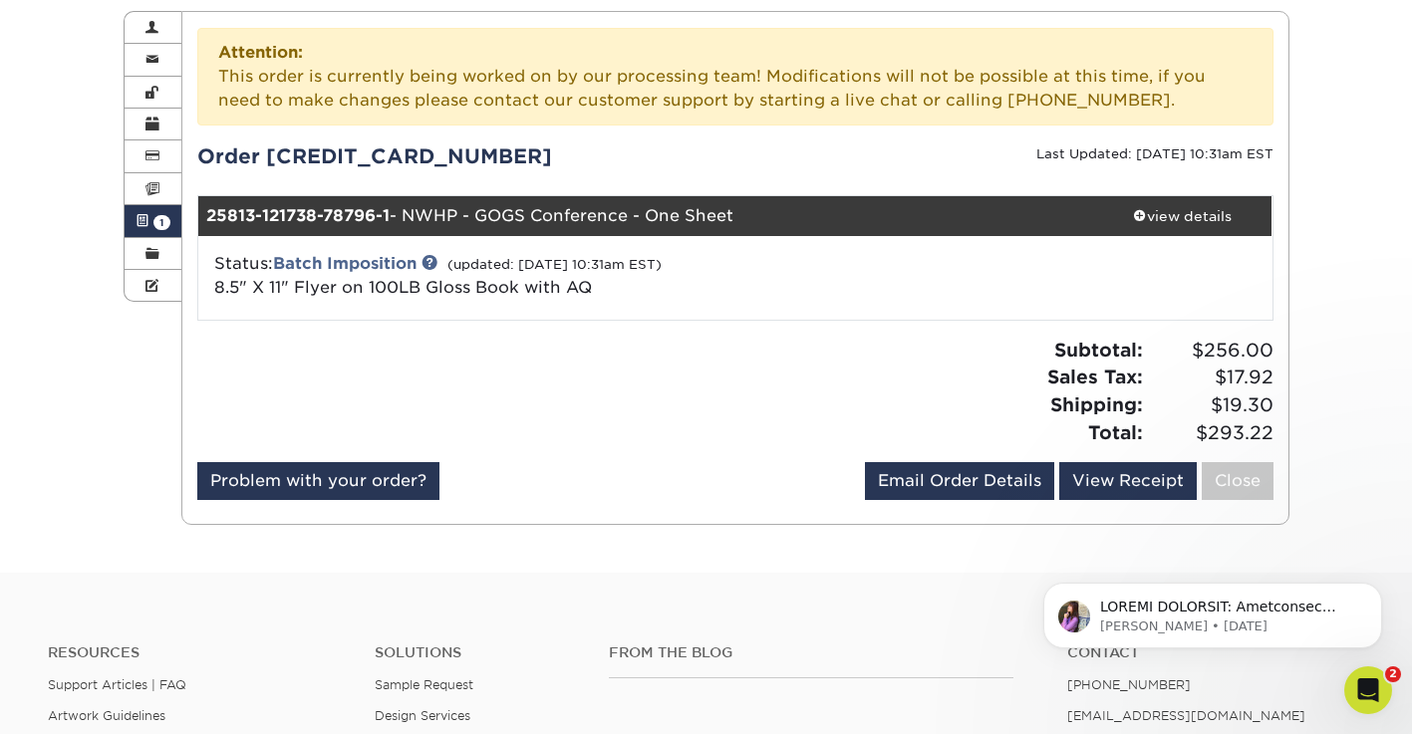
scroll to position [0, 0]
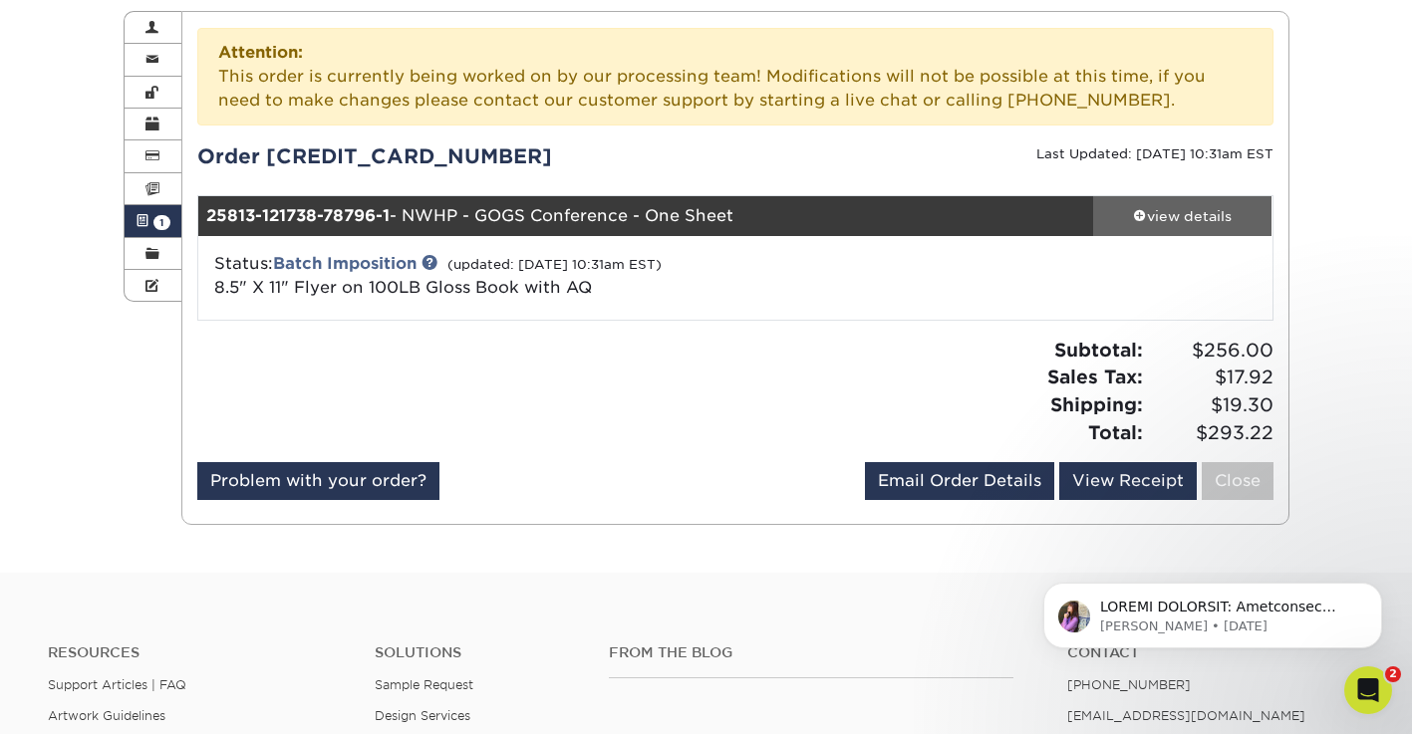
click at [1170, 223] on div "view details" at bounding box center [1182, 216] width 179 height 20
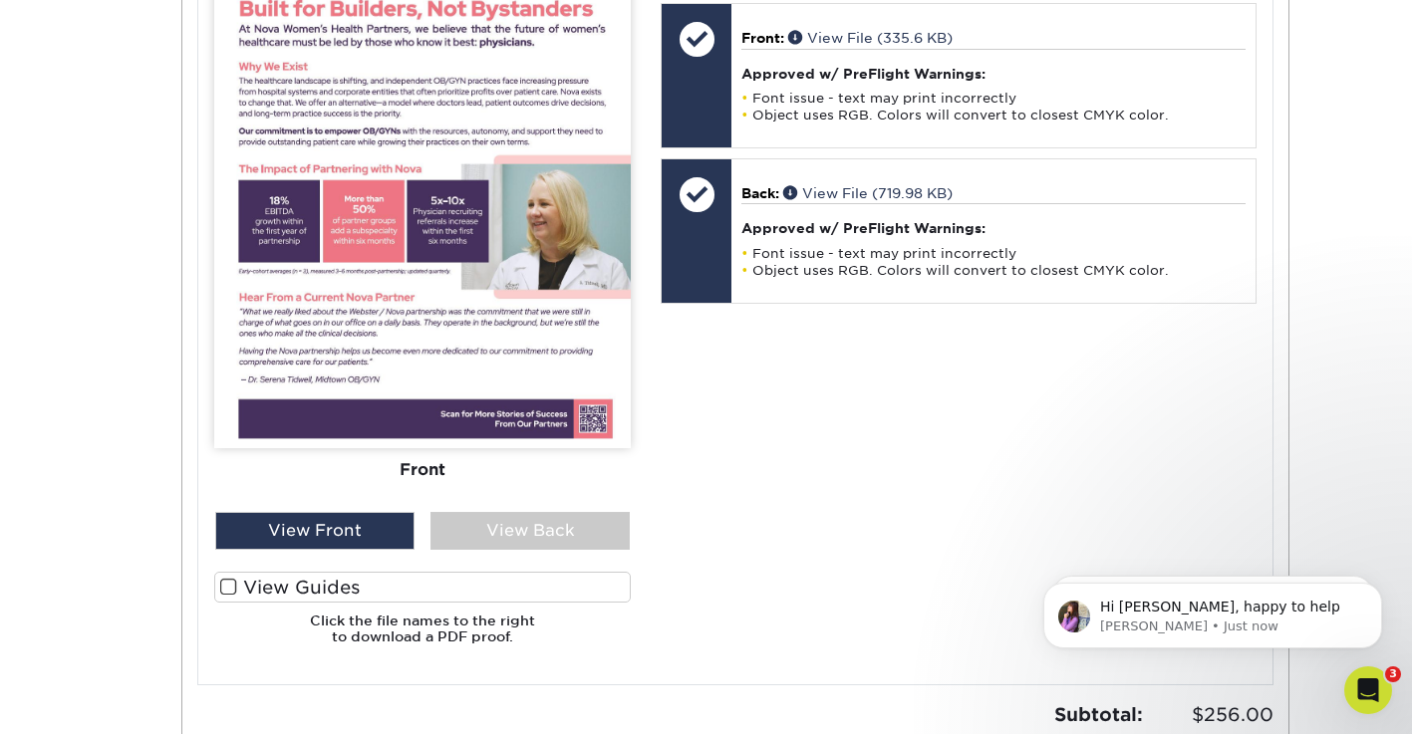
scroll to position [401, 0]
click at [533, 529] on div "View Back" at bounding box center [529, 531] width 199 height 38
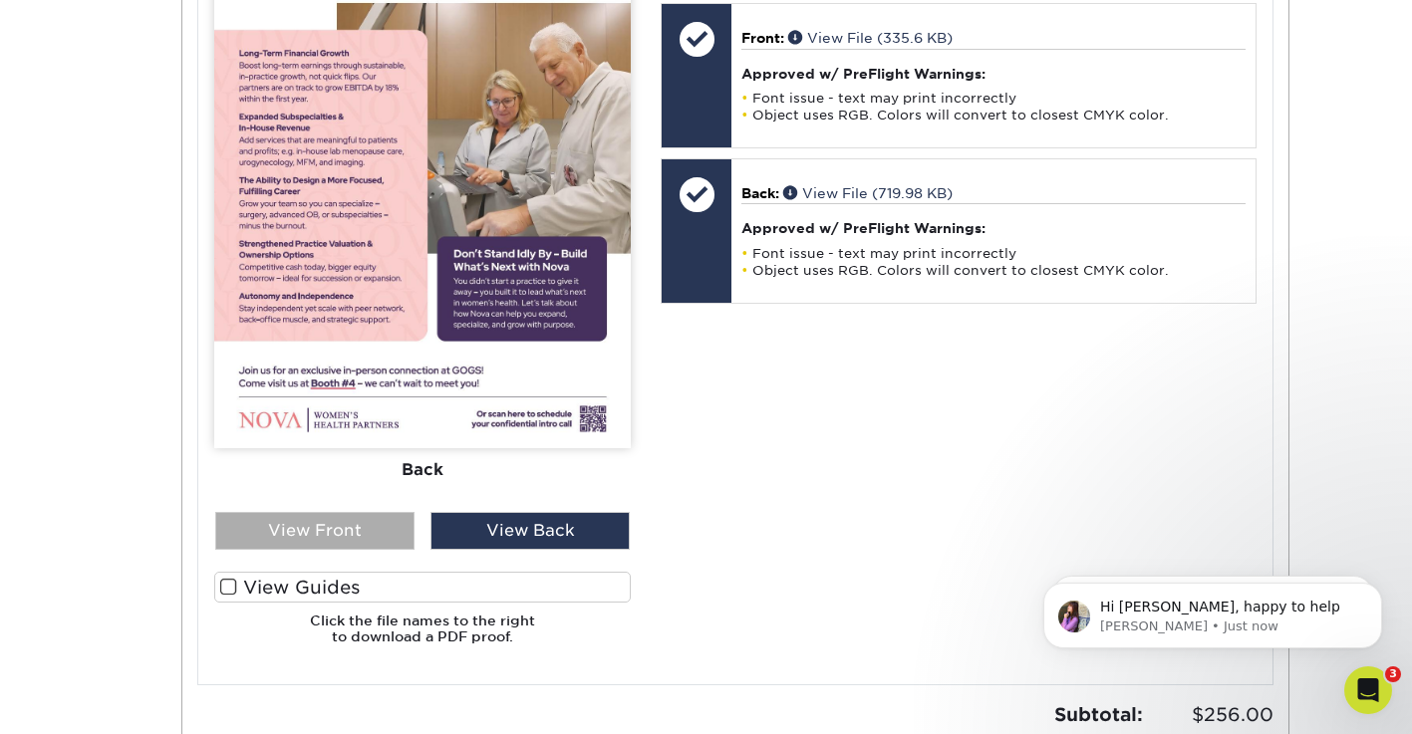
click at [354, 534] on div "View Front" at bounding box center [314, 531] width 199 height 38
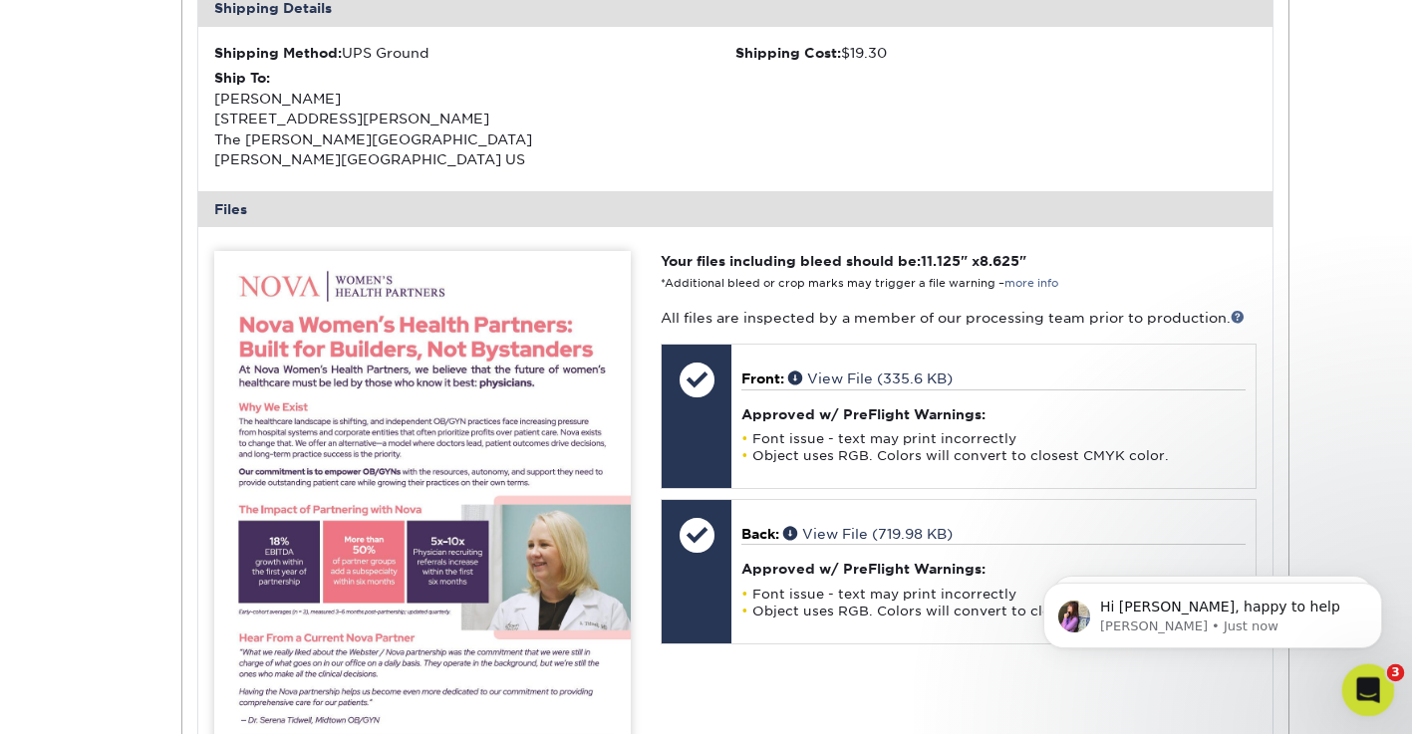
scroll to position [729, 0]
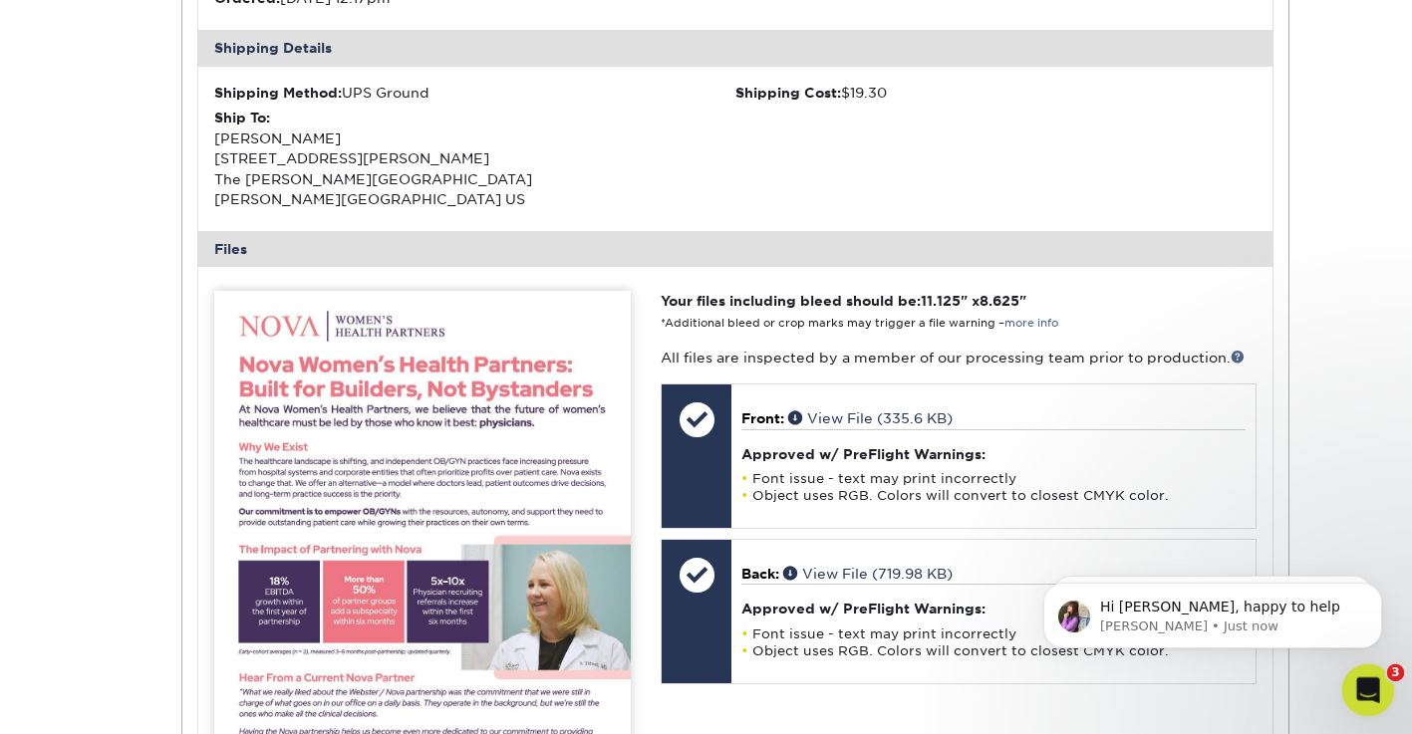
click at [1369, 685] on icon "Open Intercom Messenger" at bounding box center [1365, 687] width 33 height 33
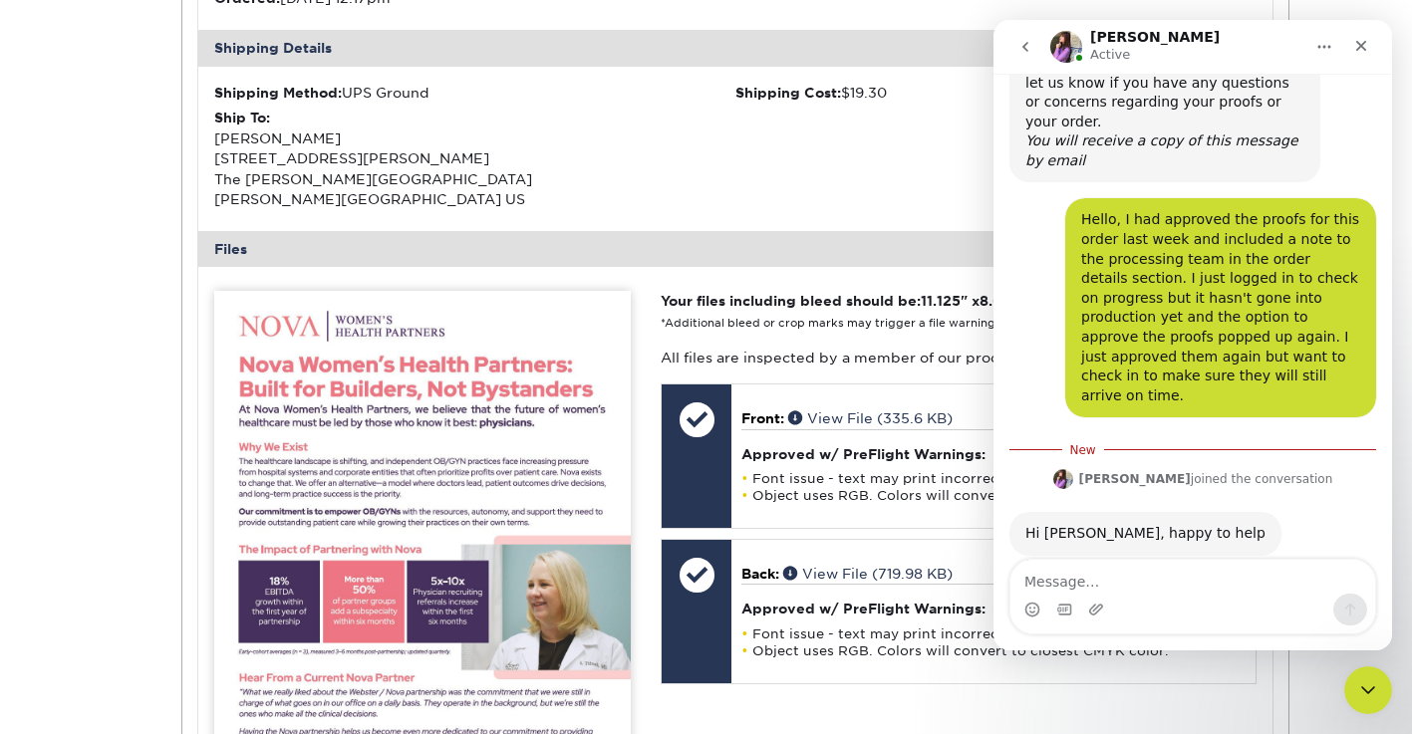
scroll to position [434, 0]
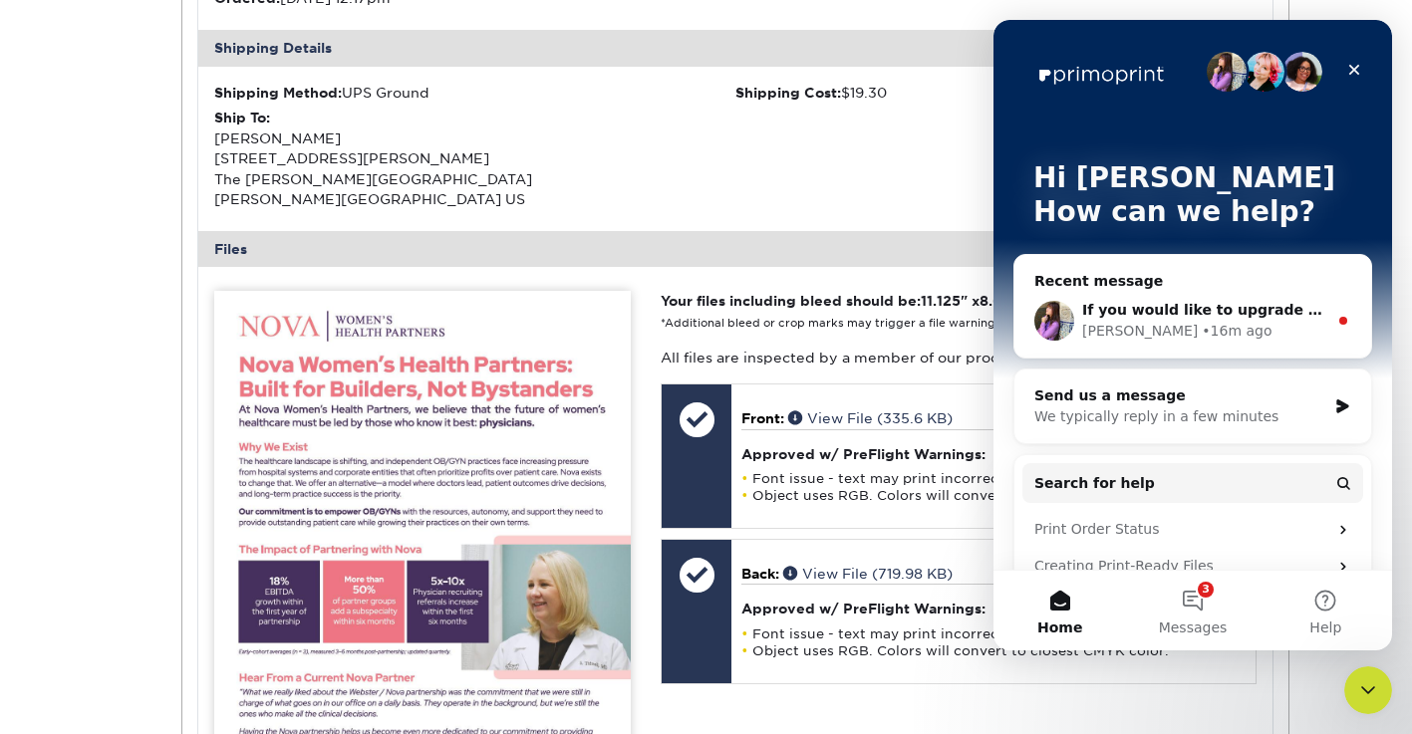
click at [1247, 337] on div "[PERSON_NAME] • 16m ago" at bounding box center [1204, 331] width 245 height 21
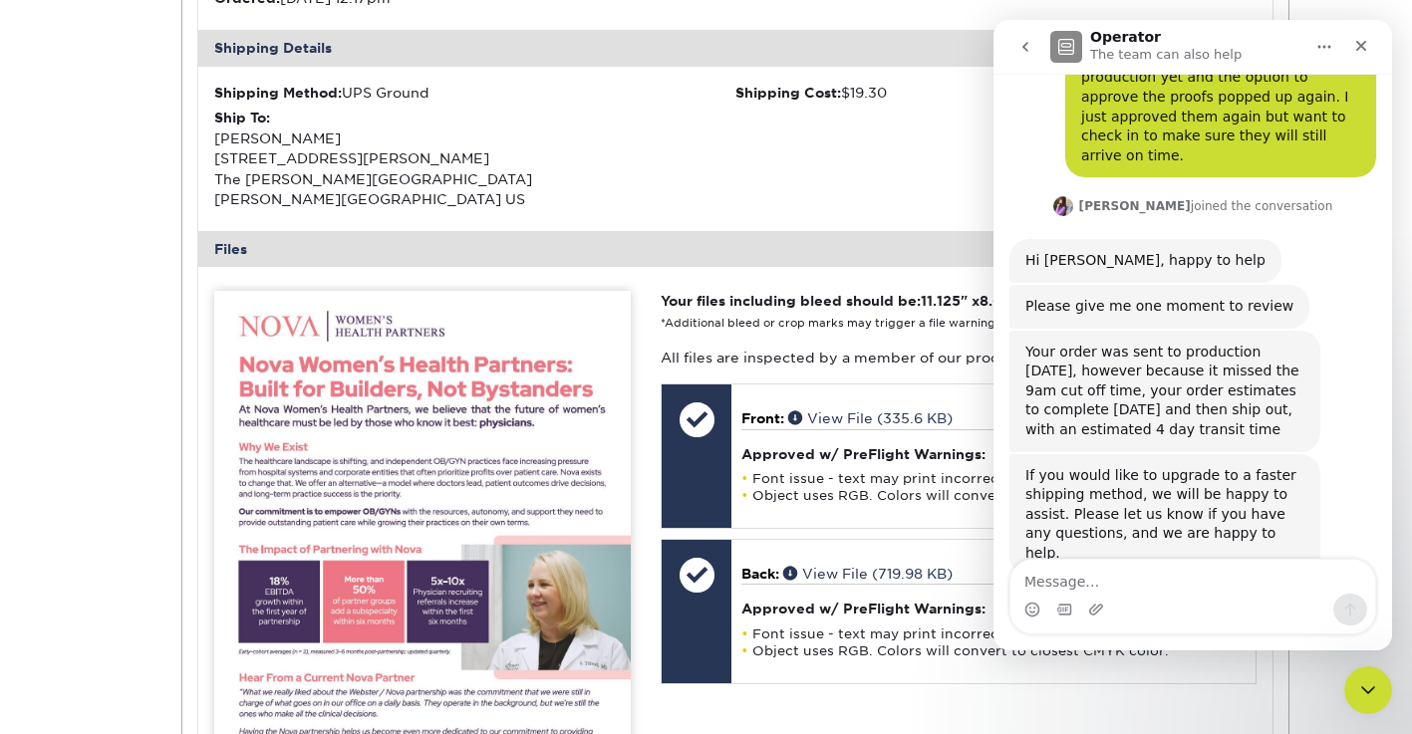
scroll to position [674, 0]
type textarea "y"
type textarea "I"
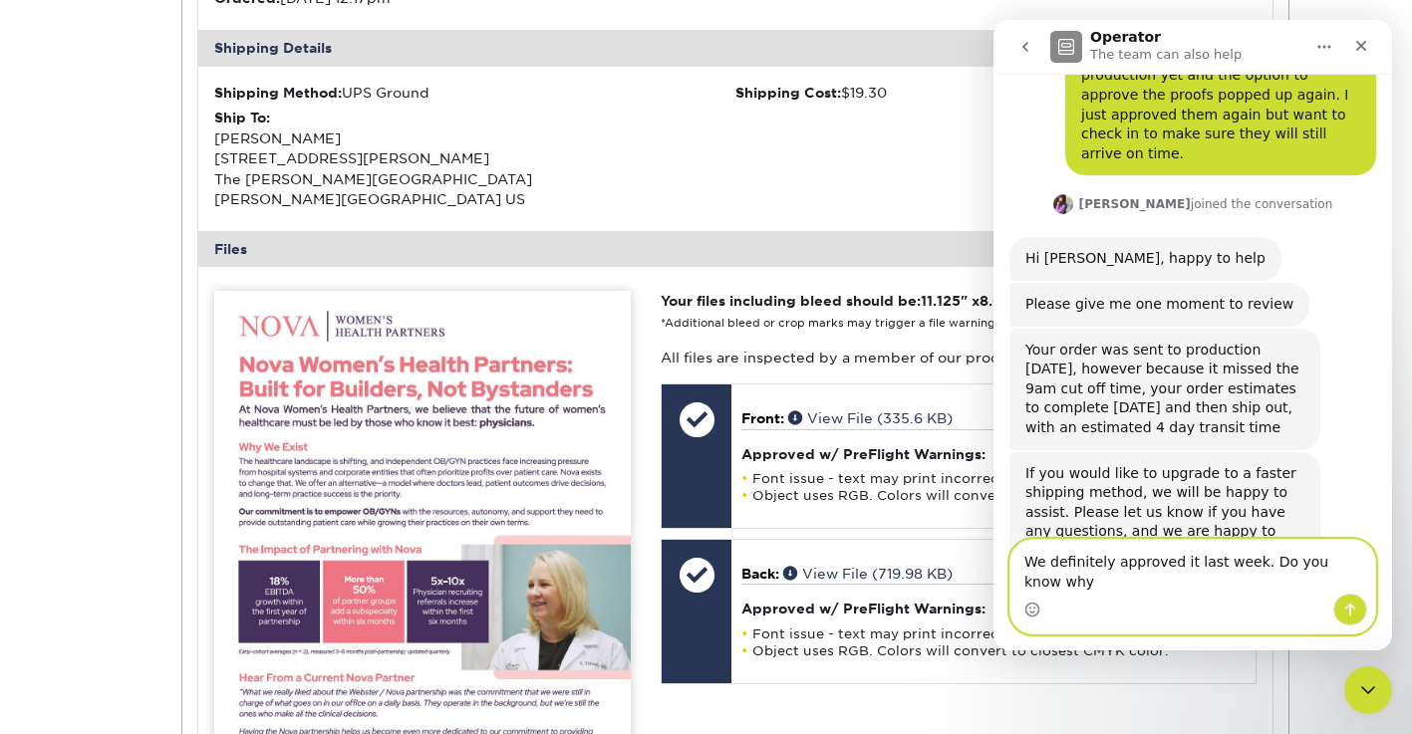
scroll to position [694, 0]
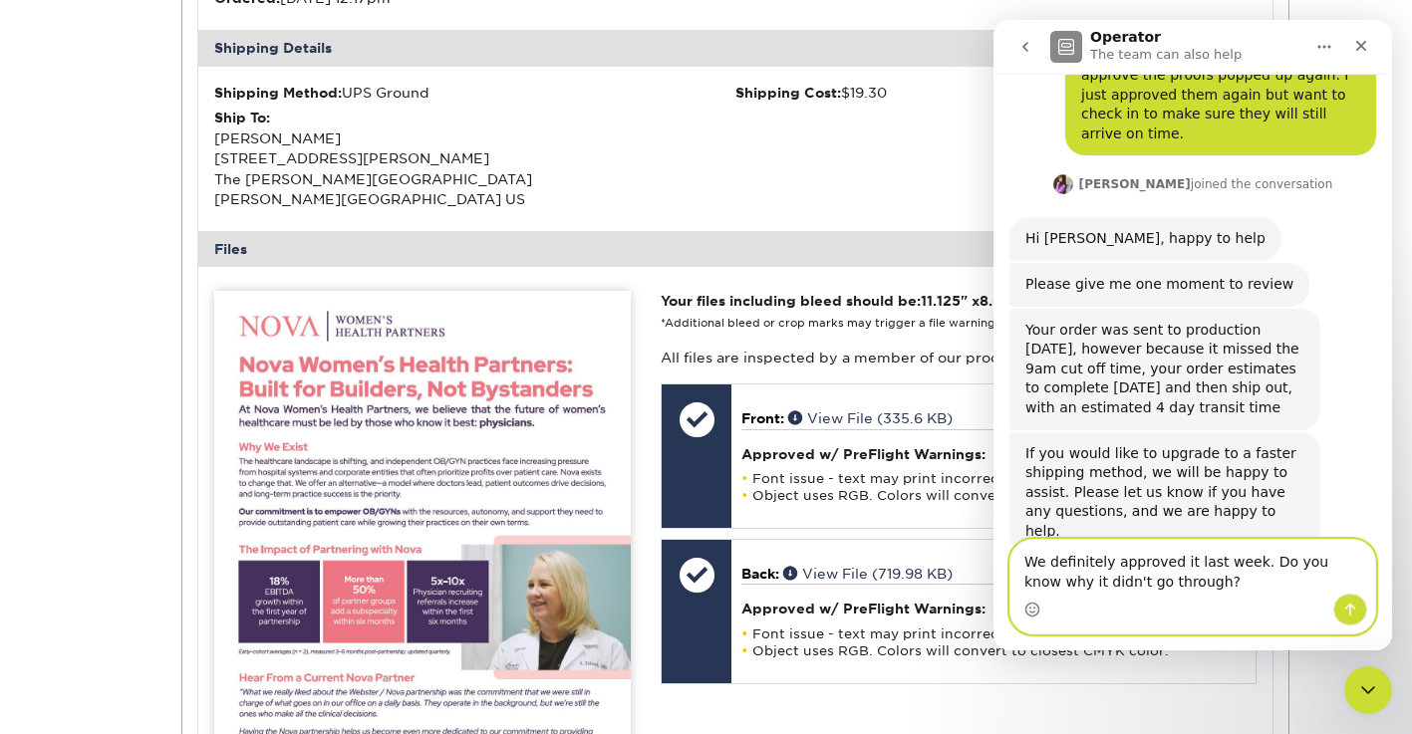
drag, startPoint x: 1109, startPoint y: 562, endPoint x: 1053, endPoint y: 563, distance: 55.8
click at [1053, 563] on textarea "We definitely approved it last week. Do you know why it didn't go through?" at bounding box center [1192, 567] width 365 height 54
click at [1186, 566] on textarea "We approved it last week. Do you know why it didn't go through?" at bounding box center [1192, 567] width 365 height 54
type textarea "We approved it last week after speaking with. Do you know why it didn't go thro…"
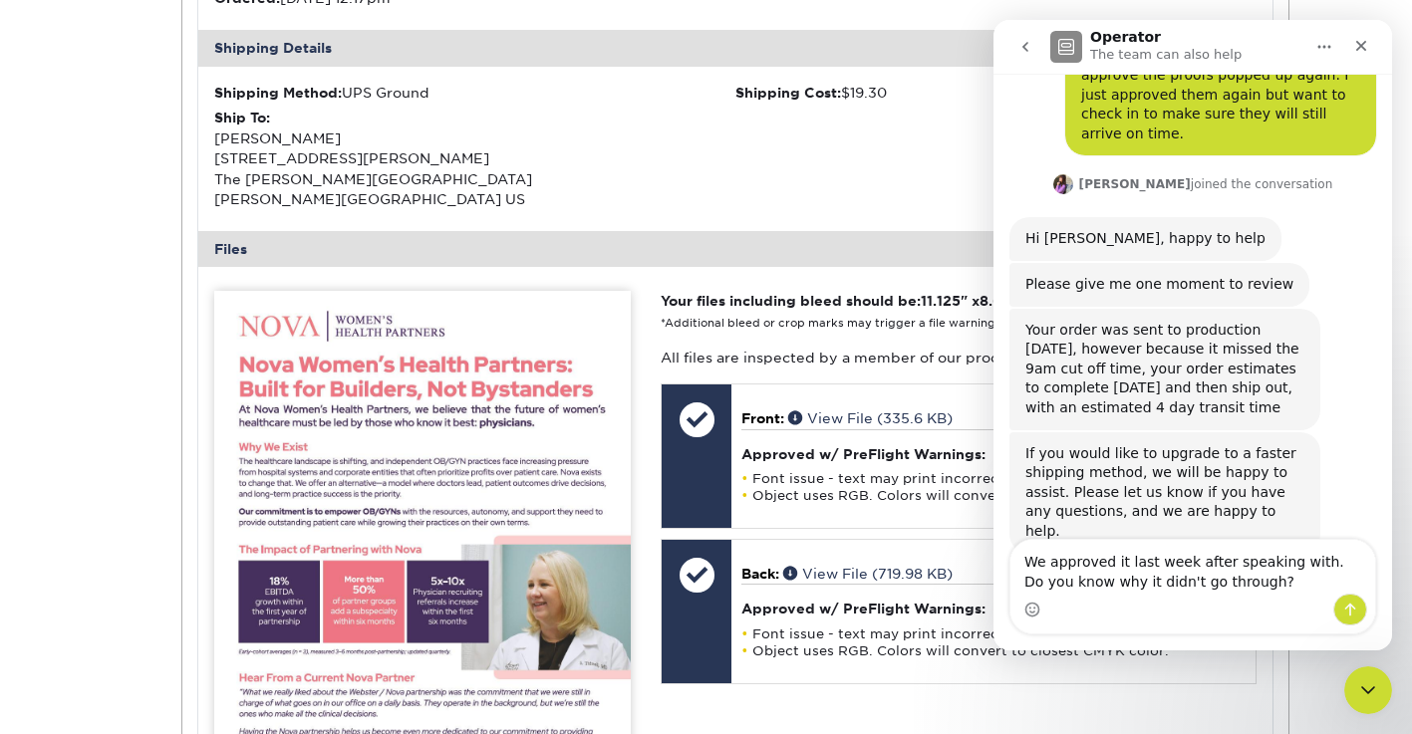
click at [1026, 47] on icon "go back" at bounding box center [1025, 47] width 16 height 16
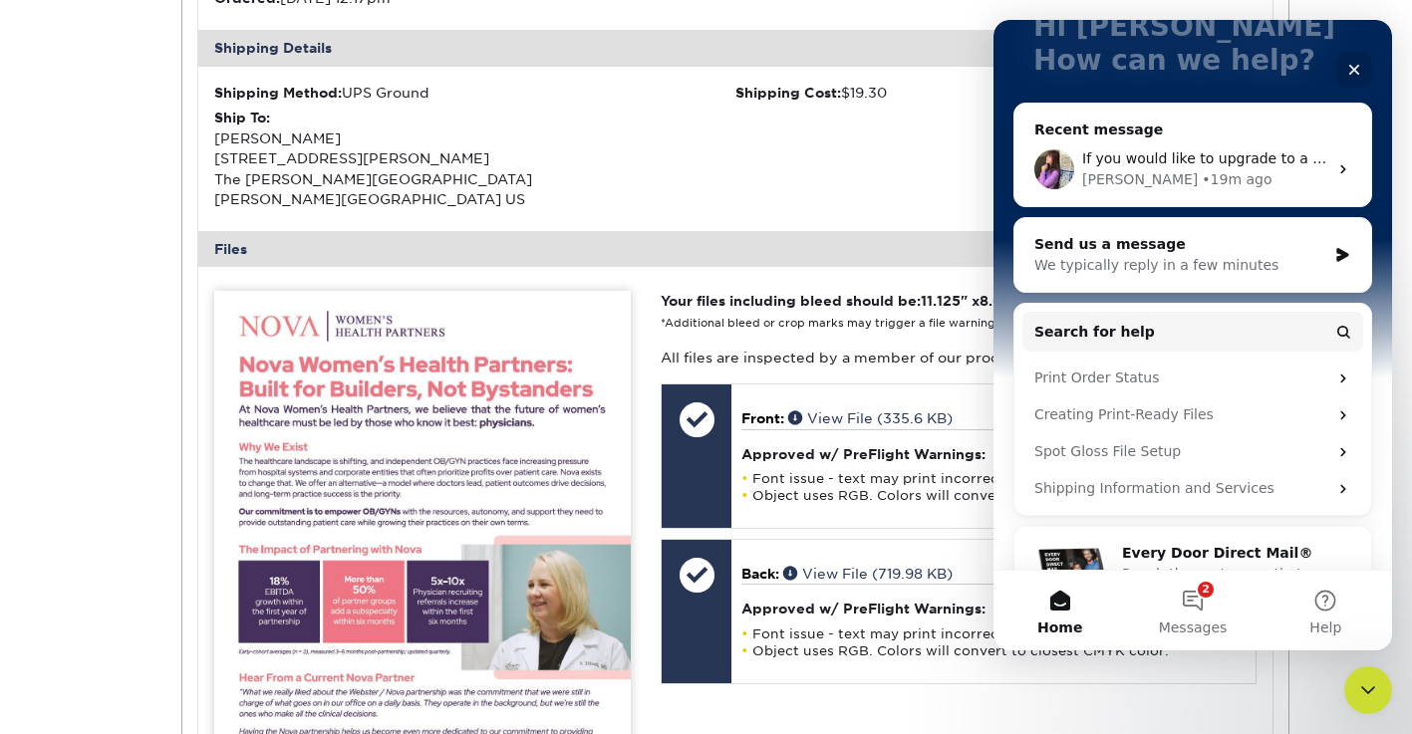
scroll to position [159, 0]
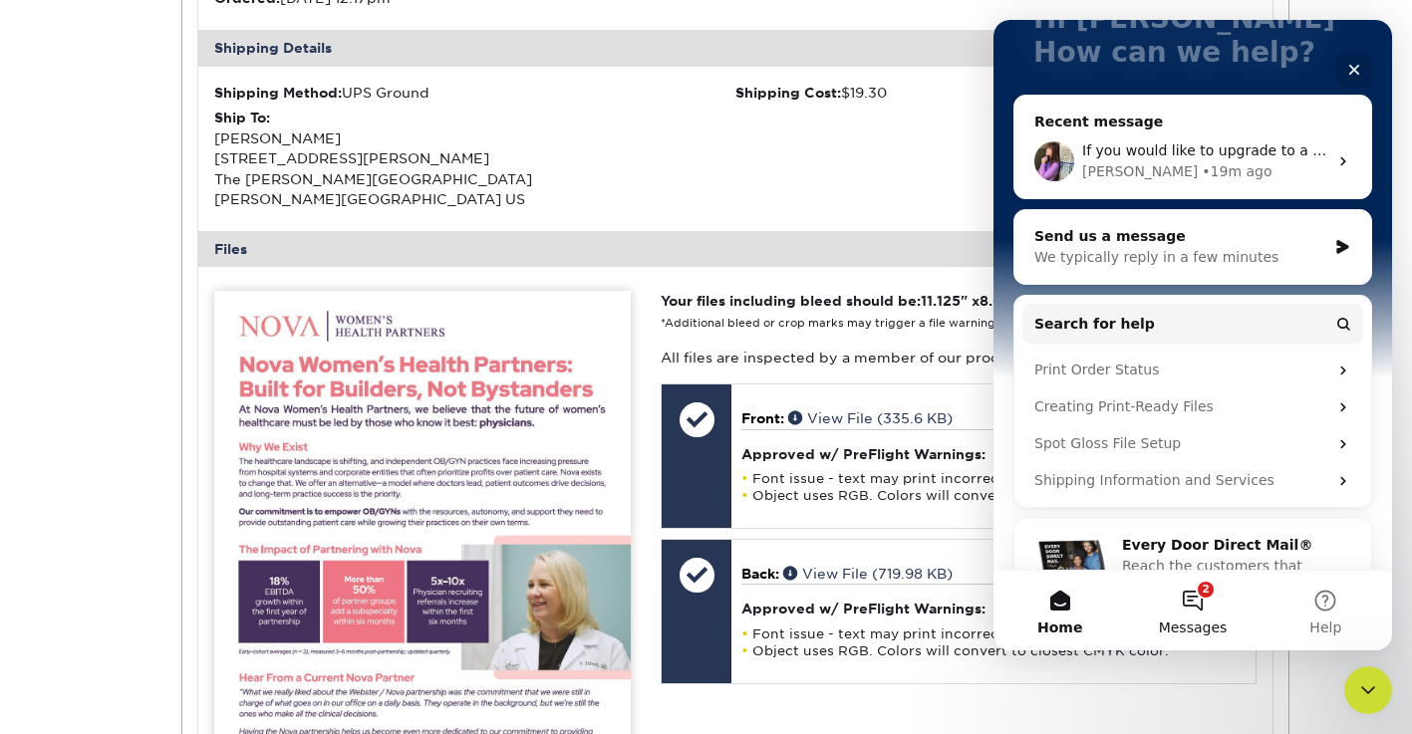
click at [1202, 598] on button "2 Messages" at bounding box center [1192, 611] width 132 height 80
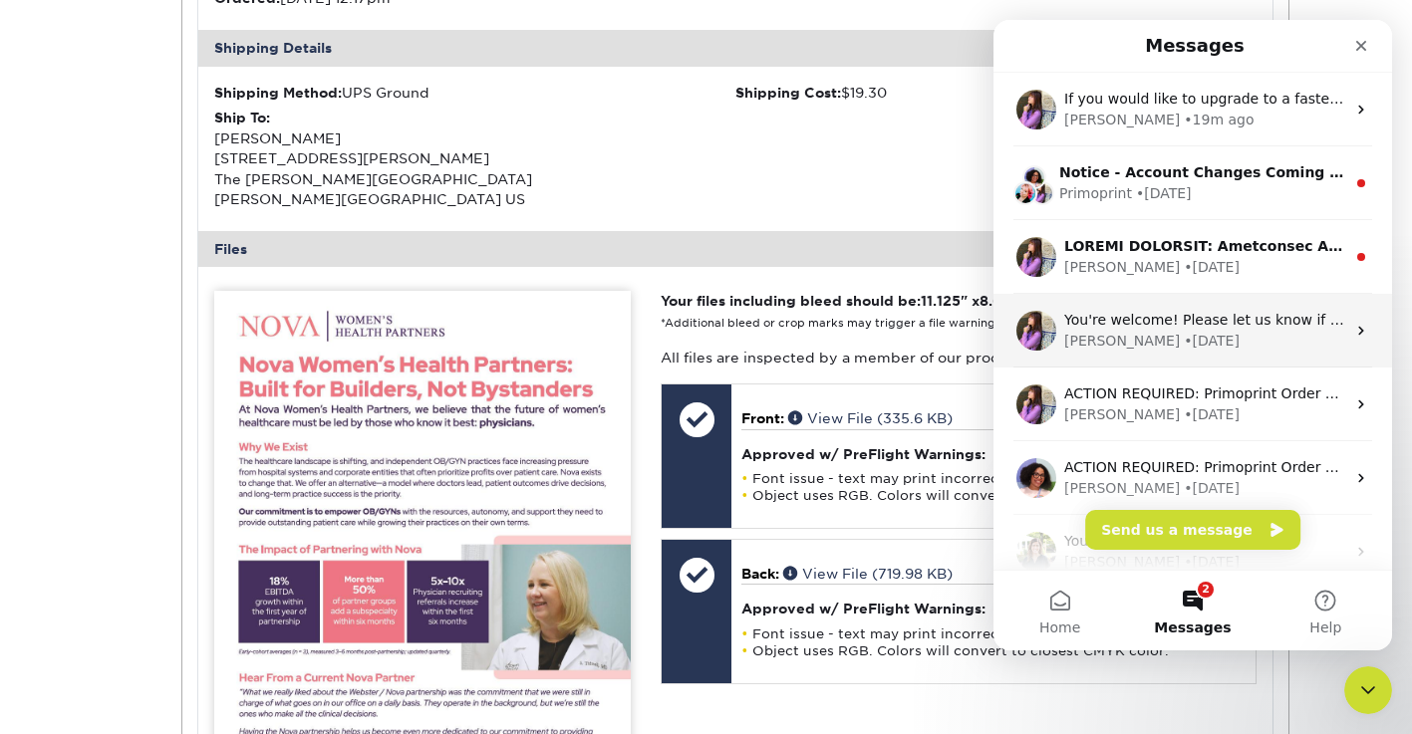
click at [1234, 358] on div "You're welcome! Please let us know if you have any questions [PERSON_NAME] • [D…" at bounding box center [1192, 331] width 398 height 74
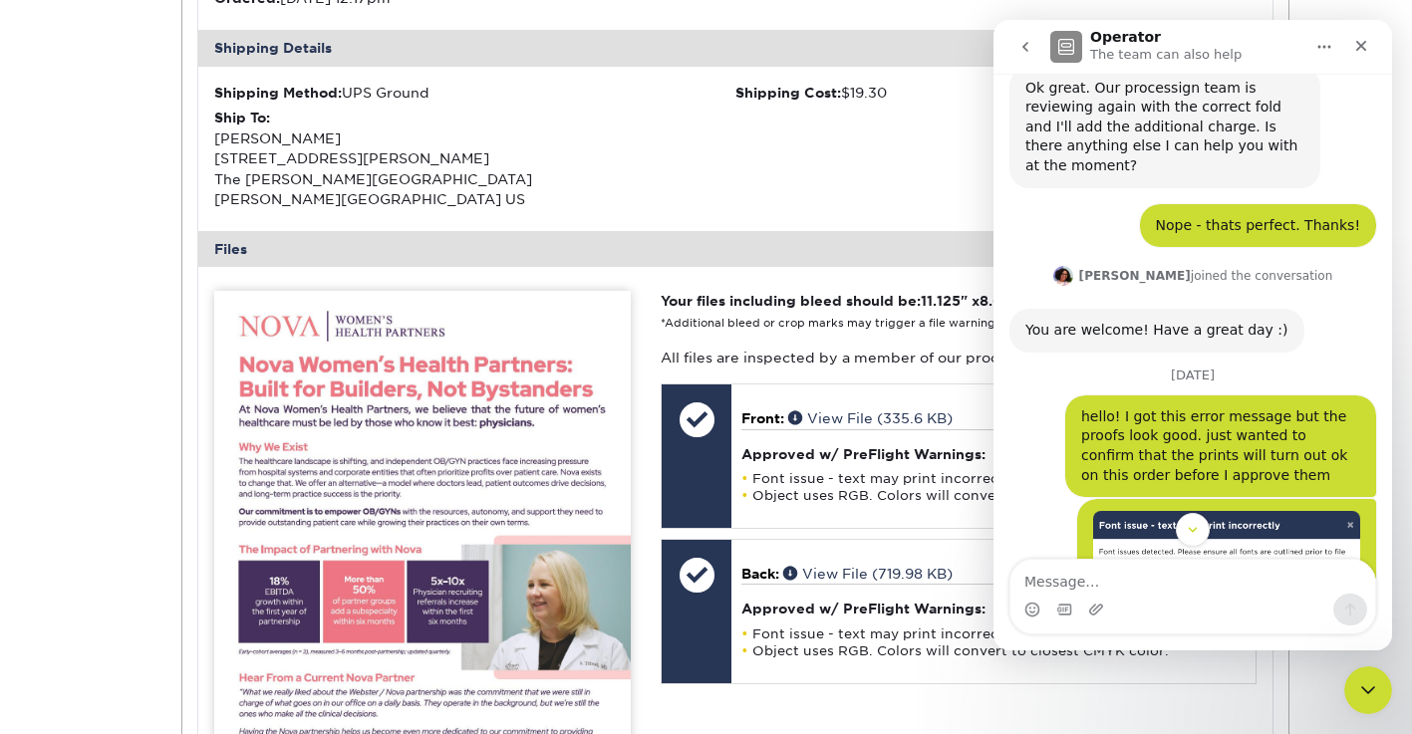
scroll to position [1550, 0]
click at [1025, 43] on icon "go back" at bounding box center [1025, 47] width 6 height 10
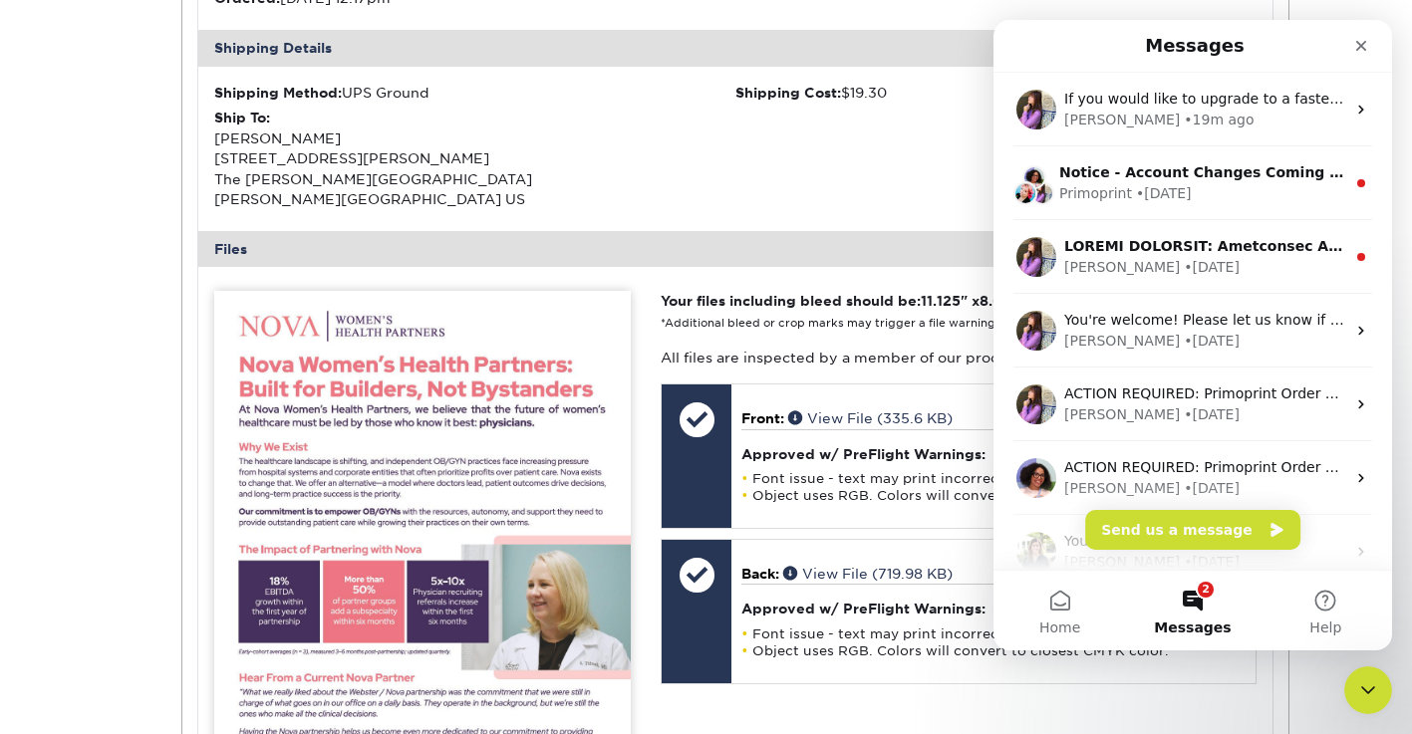
scroll to position [0, 0]
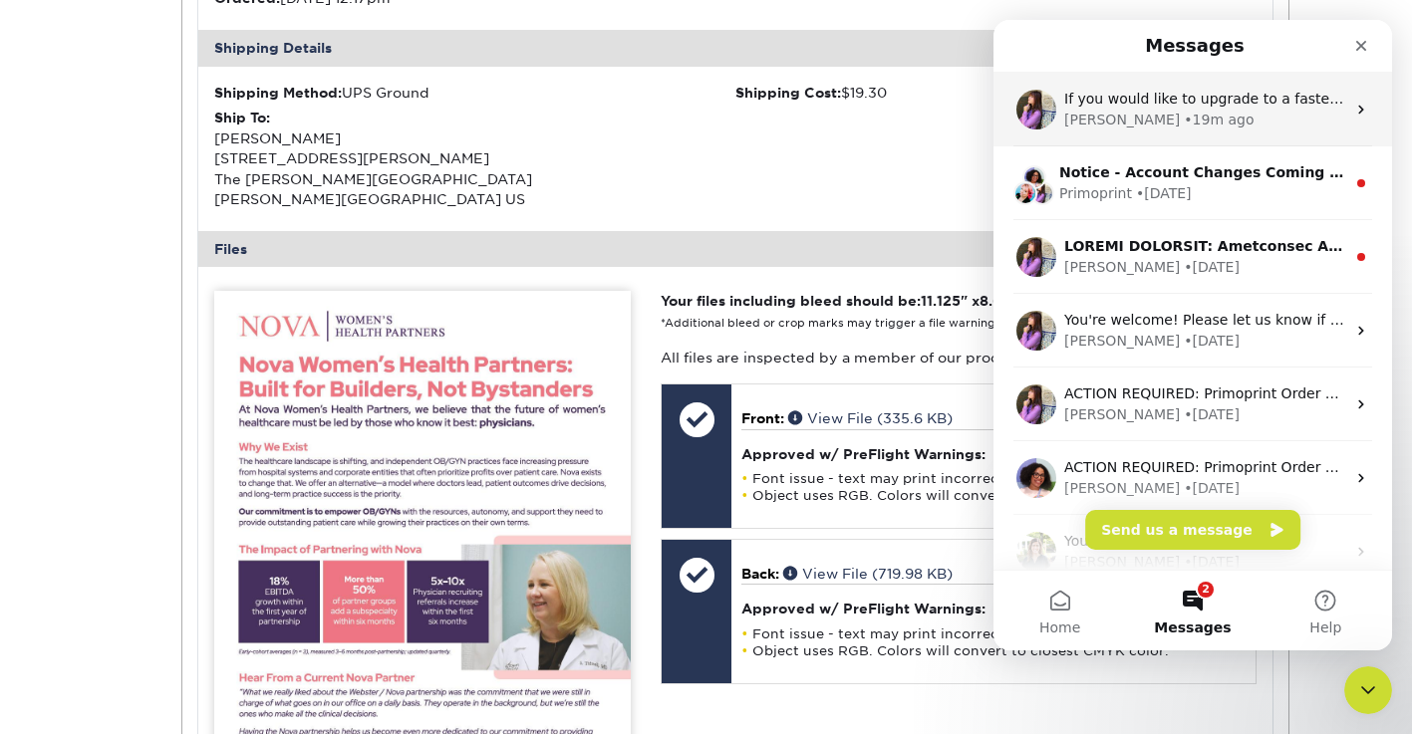
click at [1178, 123] on div "[PERSON_NAME] • 19m ago" at bounding box center [1204, 120] width 281 height 21
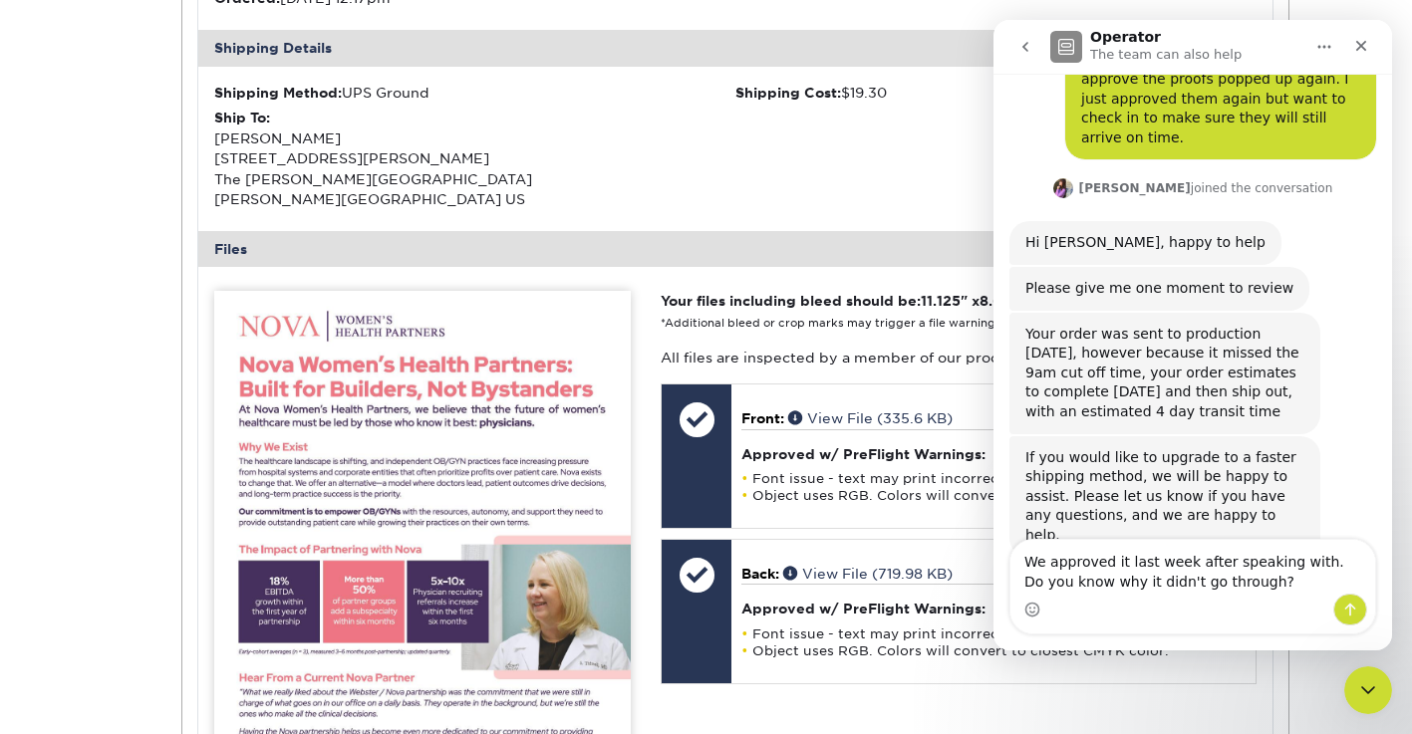
scroll to position [694, 0]
click at [1260, 584] on textarea "We approved it last week after speaking with. Do you know why it didn't go thro…" at bounding box center [1192, 567] width 365 height 54
click at [1309, 563] on textarea "We approved it last week after speaking with. Do you know why it didn't go thro…" at bounding box center [1192, 567] width 365 height 54
click at [1189, 562] on textarea "We approved it last week after speaking with you. Do you know why it didn't go …" at bounding box center [1192, 567] width 365 height 54
type textarea "We approved it [DATE] after speaking with you. Do you know why it didn't go thr…"
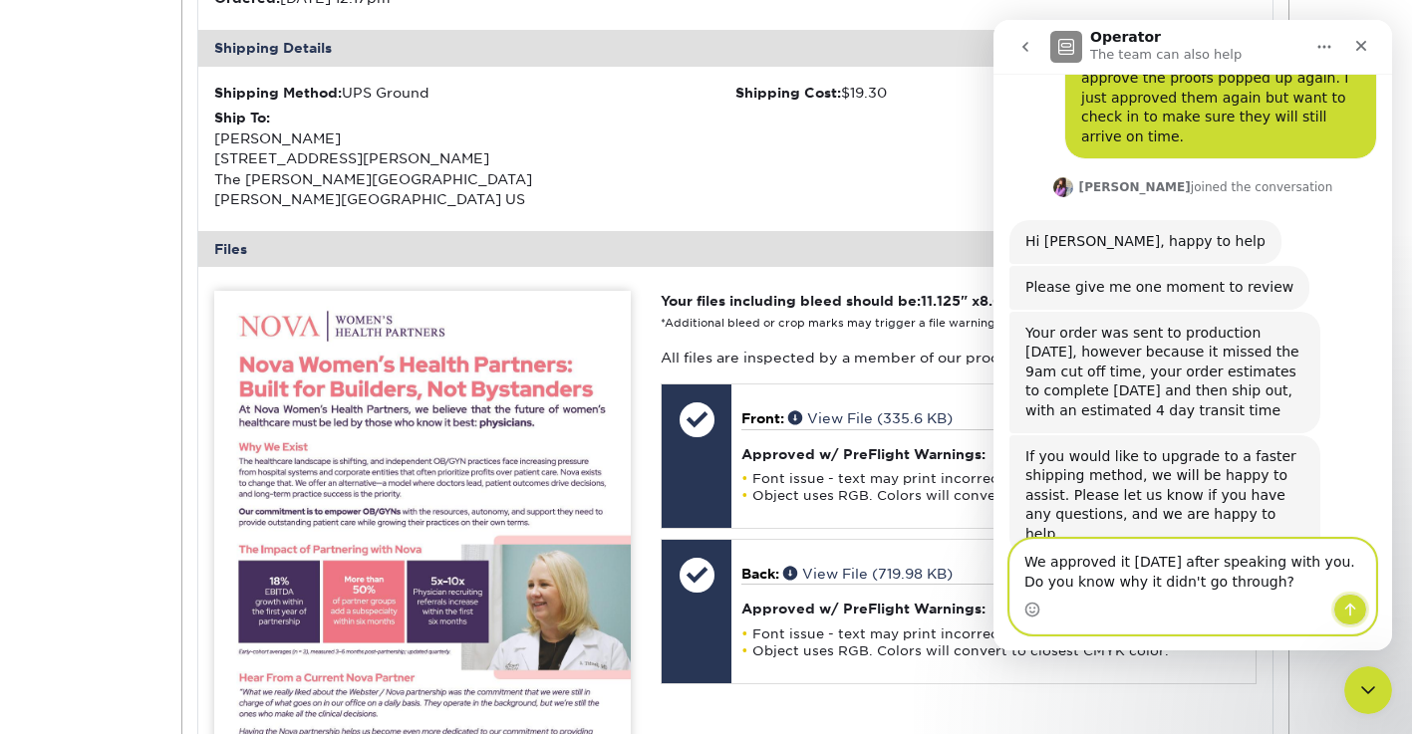
click at [1350, 605] on icon "Send a message…" at bounding box center [1350, 610] width 11 height 13
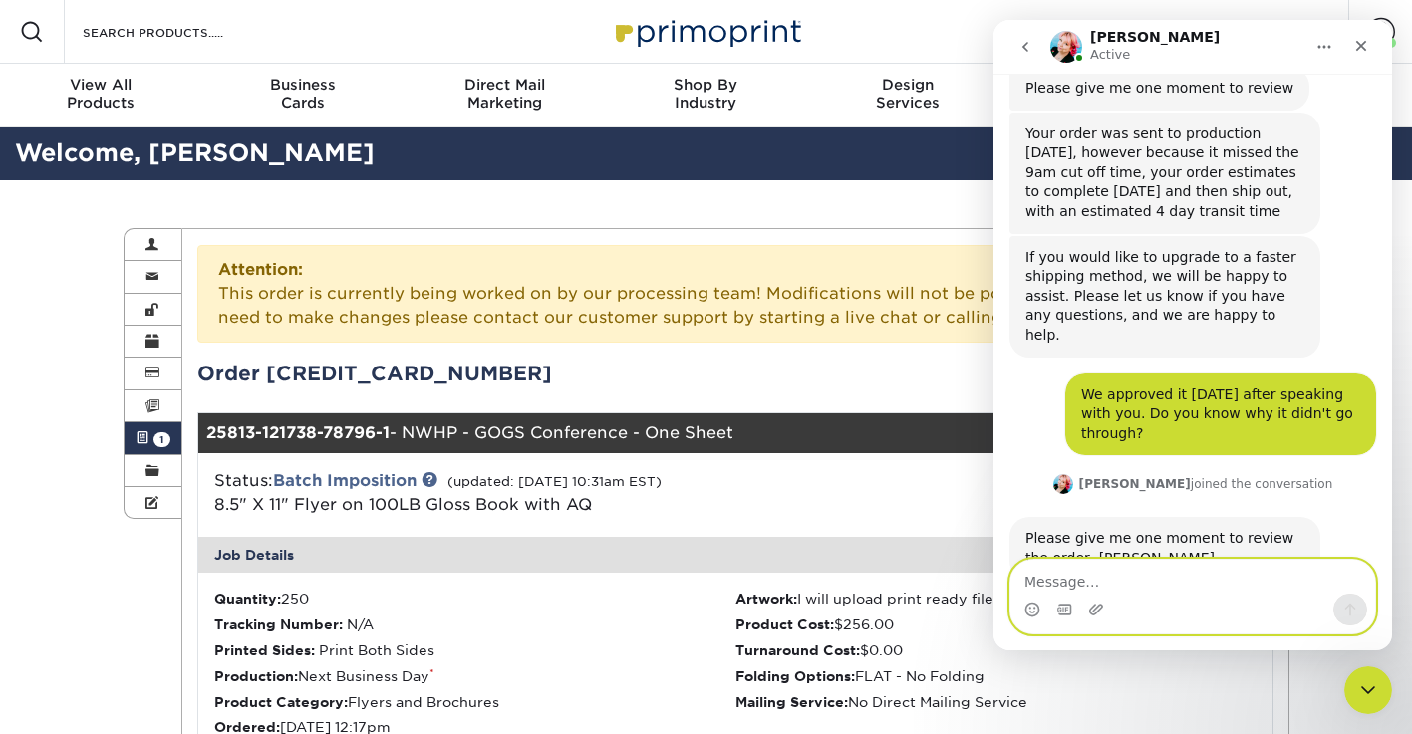
scroll to position [897, 0]
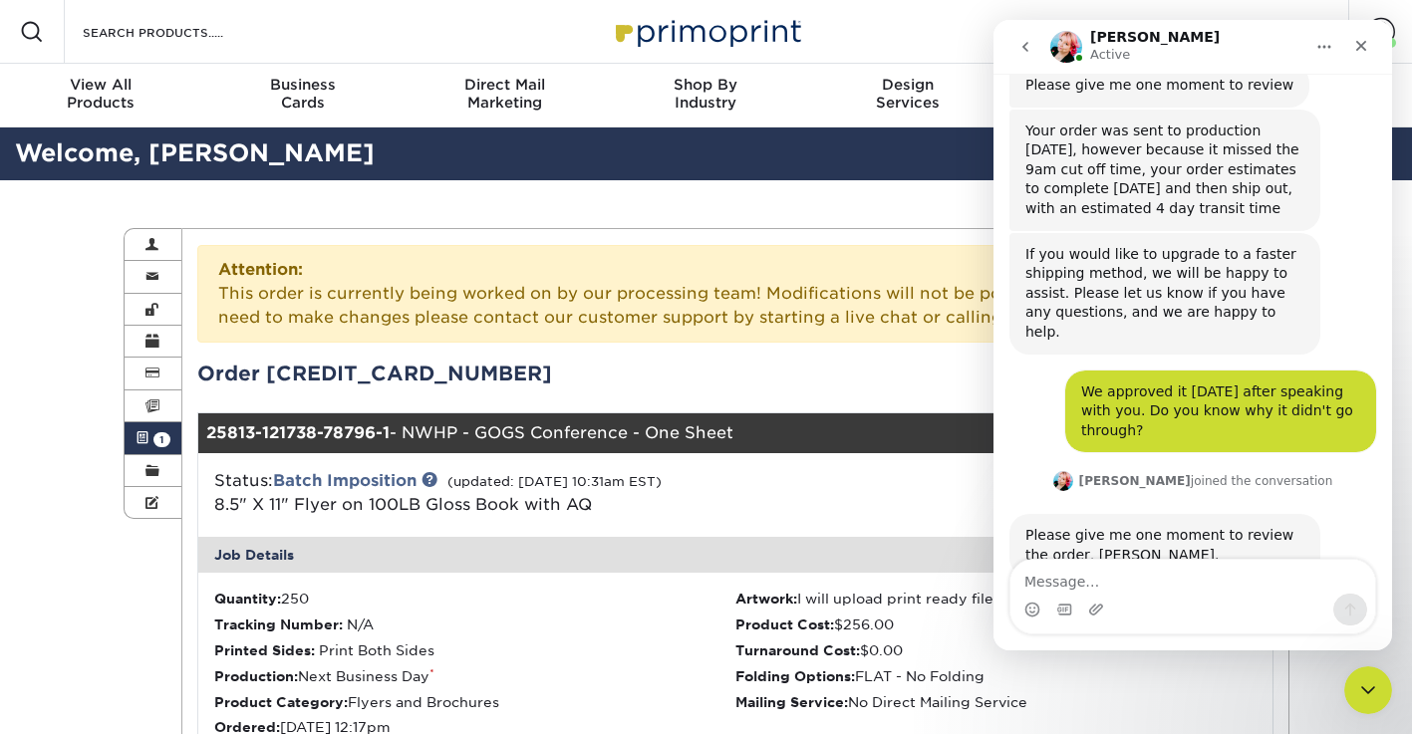
click at [1023, 49] on icon "go back" at bounding box center [1025, 47] width 16 height 16
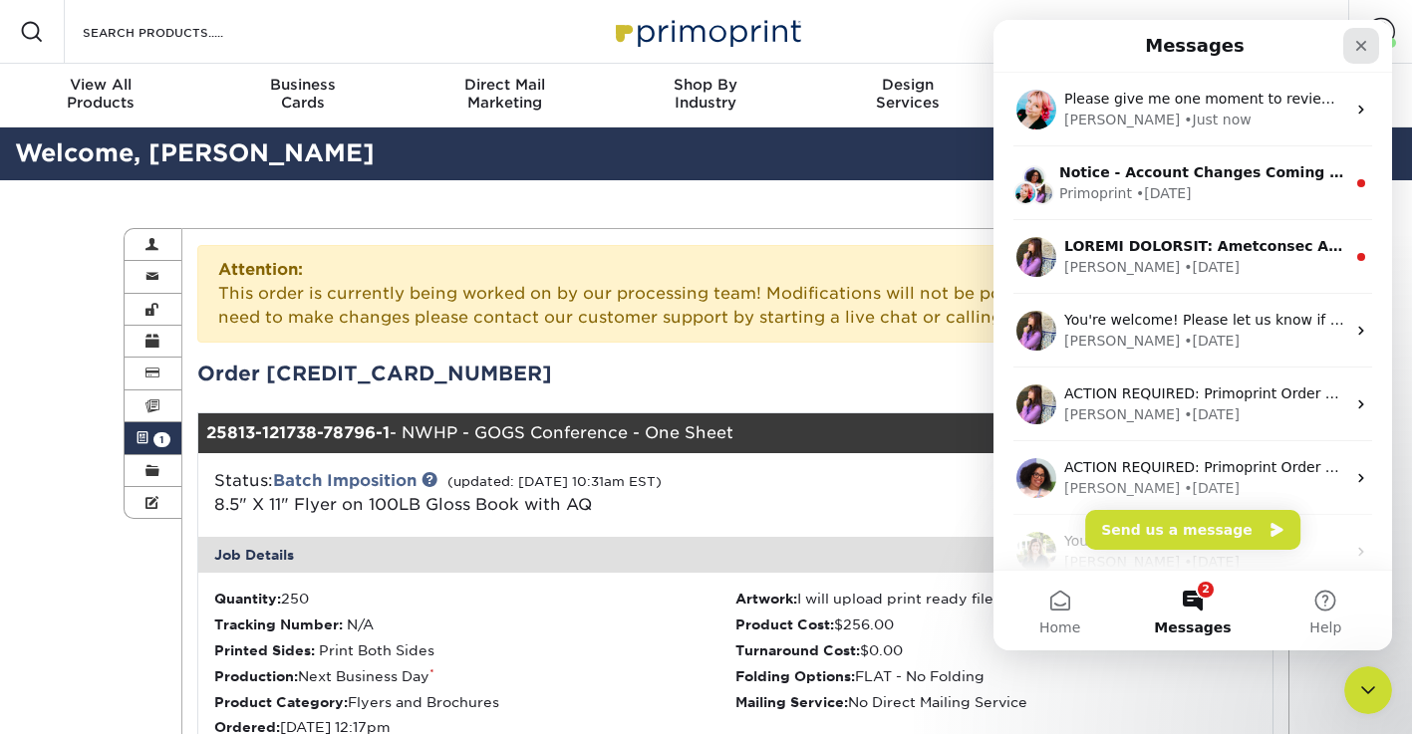
click at [1358, 55] on div "Close" at bounding box center [1361, 46] width 36 height 36
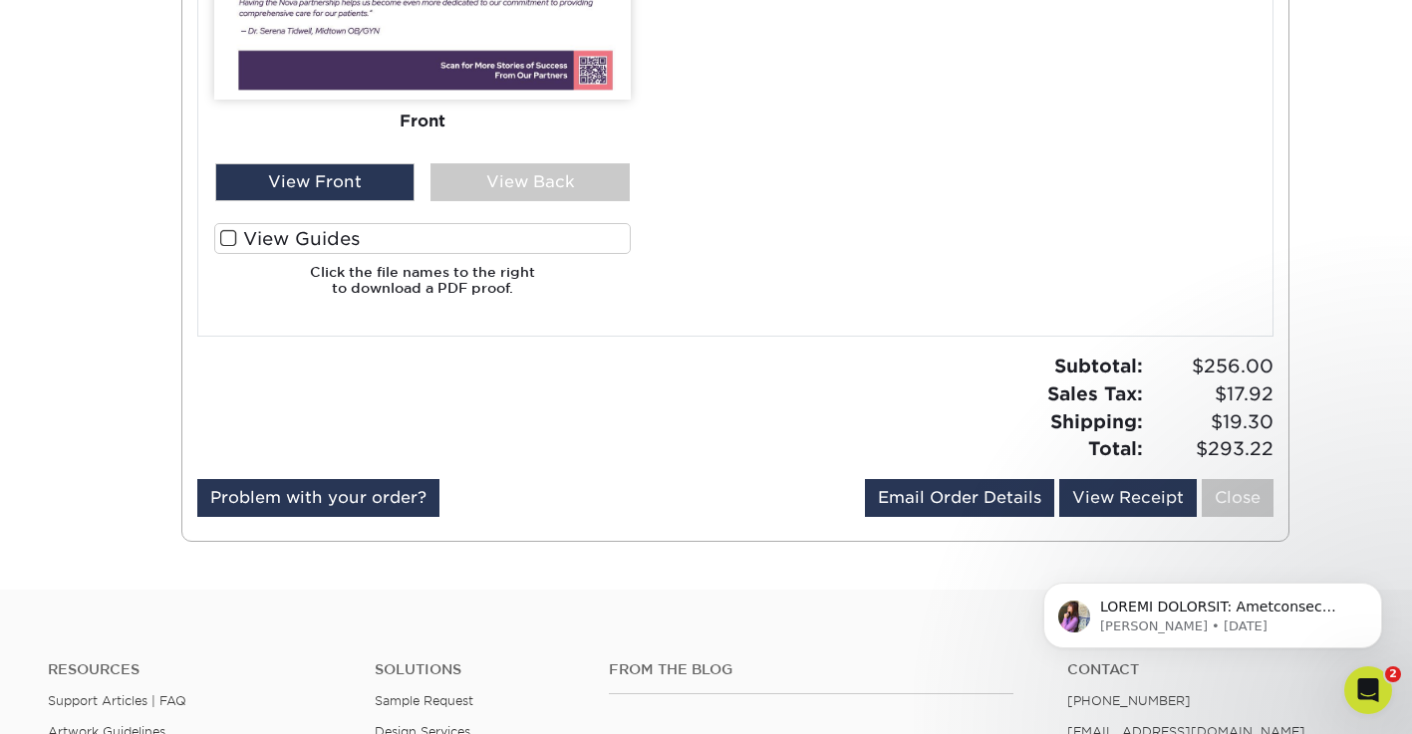
scroll to position [1473, 0]
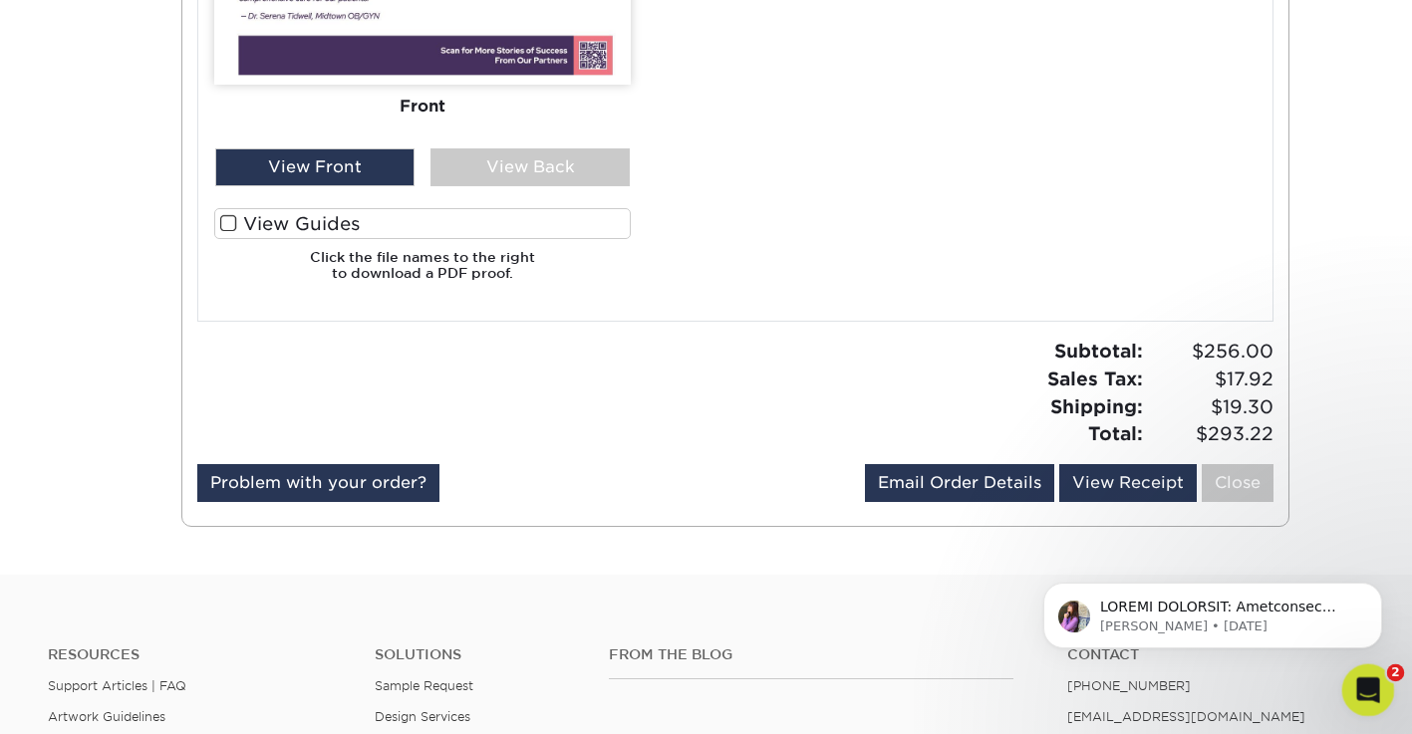
click at [1371, 691] on icon "Open Intercom Messenger" at bounding box center [1365, 687] width 33 height 33
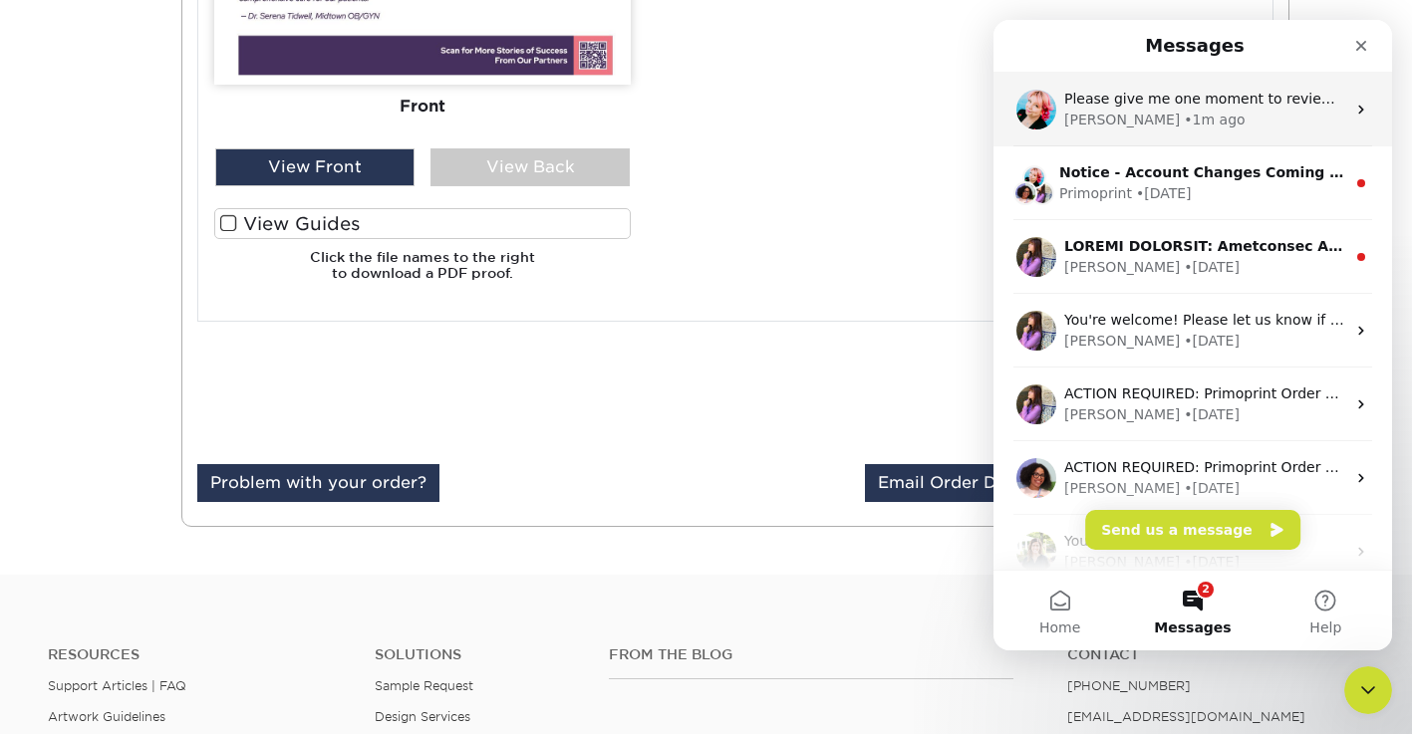
click at [1212, 129] on div "[PERSON_NAME] • 1m ago" at bounding box center [1204, 120] width 281 height 21
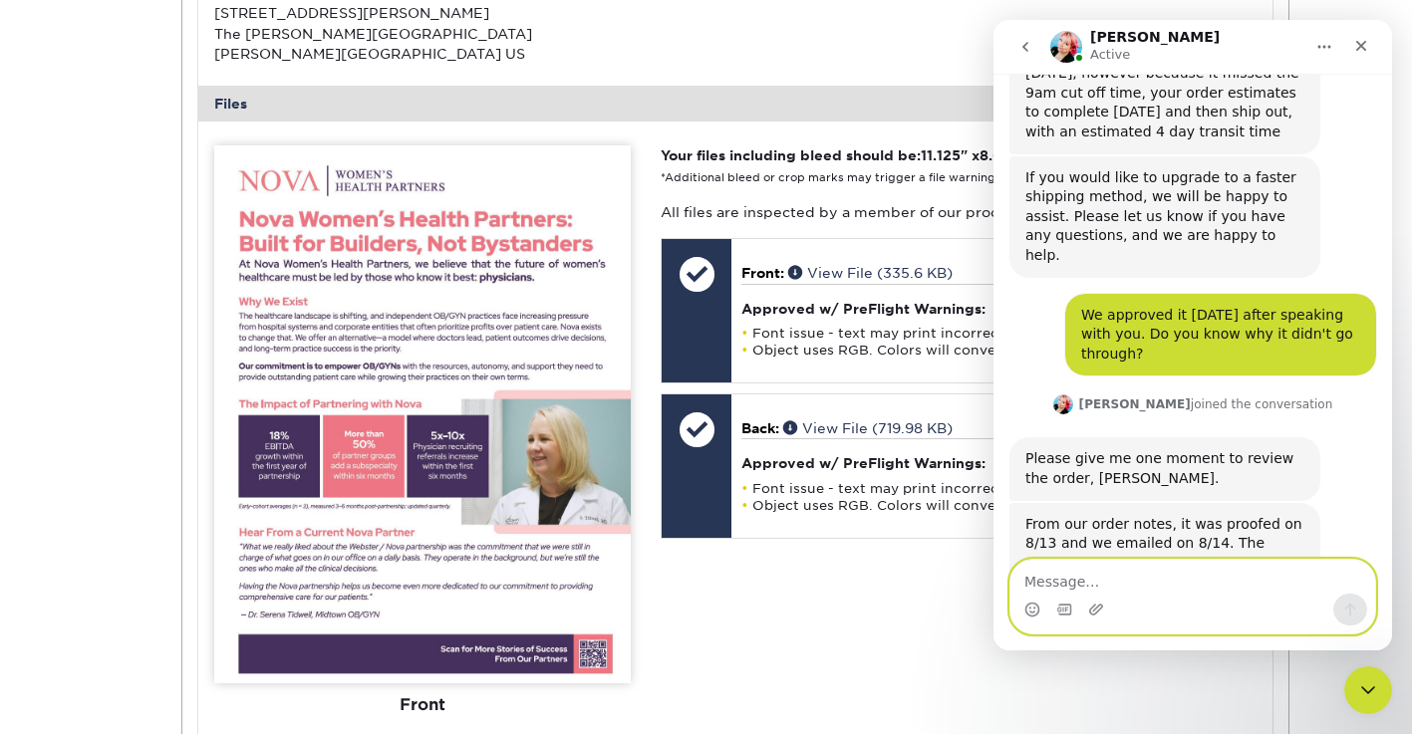
scroll to position [1040, 0]
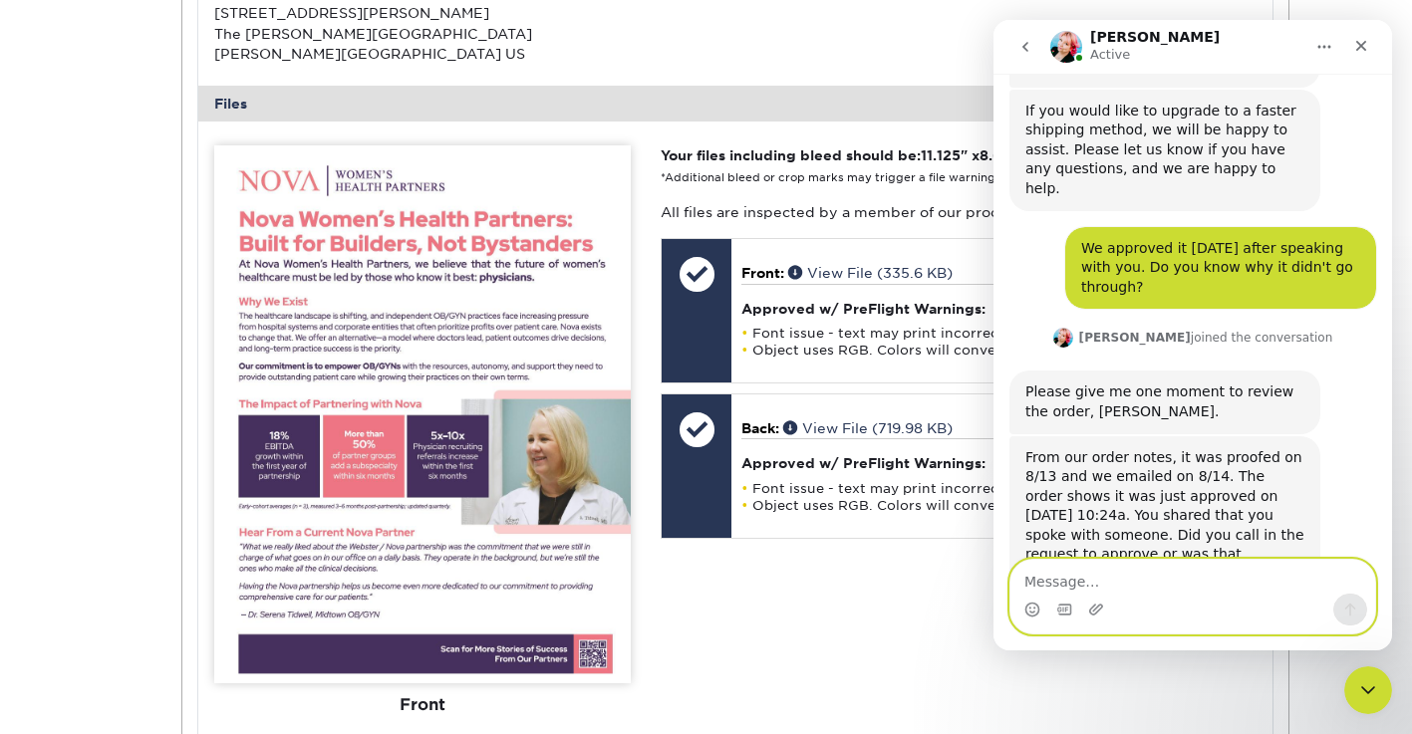
click at [1097, 579] on textarea "Message…" at bounding box center [1192, 577] width 365 height 34
type textarea "messaged [DATE]"
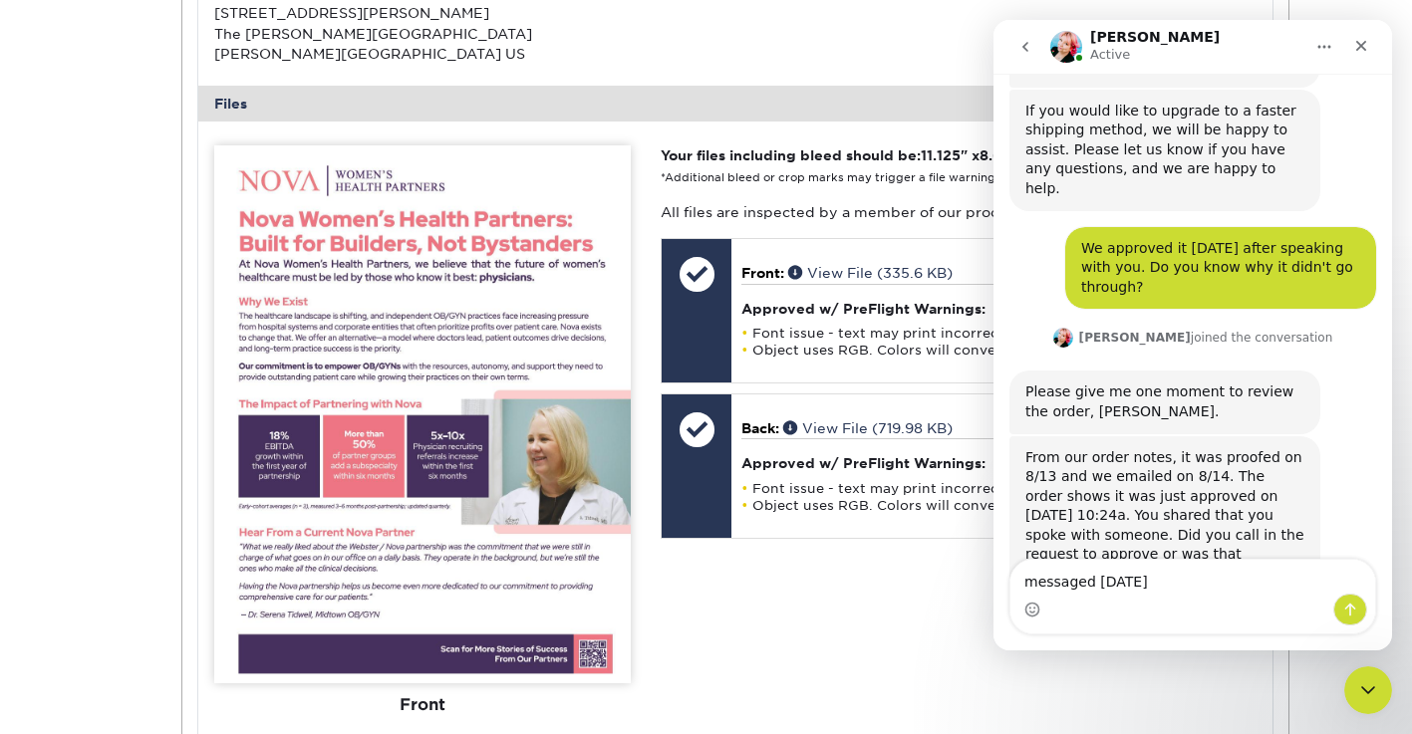
click at [1026, 34] on button "go back" at bounding box center [1025, 47] width 38 height 38
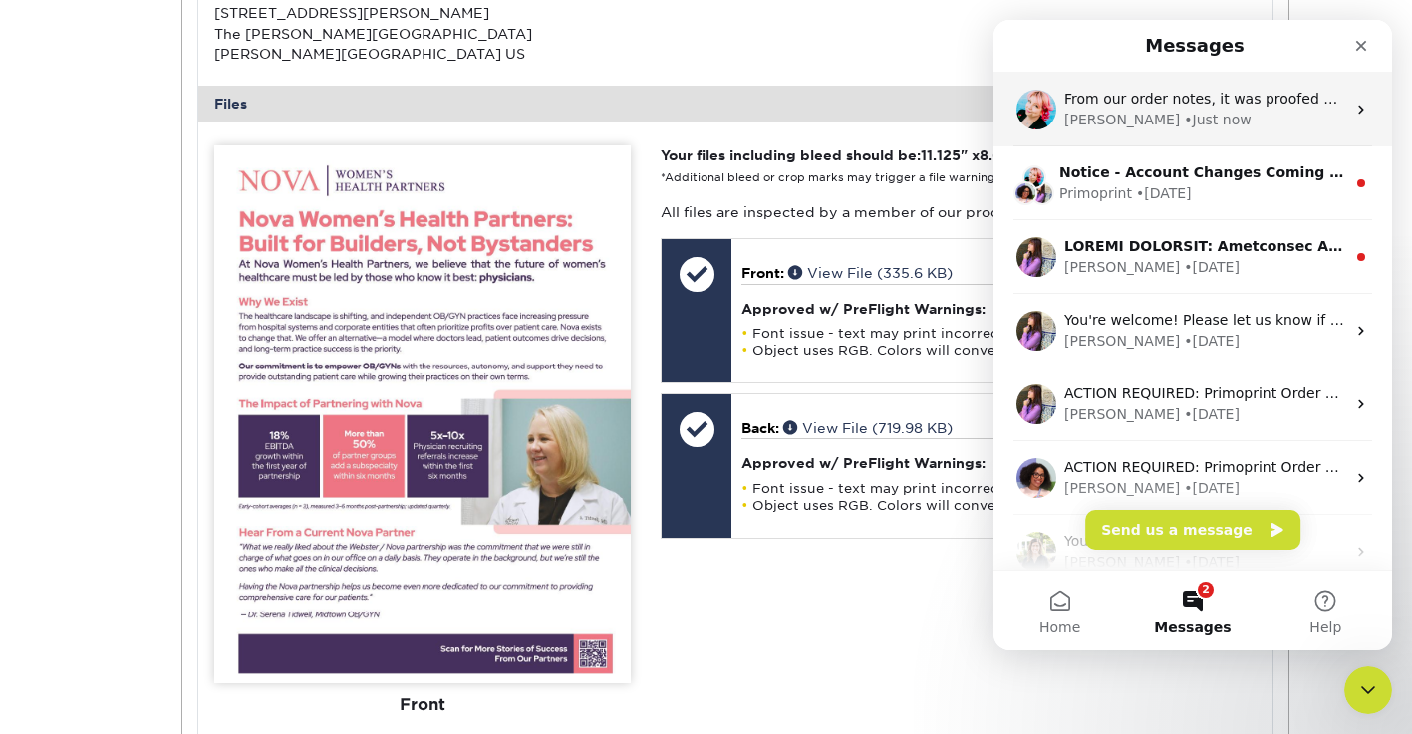
click at [1105, 122] on div "[PERSON_NAME] • Just now" at bounding box center [1204, 120] width 281 height 21
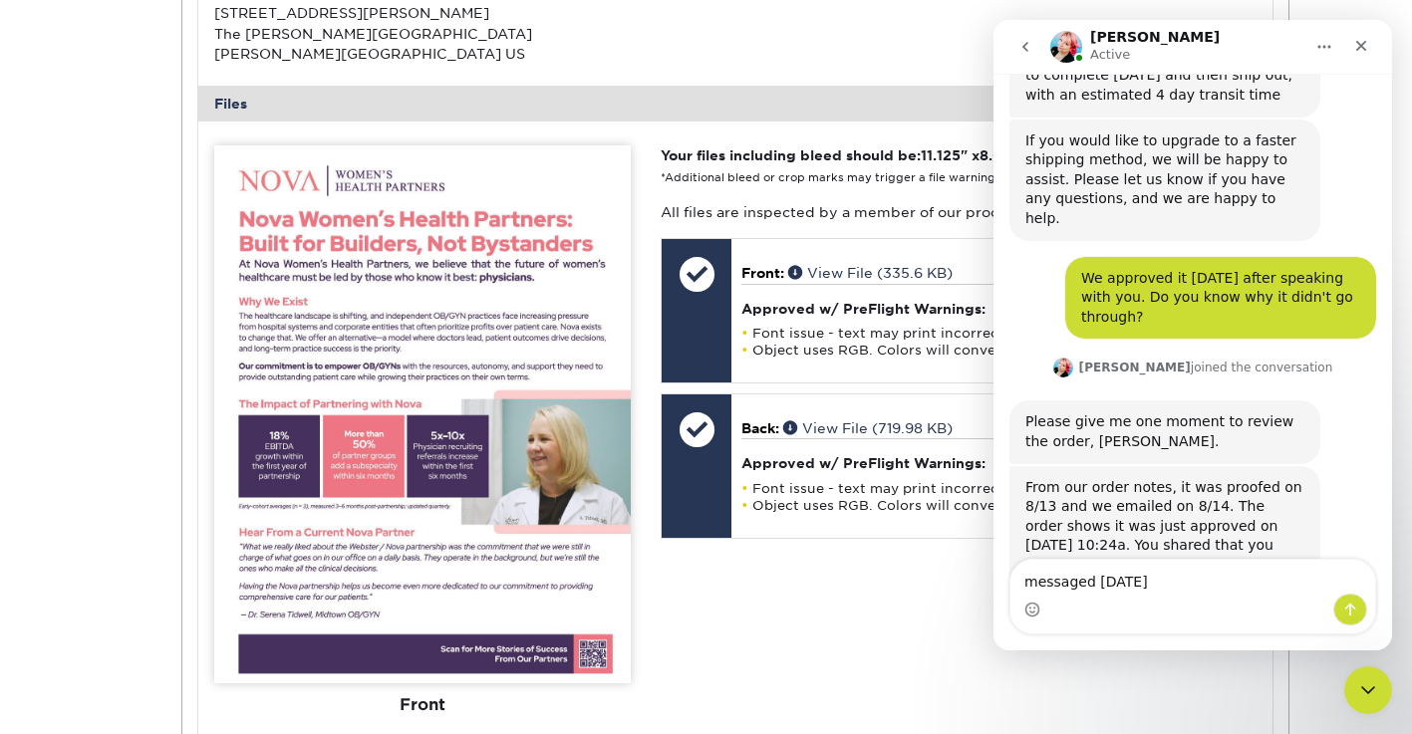
scroll to position [1040, 0]
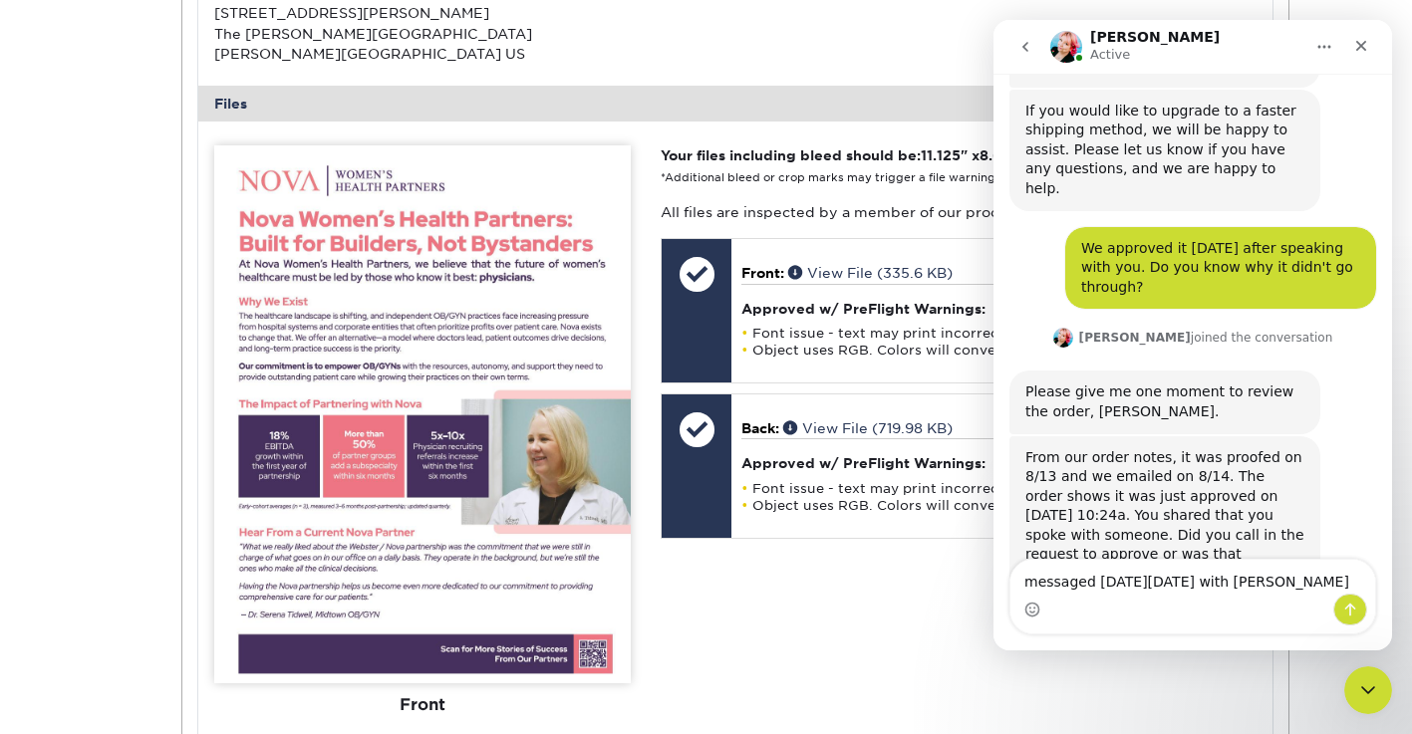
type textarea "messaged [DATE][DATE] with [PERSON_NAME]"
click at [1026, 51] on icon "go back" at bounding box center [1025, 47] width 6 height 10
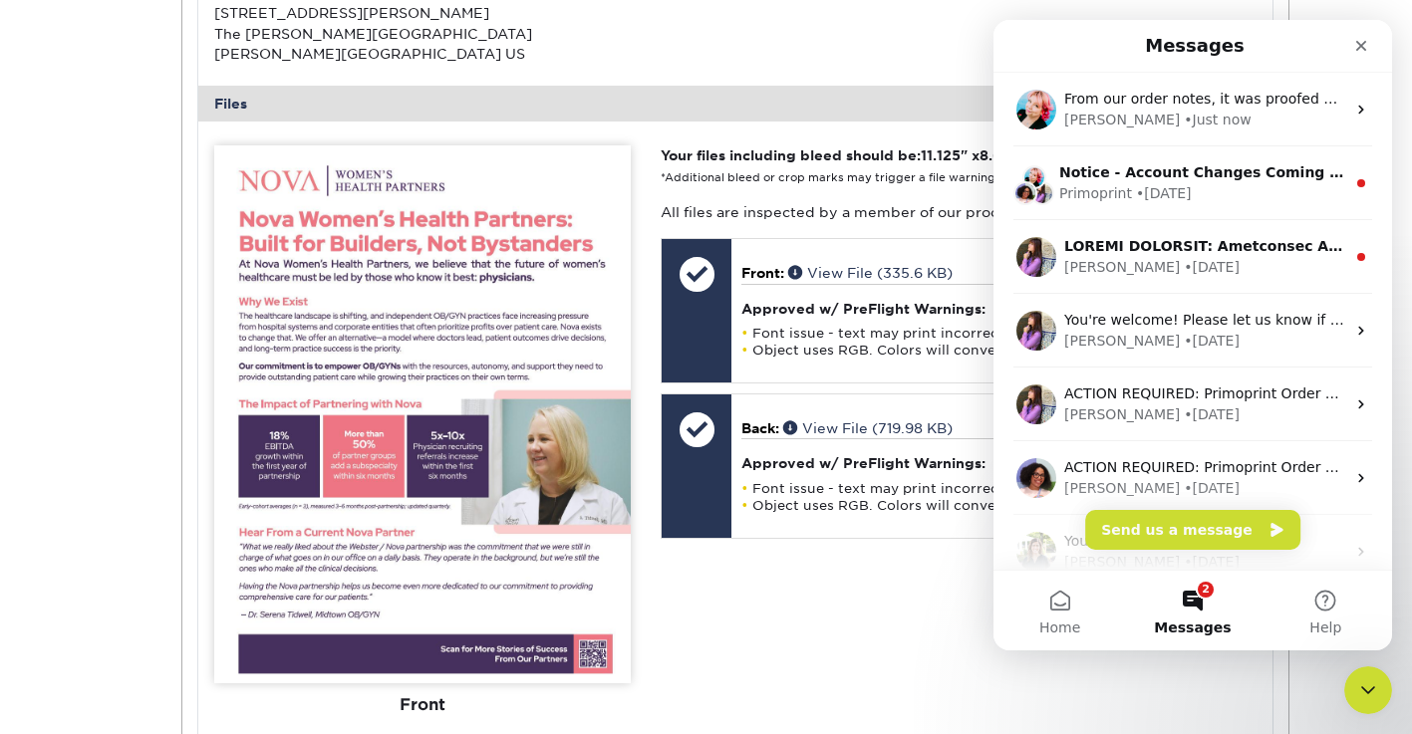
scroll to position [0, 0]
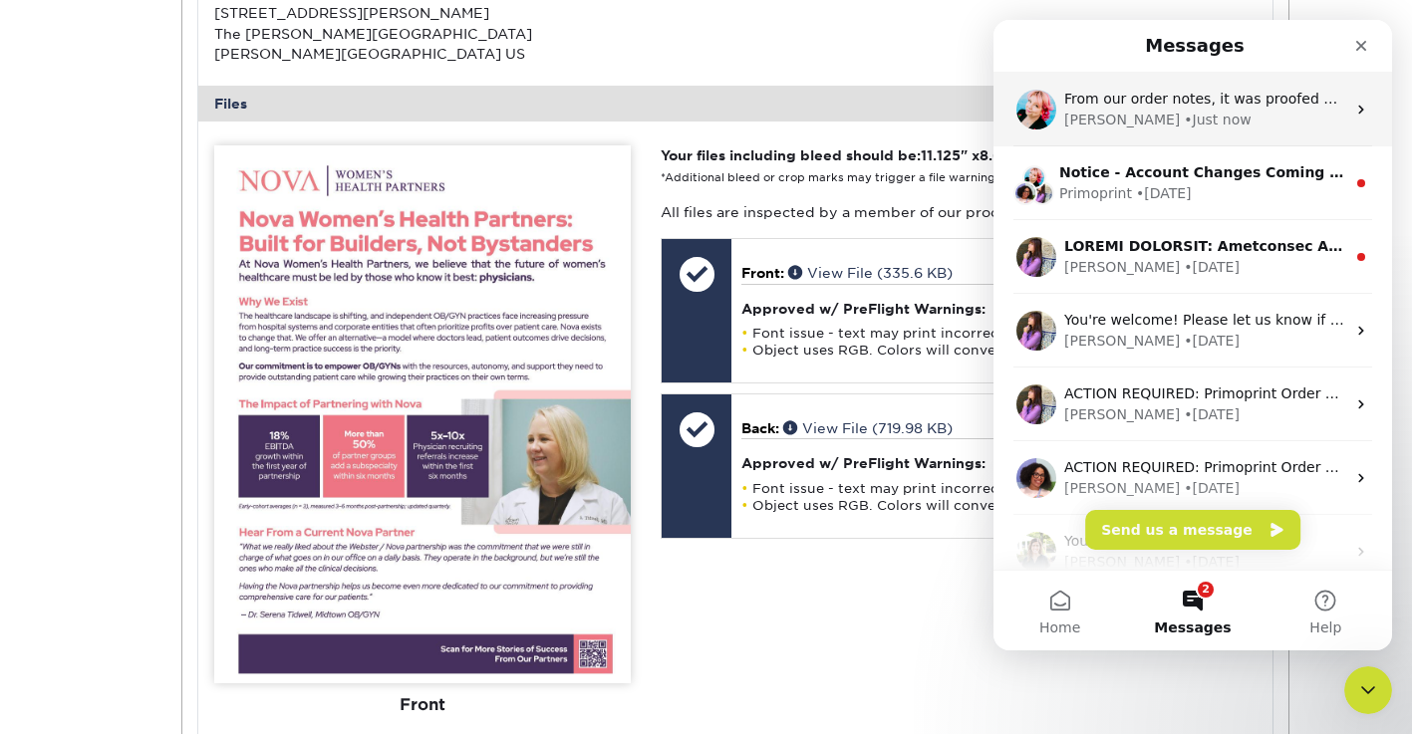
click at [1183, 128] on div "• Just now" at bounding box center [1216, 120] width 67 height 21
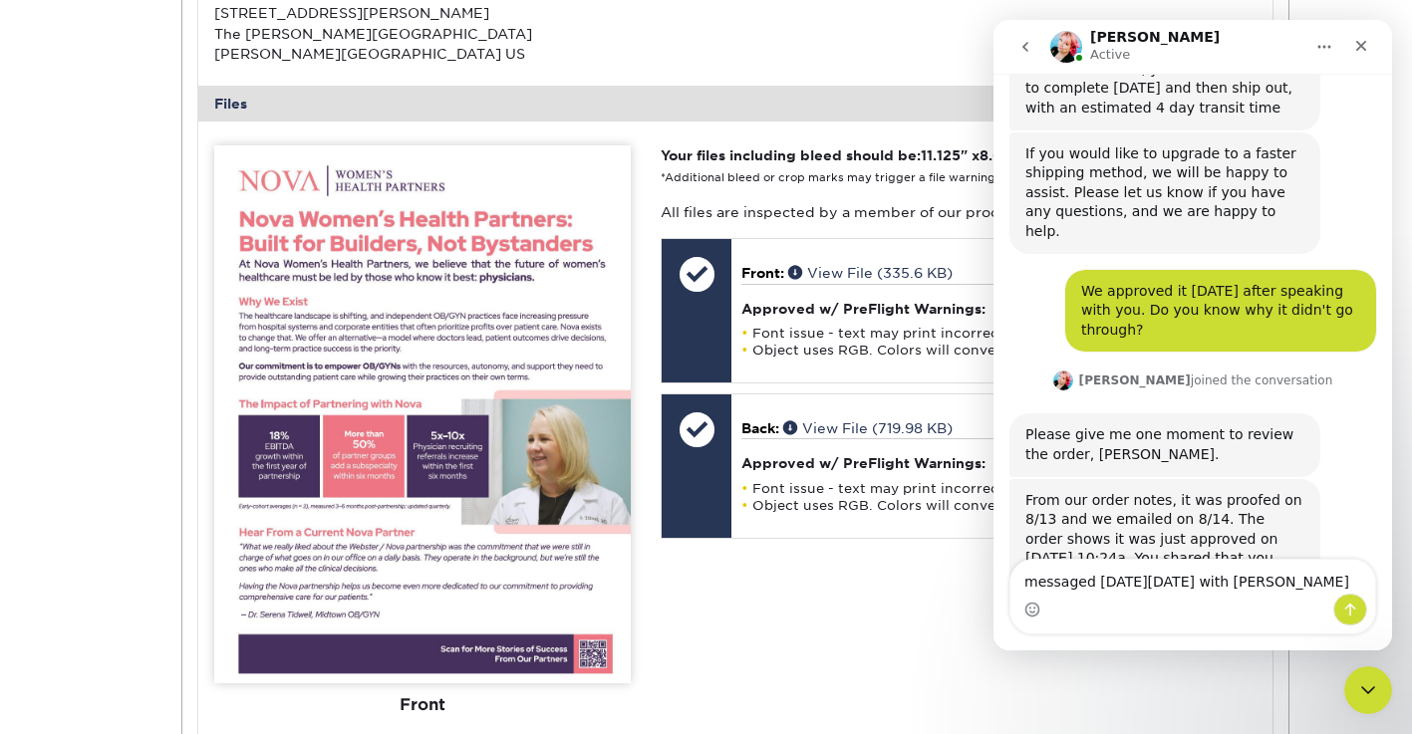
scroll to position [1040, 0]
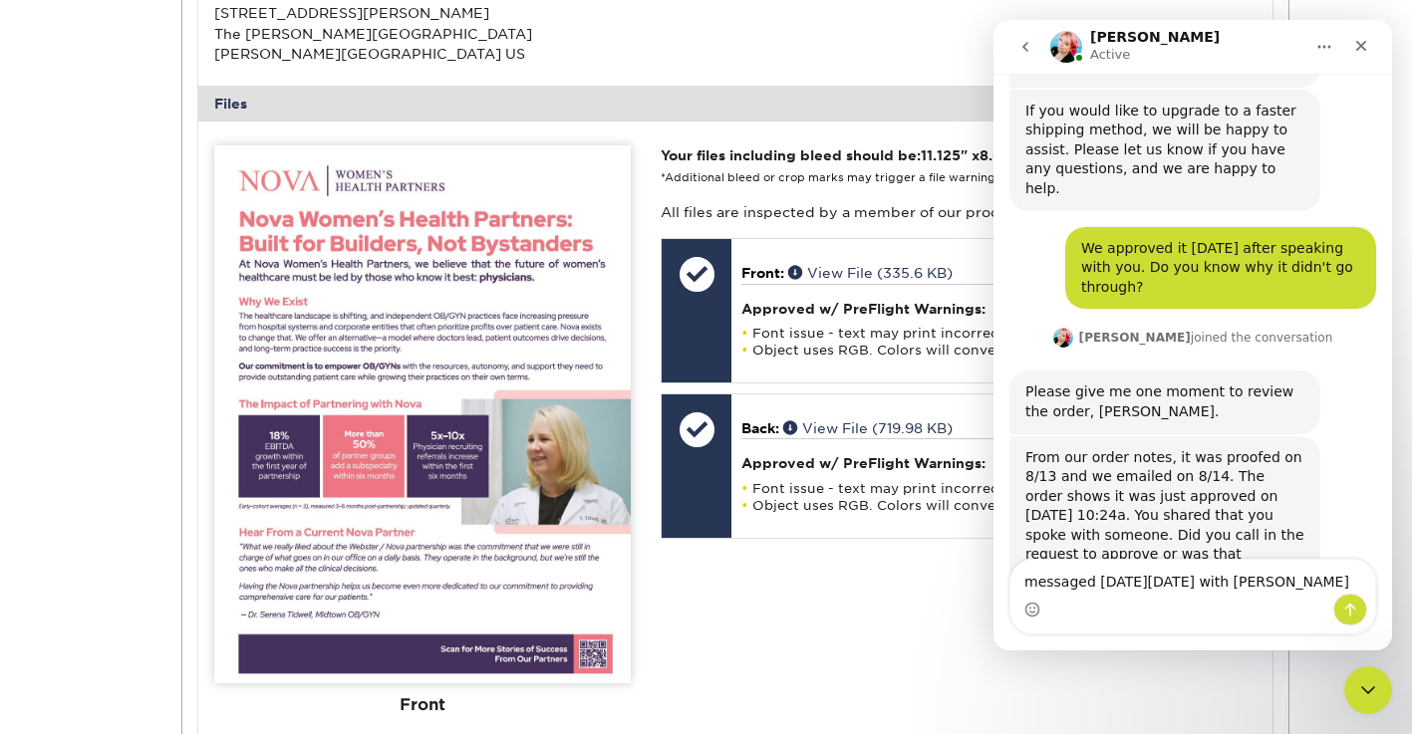
click at [1026, 590] on textarea "messaged [DATE][DATE] with [PERSON_NAME]" at bounding box center [1192, 577] width 365 height 34
click at [1308, 583] on textarea "I messaged [DATE][DATE] with [PERSON_NAME]" at bounding box center [1192, 577] width 365 height 34
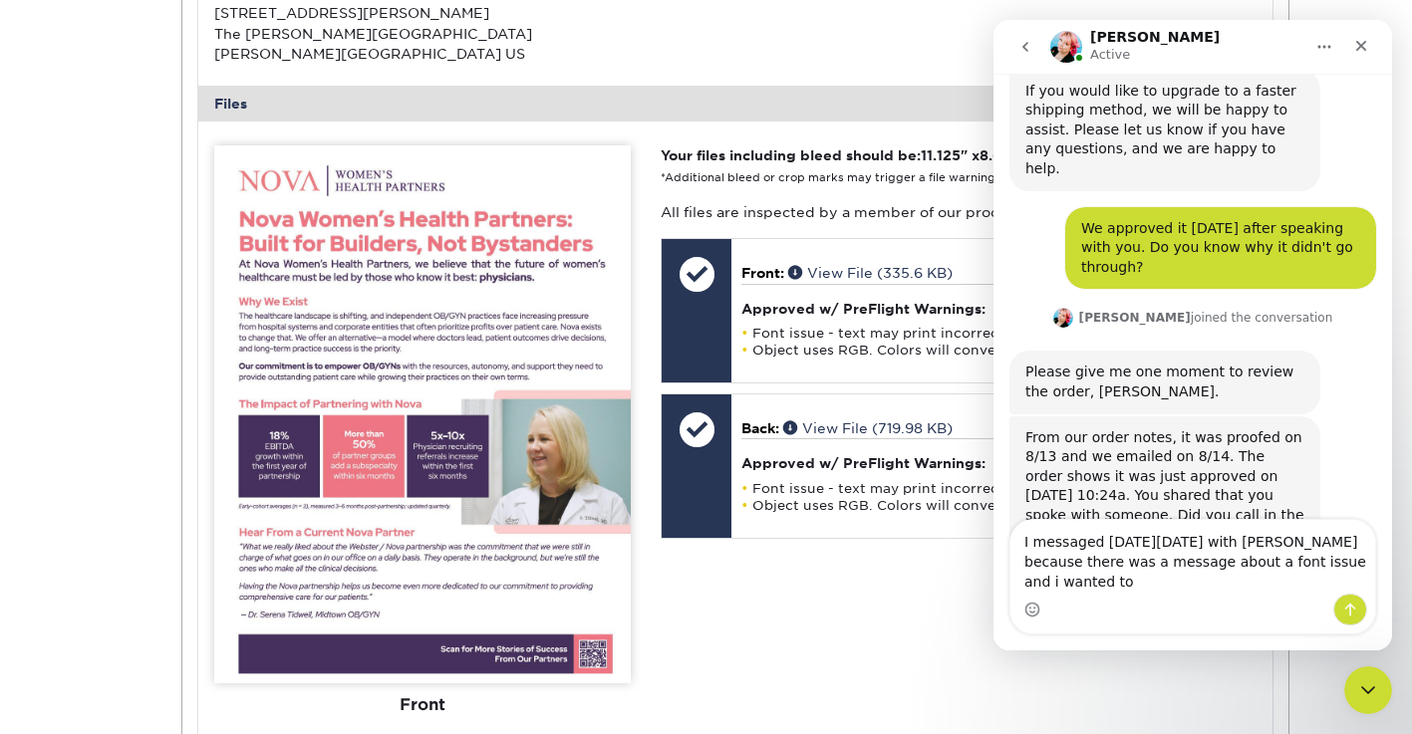
scroll to position [1080, 0]
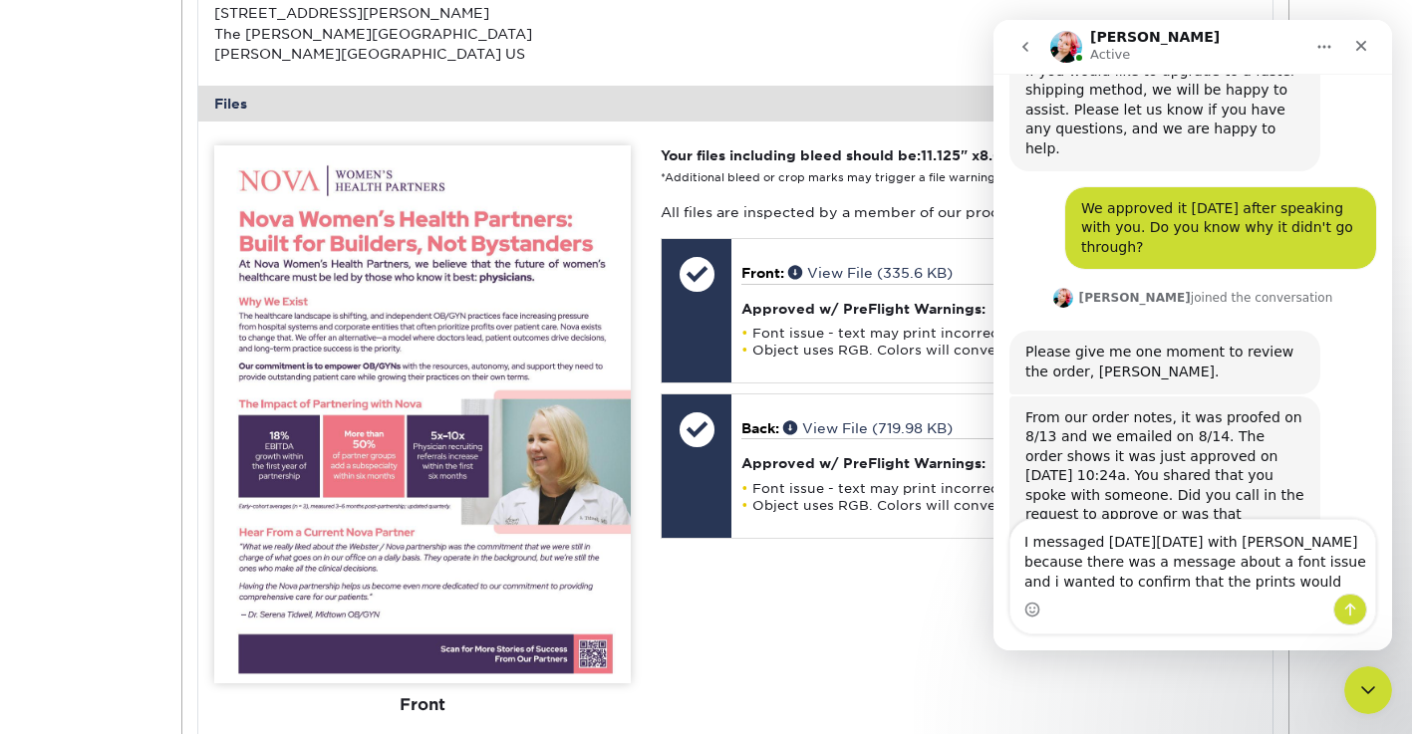
type textarea "I messaged [DATE][DATE] with [PERSON_NAME] because there was a message about a …"
click at [1030, 51] on icon "go back" at bounding box center [1025, 47] width 16 height 16
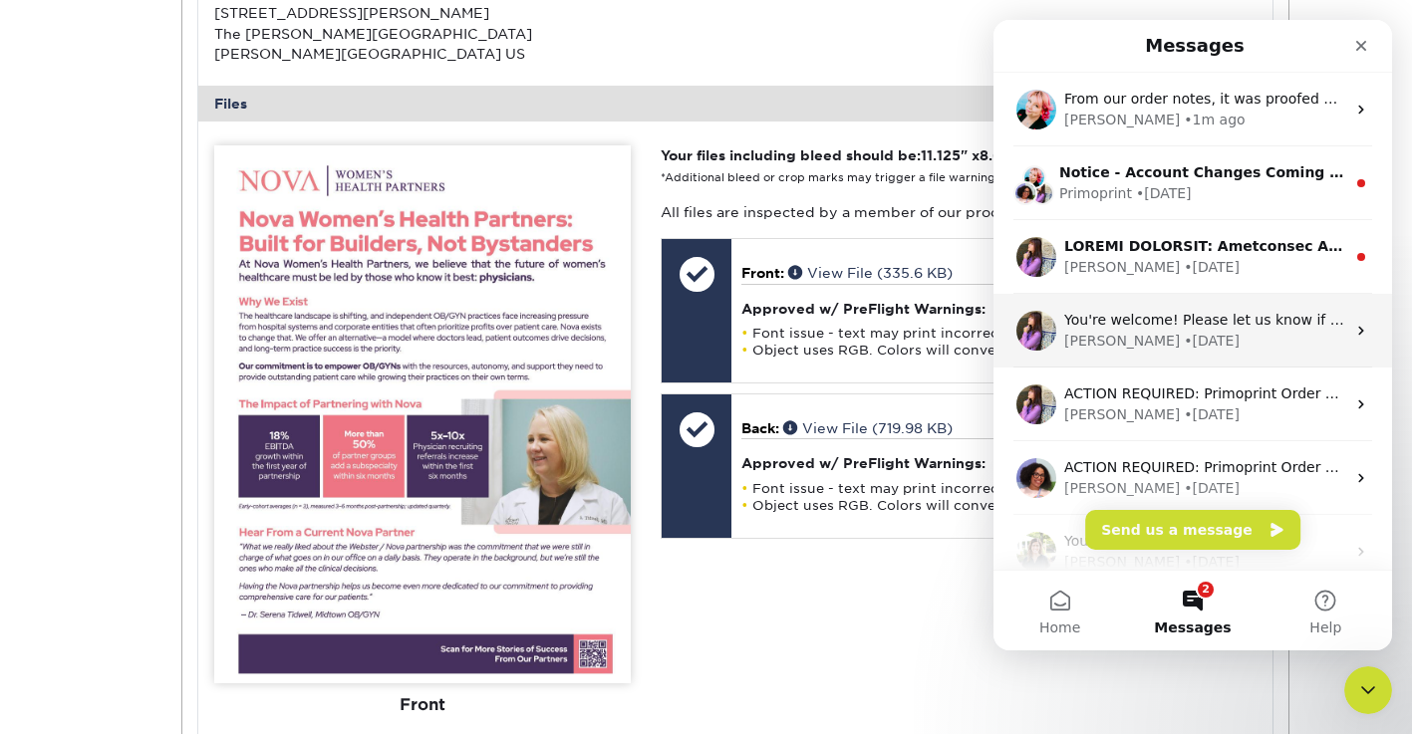
click at [1230, 347] on div "[PERSON_NAME] • [DATE]" at bounding box center [1204, 341] width 281 height 21
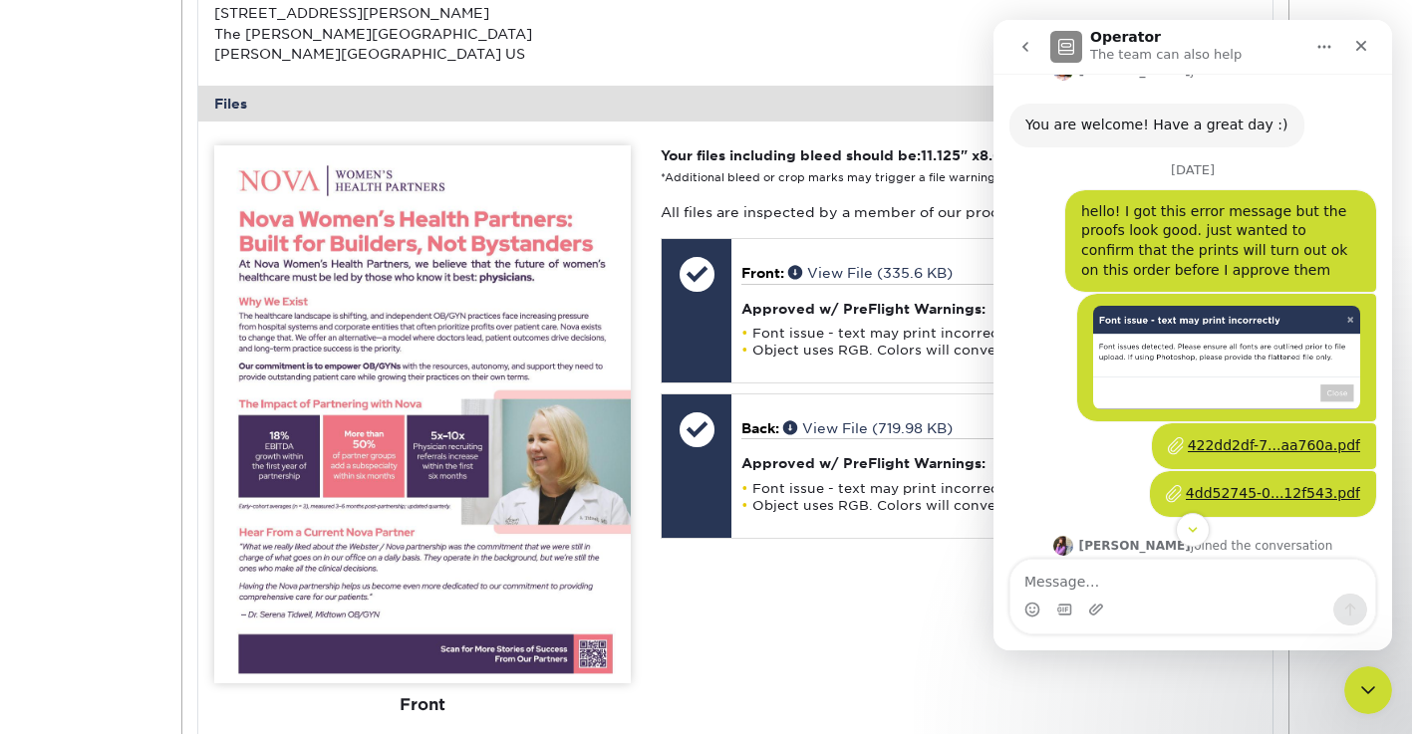
scroll to position [1706, 0]
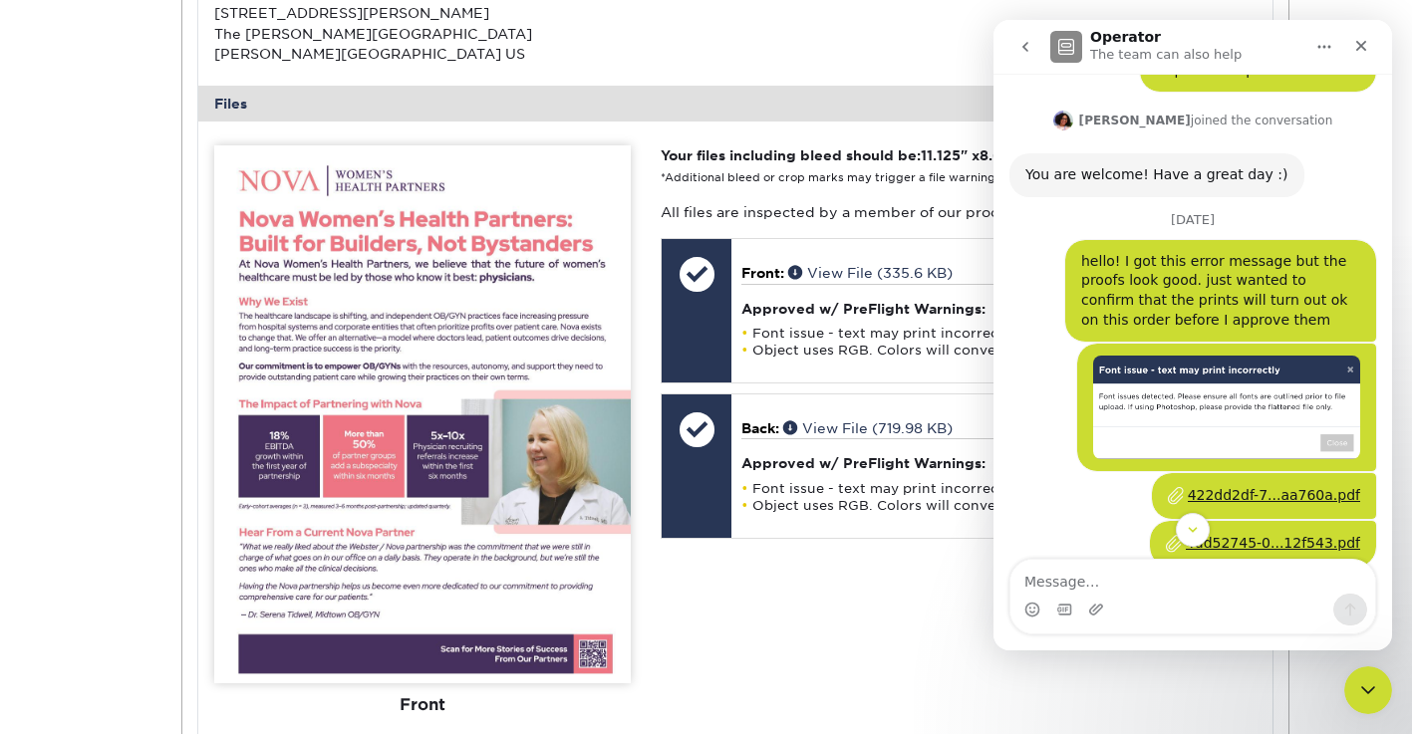
click at [1021, 52] on icon "go back" at bounding box center [1025, 47] width 16 height 16
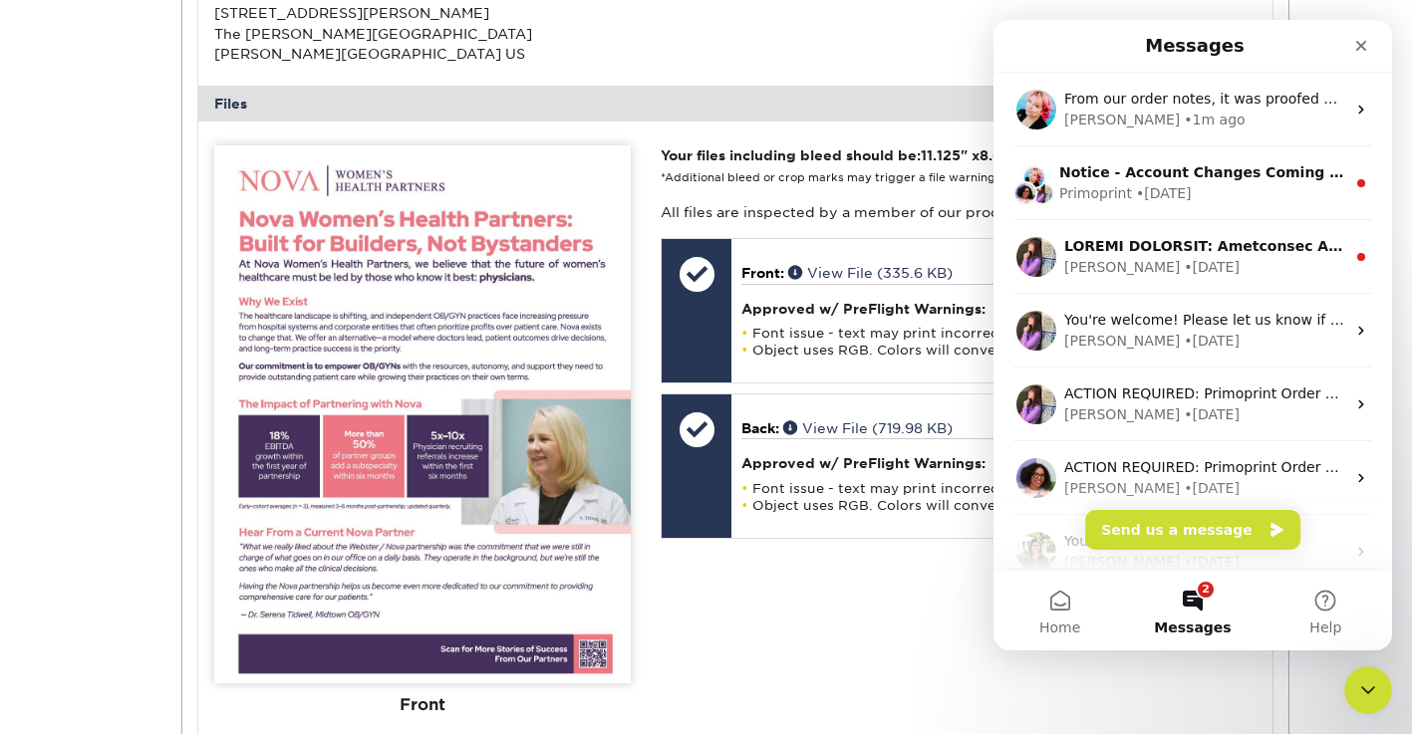
scroll to position [0, 0]
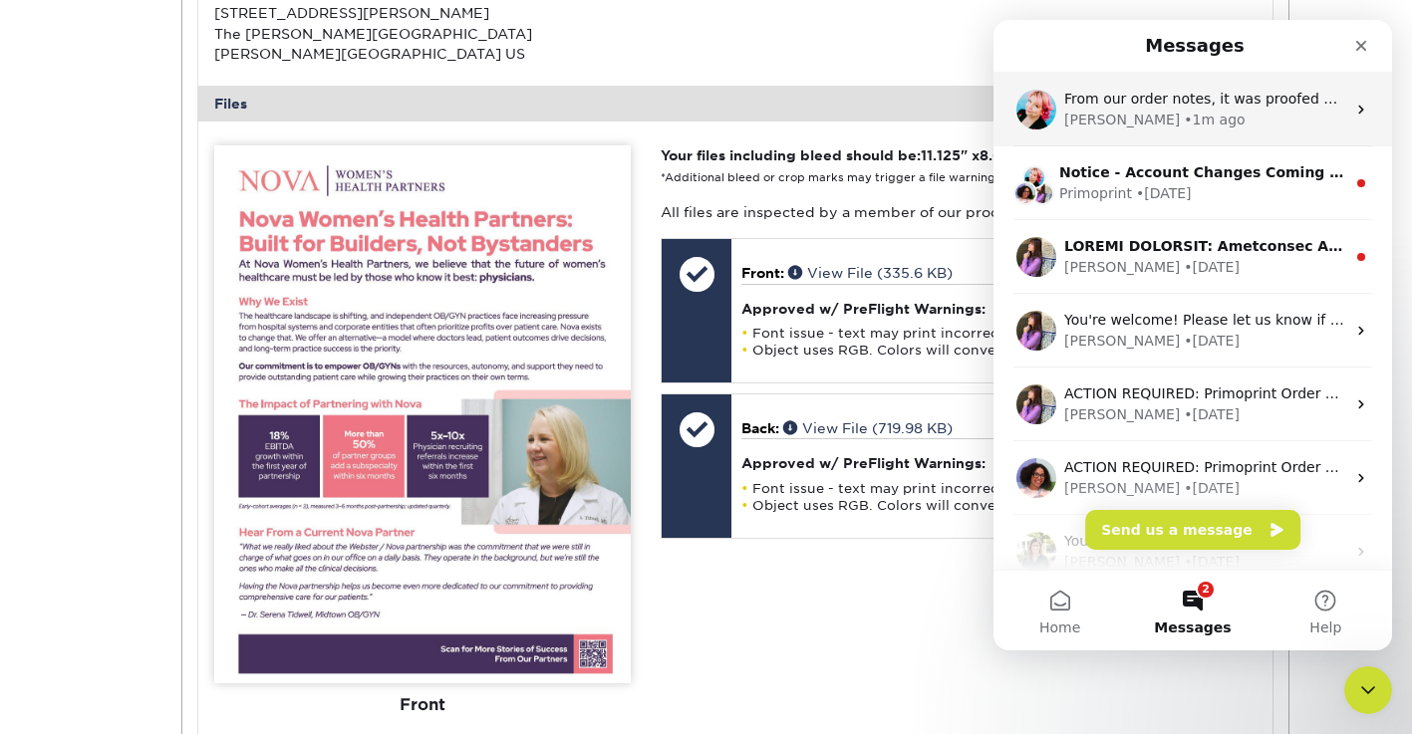
click at [1178, 121] on div "[PERSON_NAME] • 1m ago" at bounding box center [1204, 120] width 281 height 21
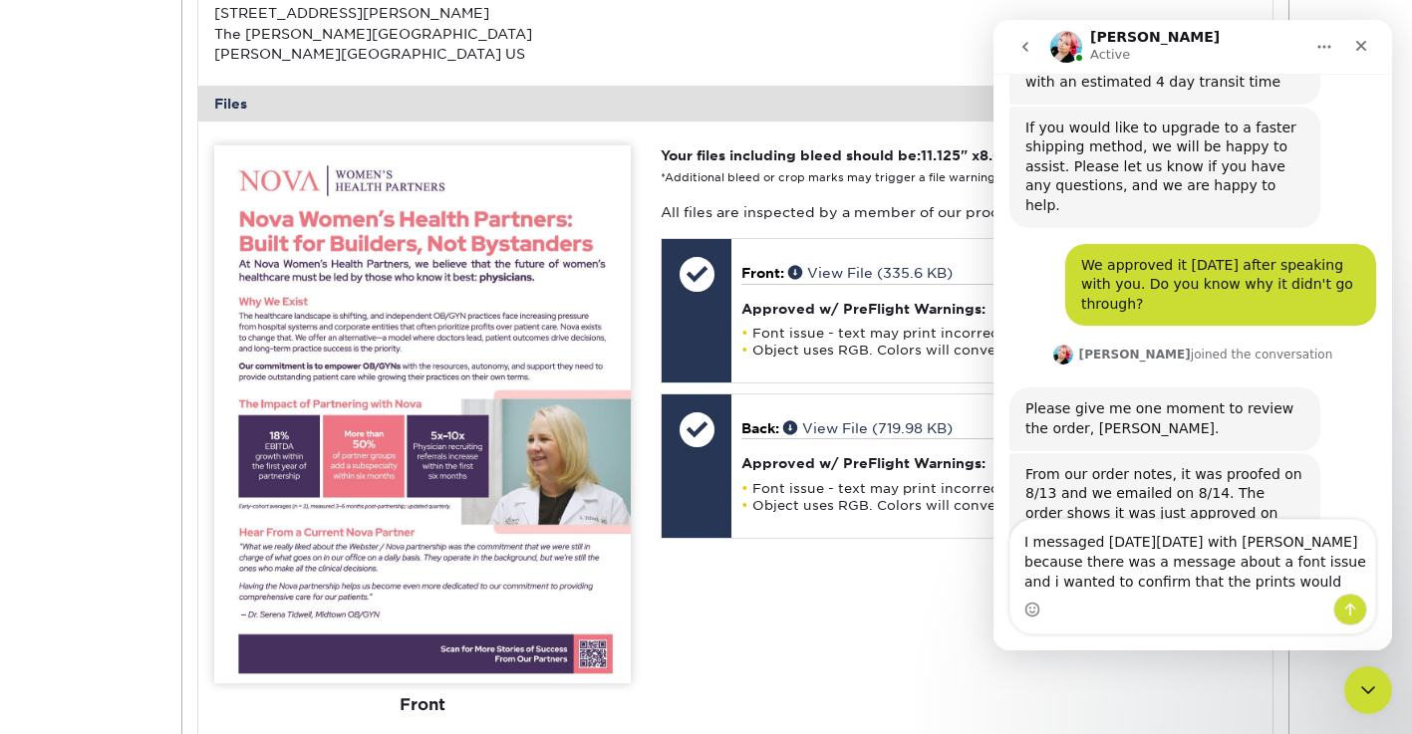
scroll to position [1080, 0]
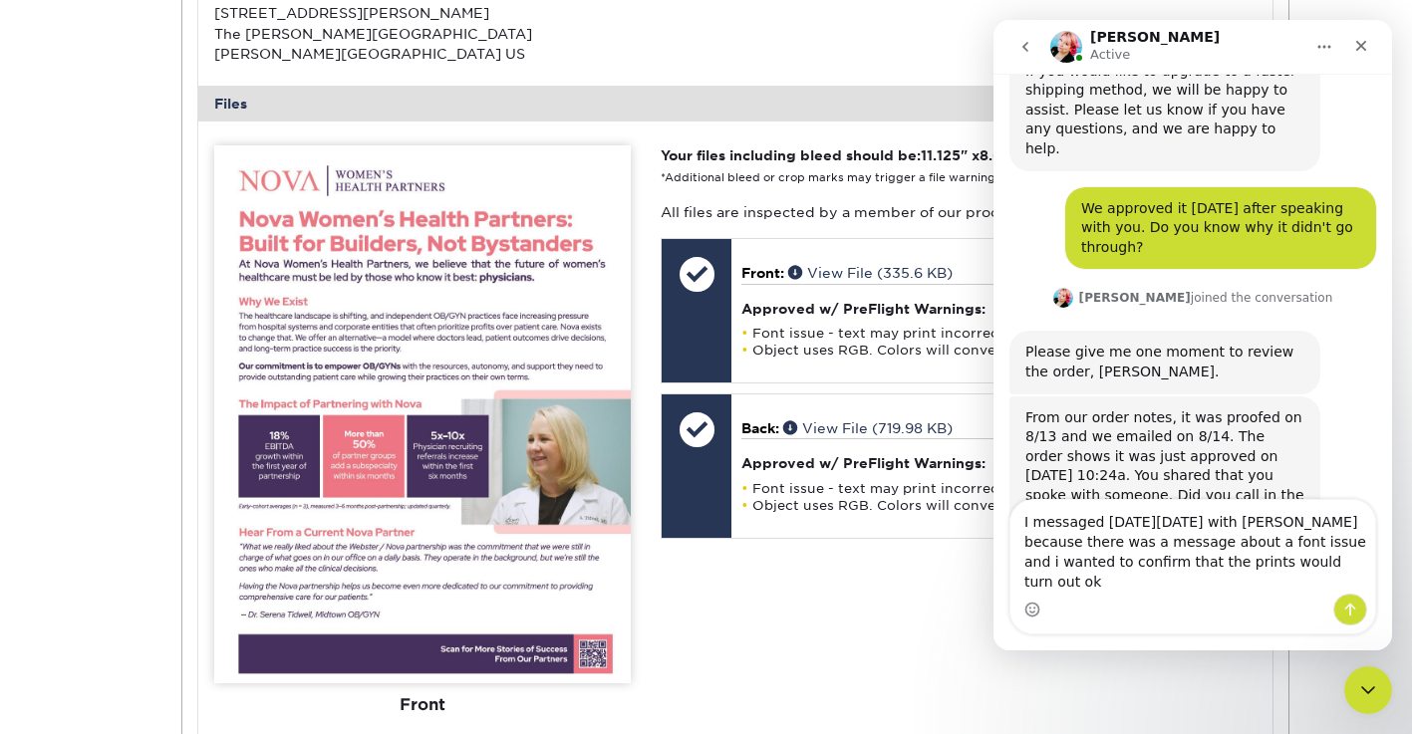
type textarea "I messaged [DATE][DATE] with [PERSON_NAME] because there was a message about a …"
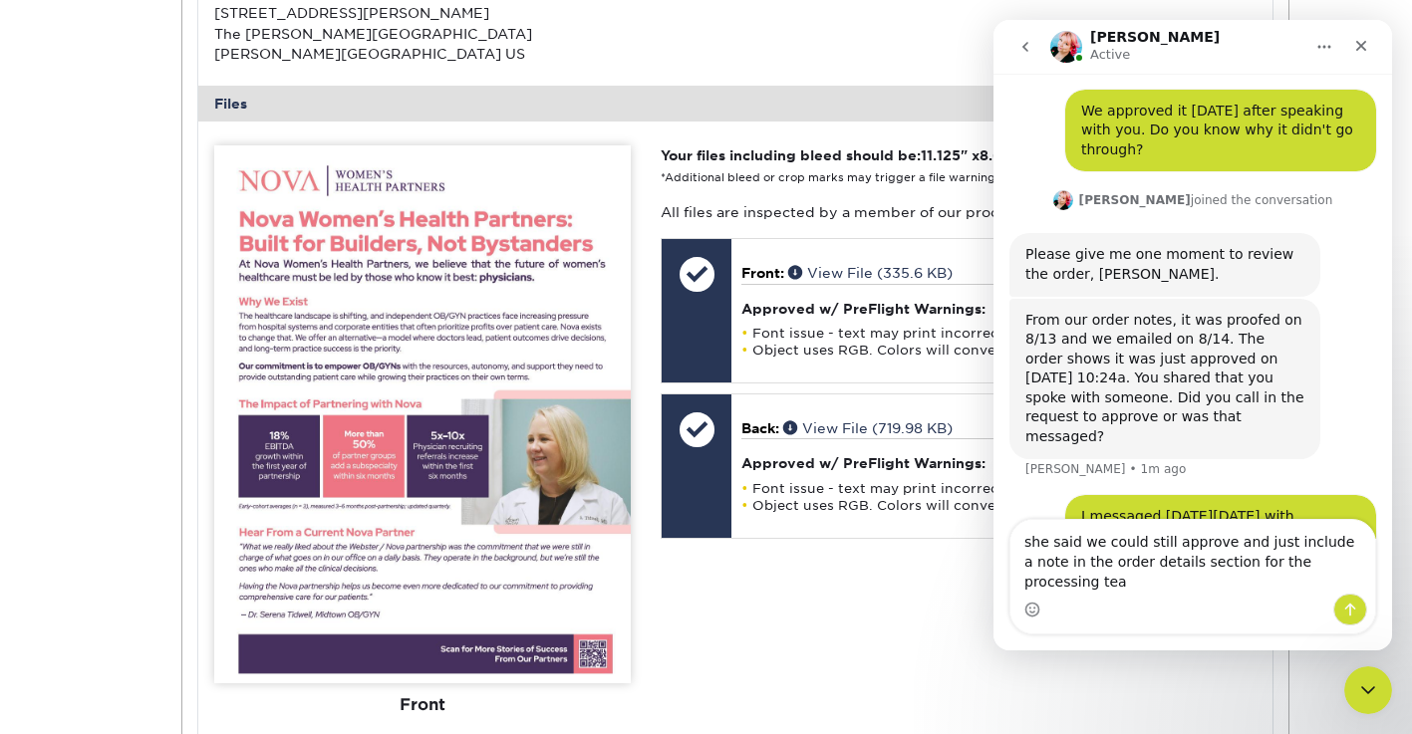
scroll to position [1197, 0]
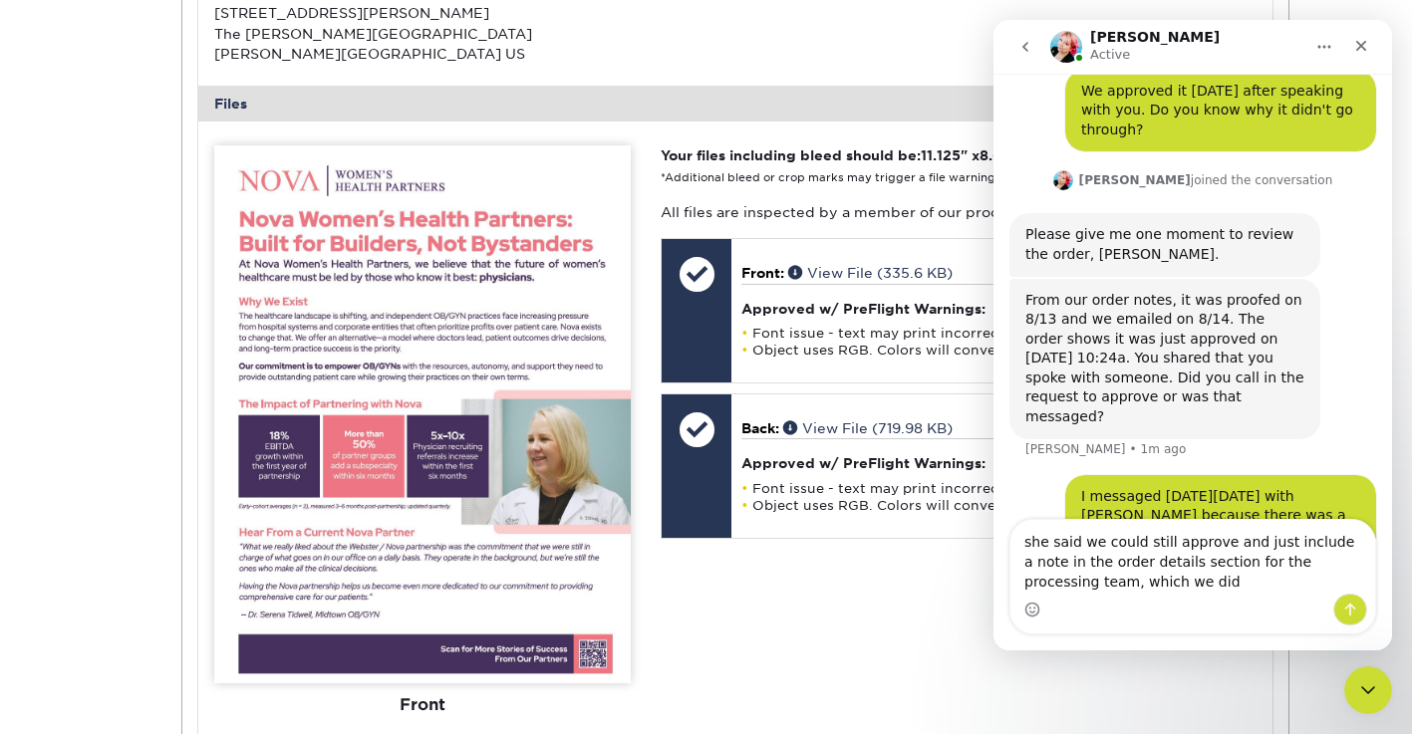
type textarea "she said we could still approve and just include a note in the order details se…"
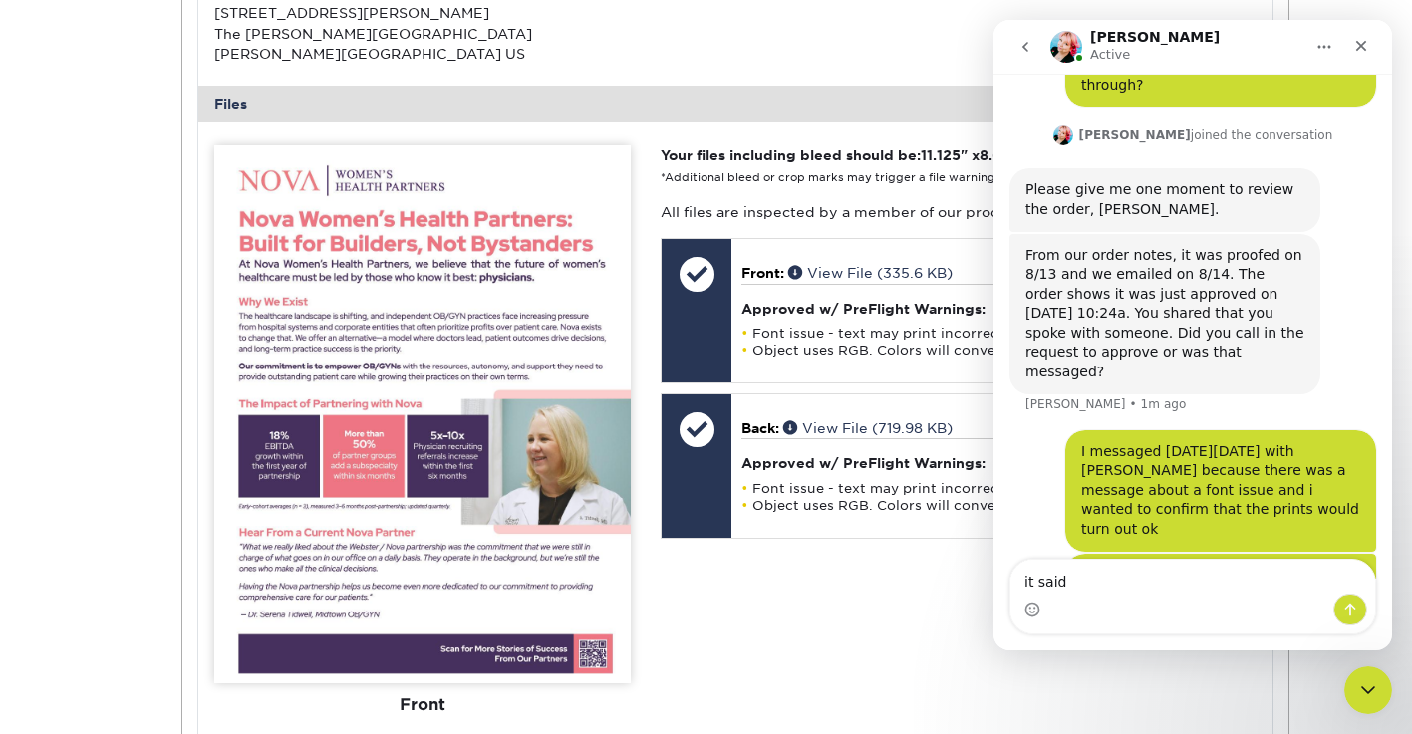
scroll to position [1319, 0]
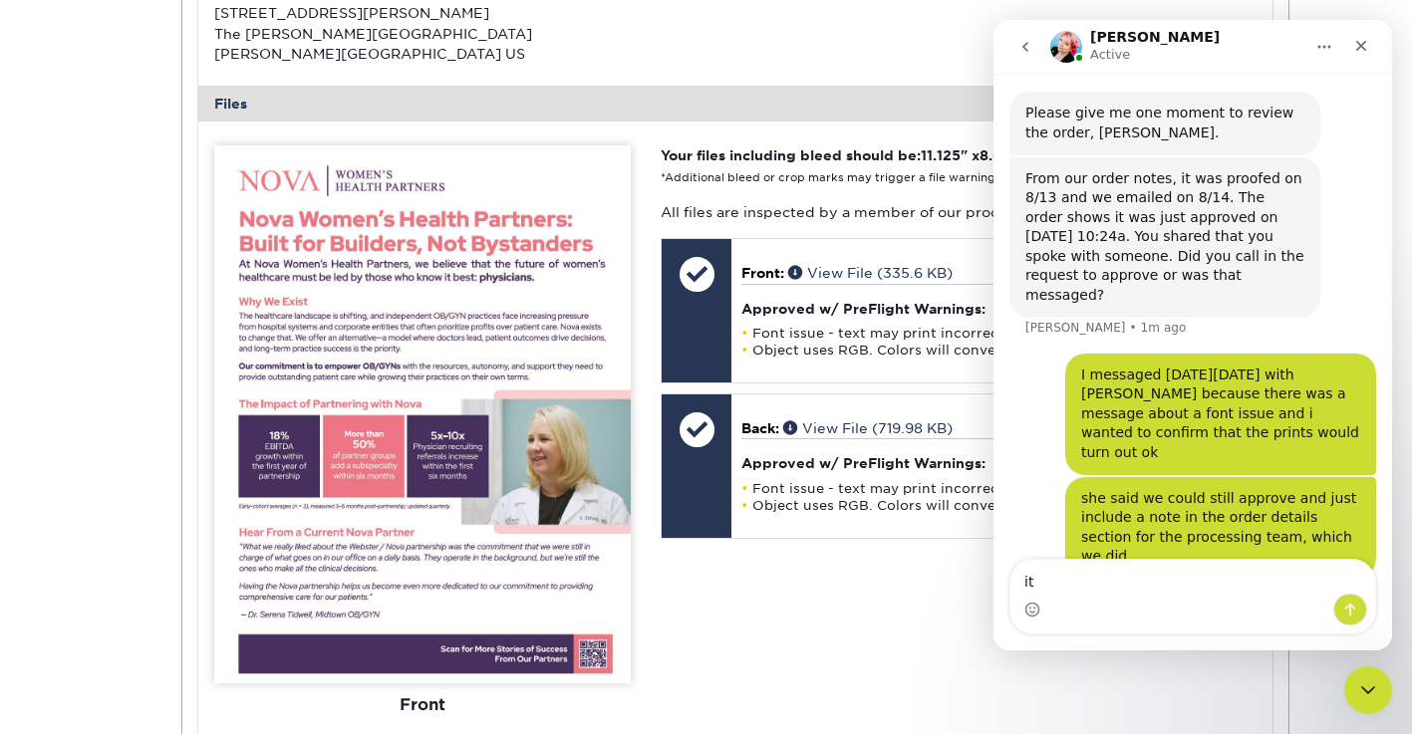
type textarea "i"
type textarea "I"
click at [863, 598] on div "Your files including bleed should be: 11.125 " x 8.625 " *Additional bleed or c…" at bounding box center [958, 520] width 625 height 750
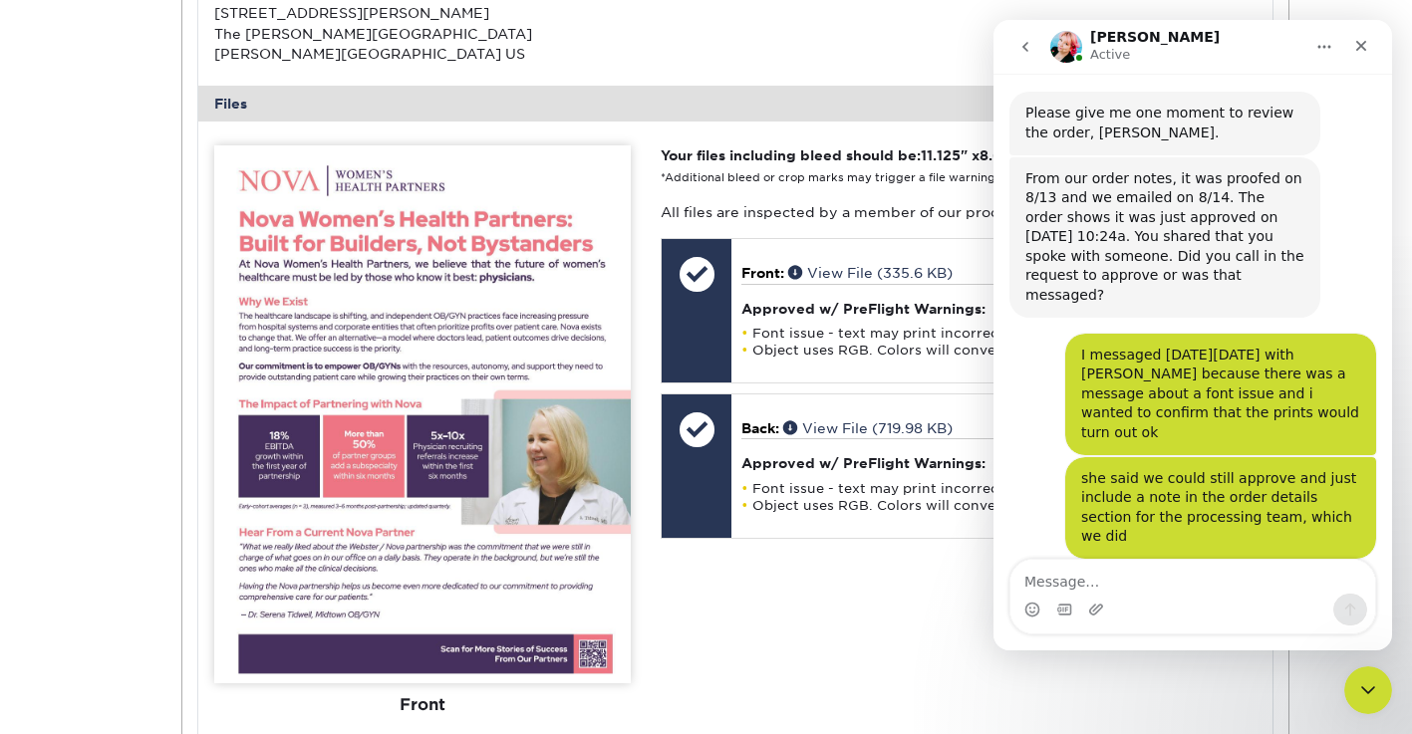
scroll to position [1361, 0]
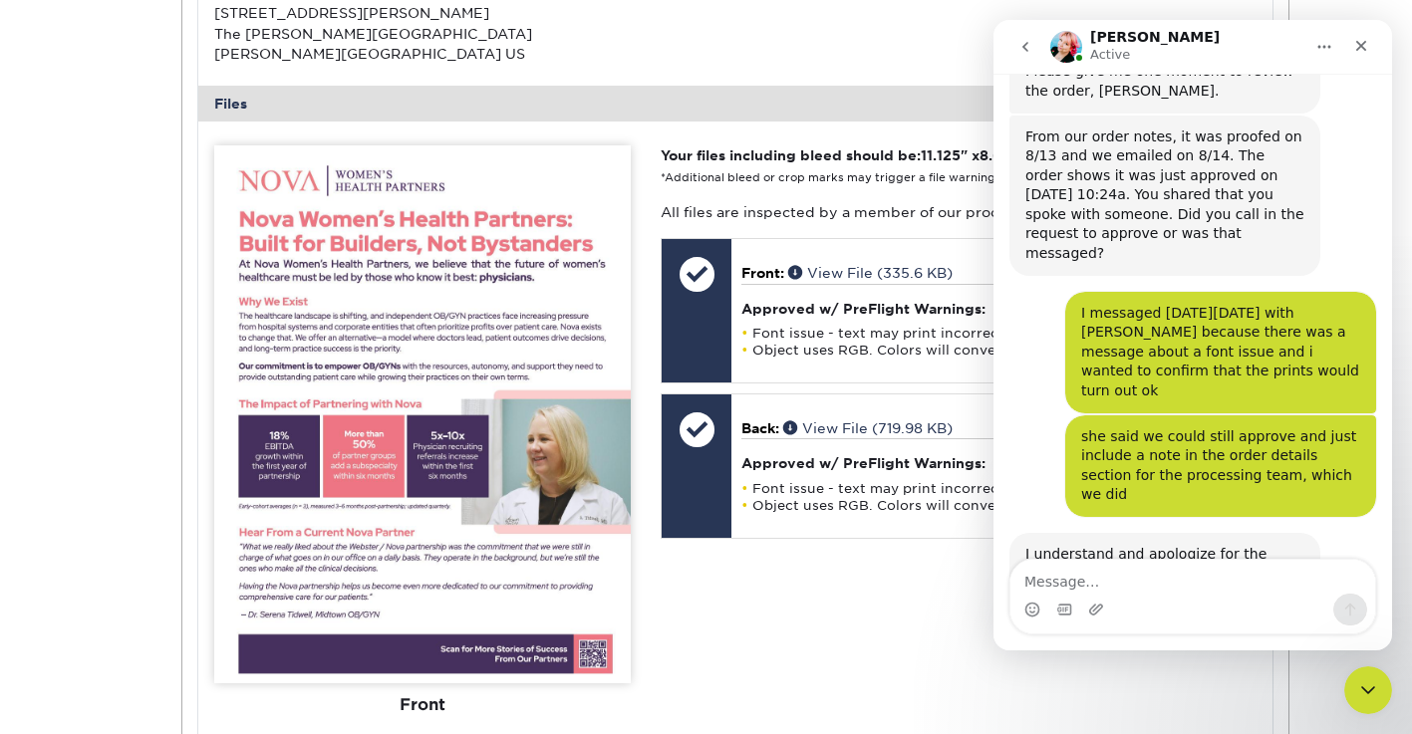
drag, startPoint x: 1024, startPoint y: 60, endPoint x: 1031, endPoint y: 193, distance: 133.7
click at [1032, 194] on div "[PERSON_NAME] Active Welcome to Primoprint. PROOFS READY: Primoprint Order [CRE…" at bounding box center [1192, 335] width 398 height 631
click at [1073, 577] on textarea "Message…" at bounding box center [1192, 577] width 365 height 34
type textarea "a"
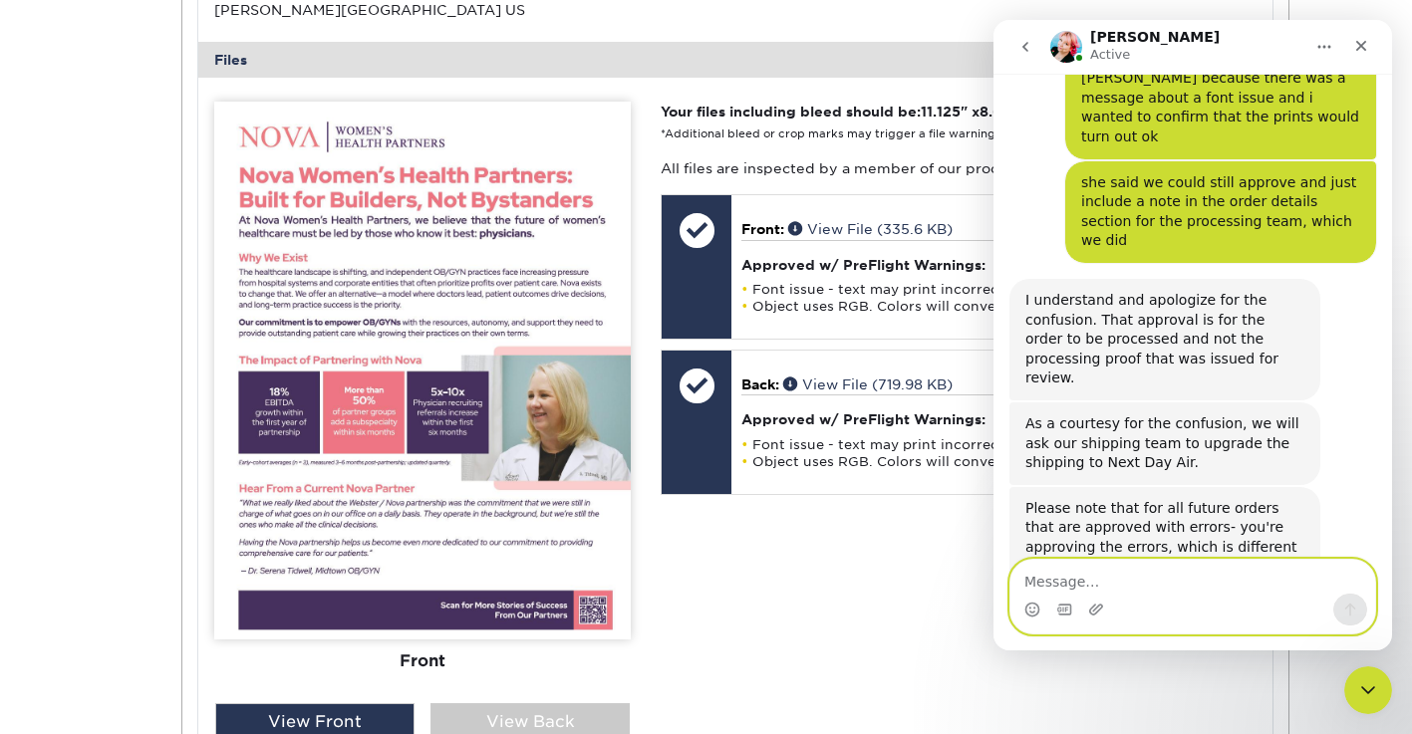
scroll to position [1614, 0]
type textarea "That would be great! Thank you for your help"
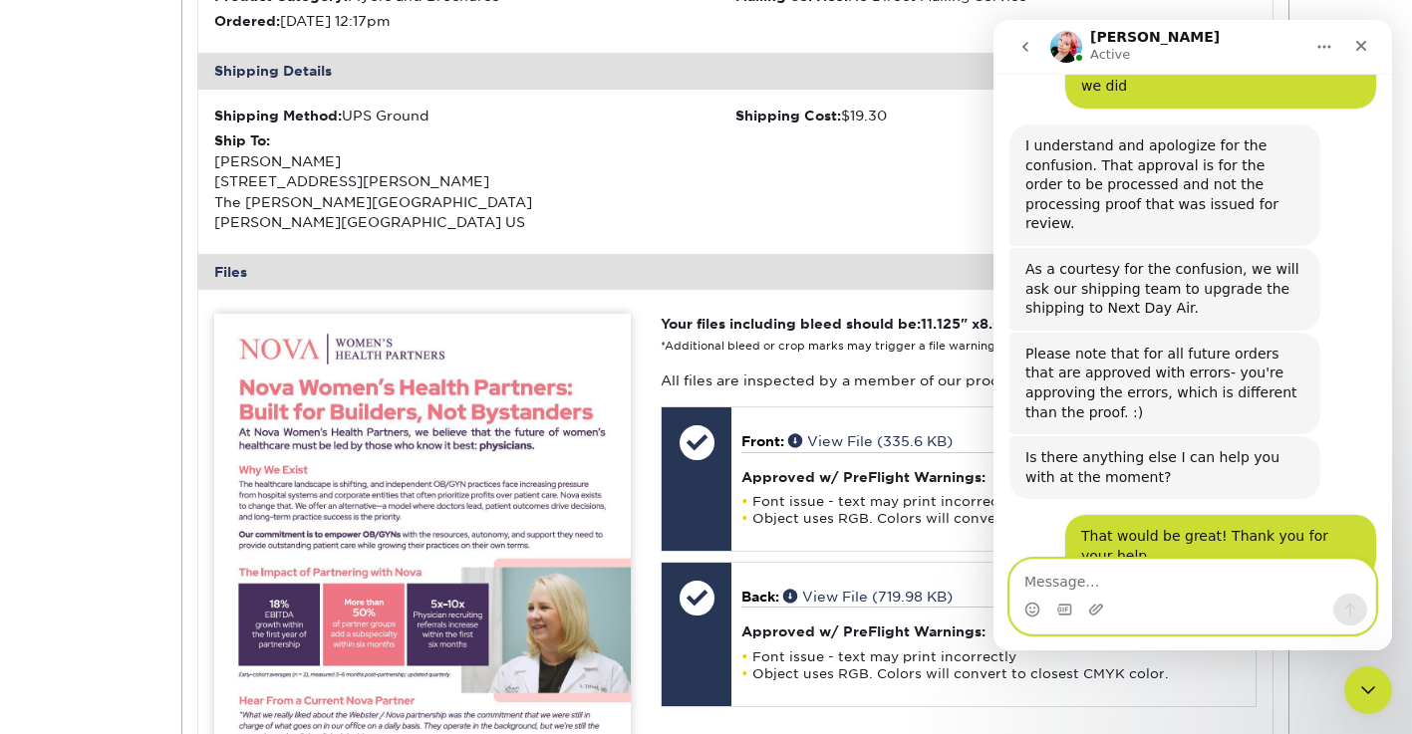
scroll to position [1771, 0]
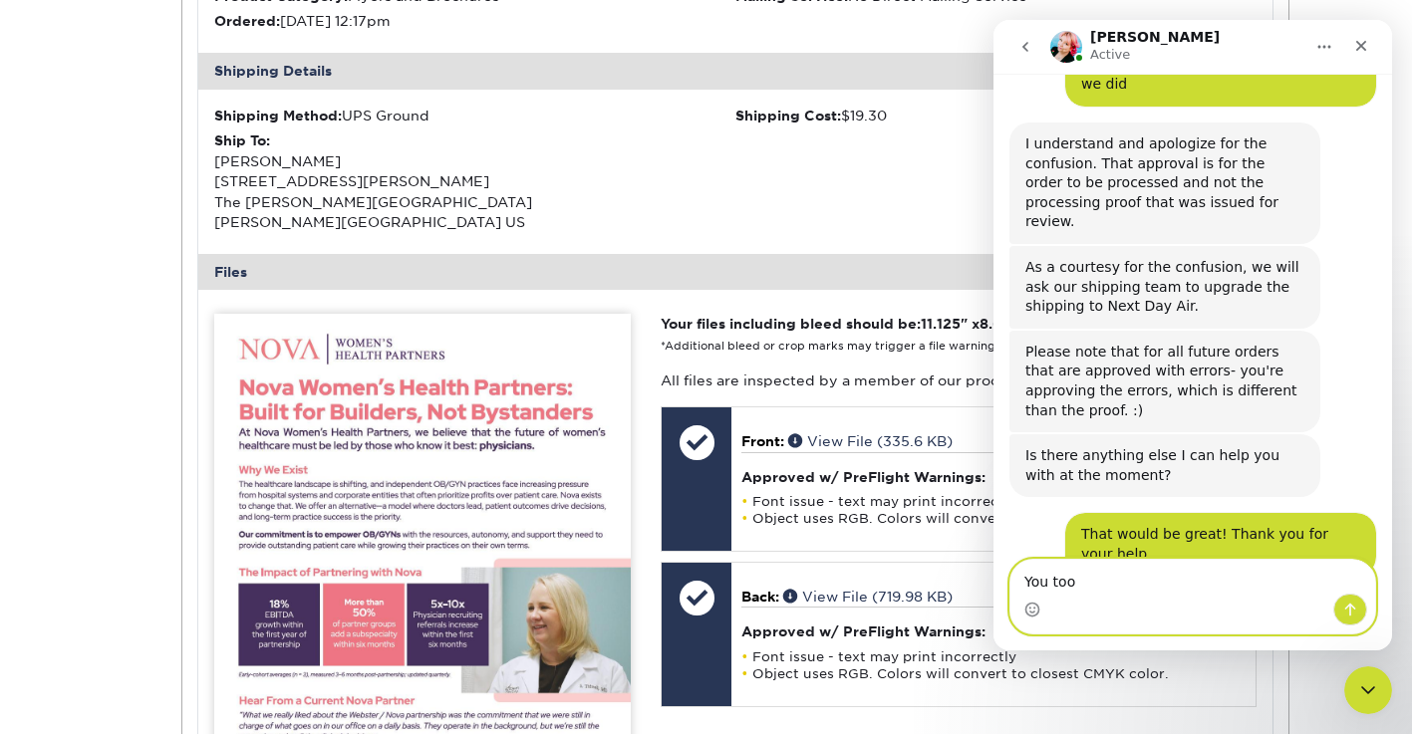
type textarea "You too!"
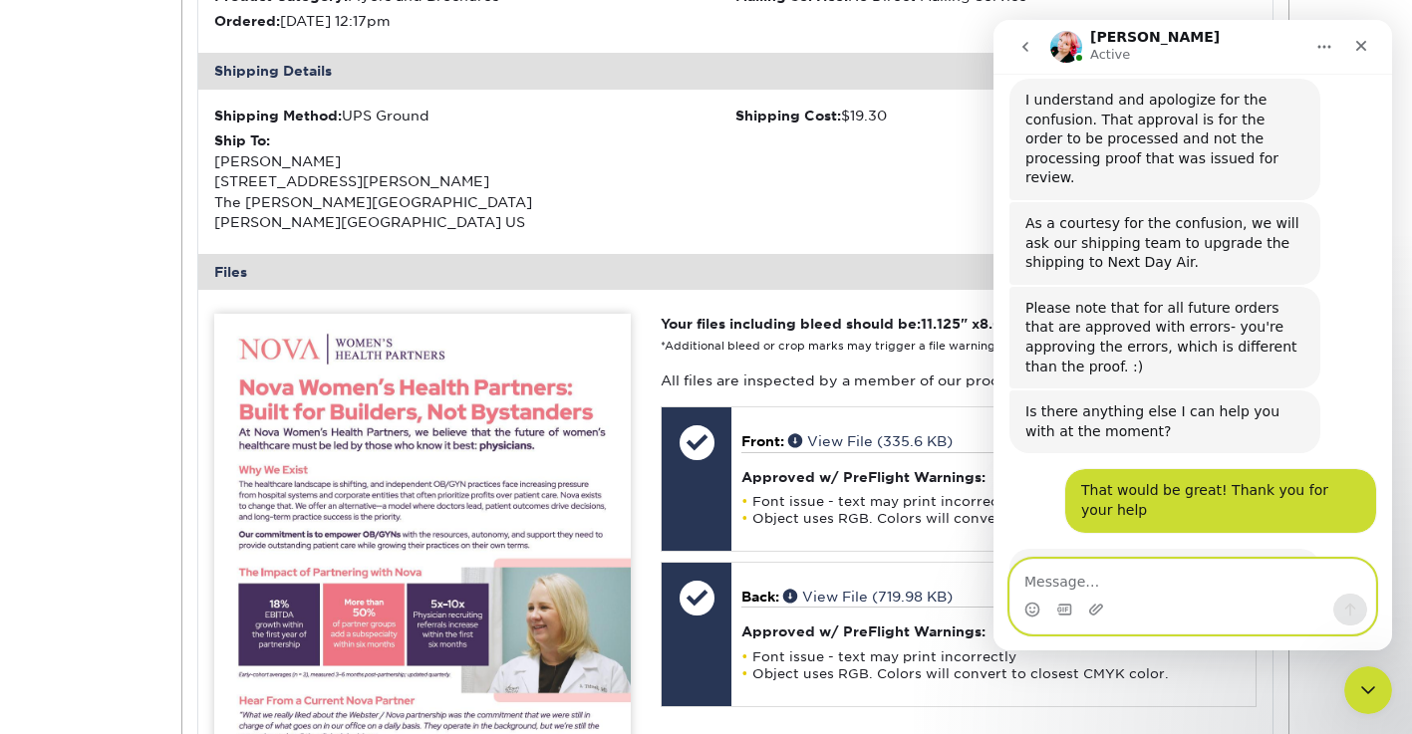
scroll to position [1831, 0]
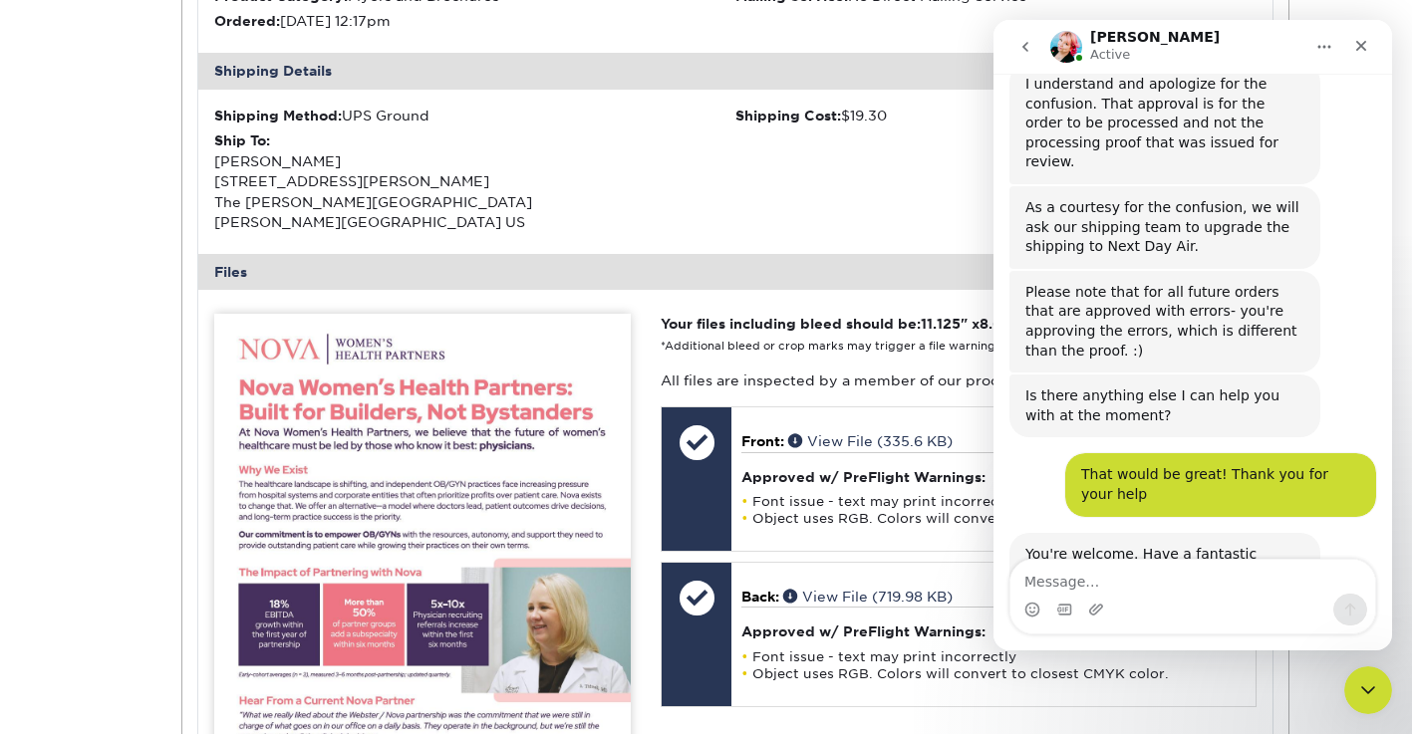
click at [1032, 55] on button "go back" at bounding box center [1025, 47] width 38 height 38
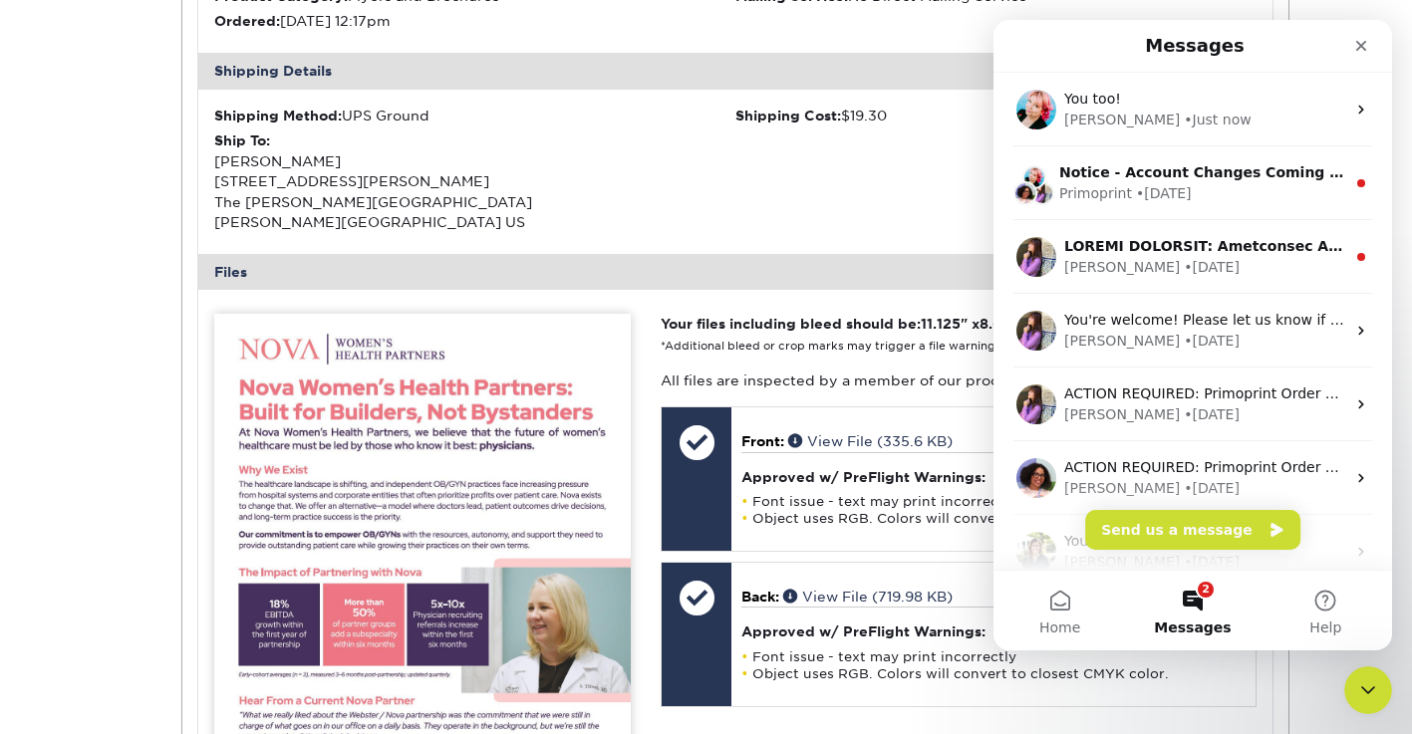
scroll to position [0, 0]
click at [1350, 53] on div "Close" at bounding box center [1361, 46] width 36 height 36
